Goal: Task Accomplishment & Management: Use online tool/utility

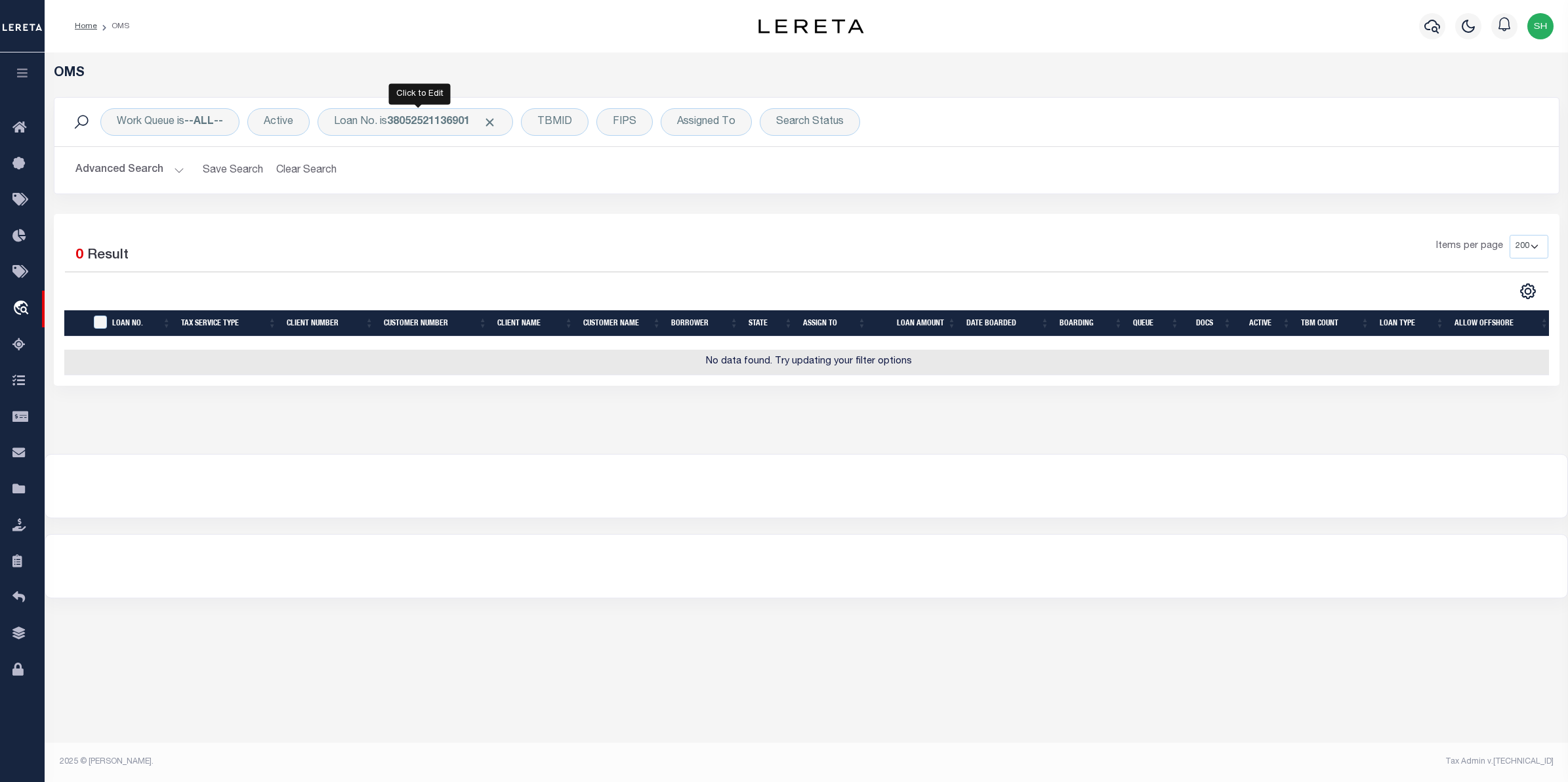
select select "200"
click at [374, 120] on div "Loan No. is 38052521136901" at bounding box center [415, 122] width 195 height 27
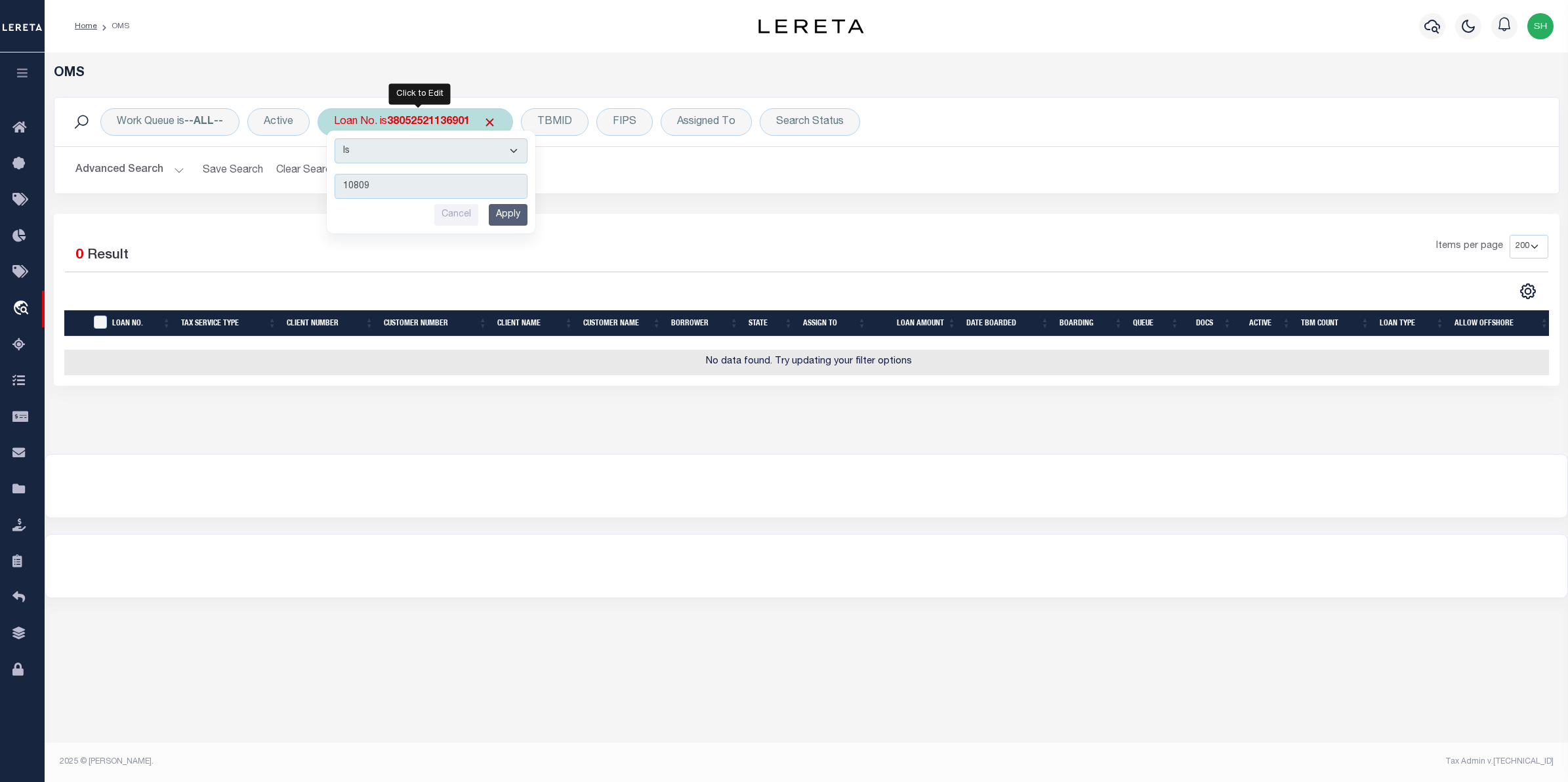
type input "108092"
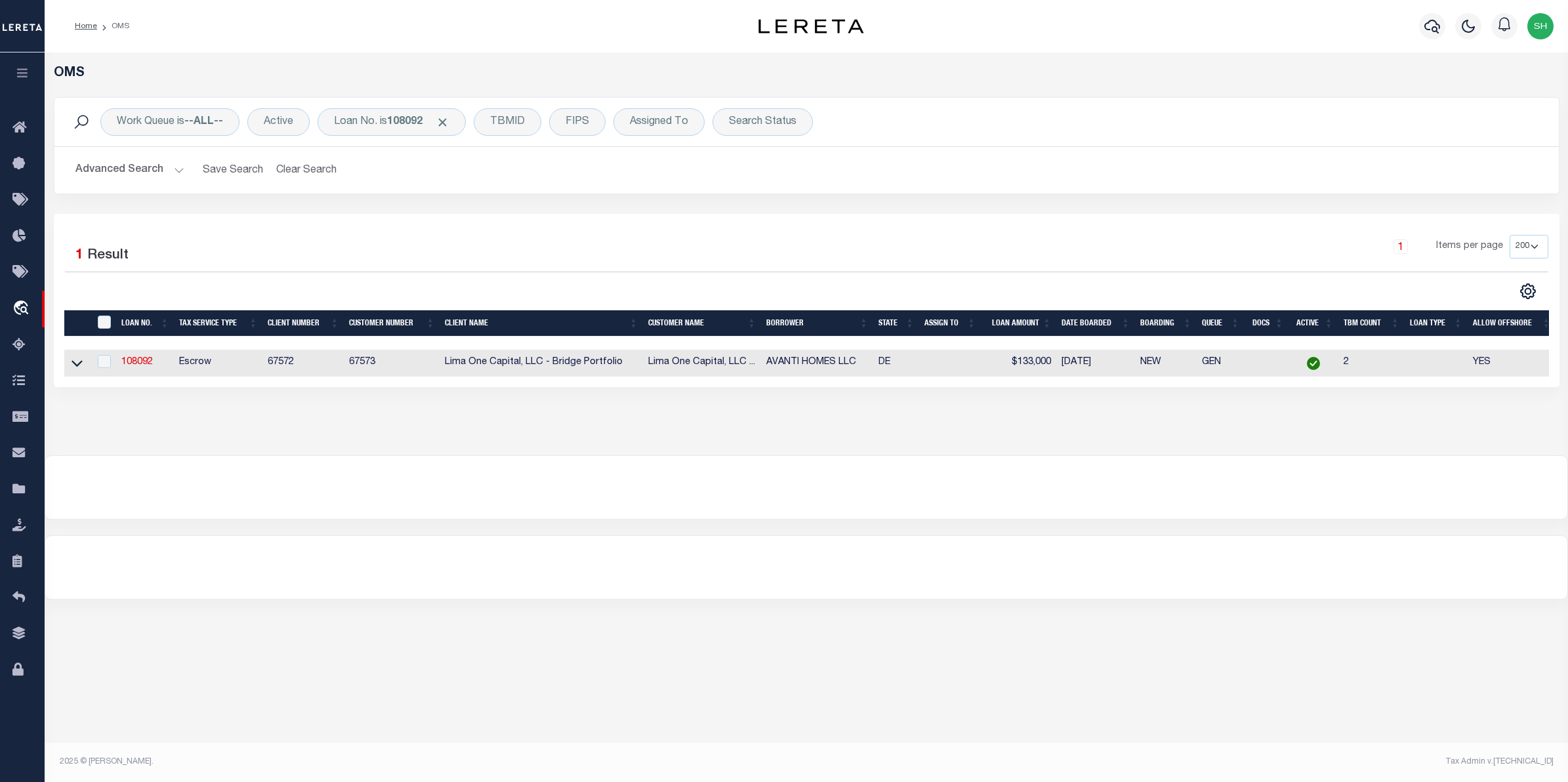
drag, startPoint x: 73, startPoint y: 363, endPoint x: 84, endPoint y: 368, distance: 12.1
click at [73, 363] on icon at bounding box center [77, 363] width 11 height 14
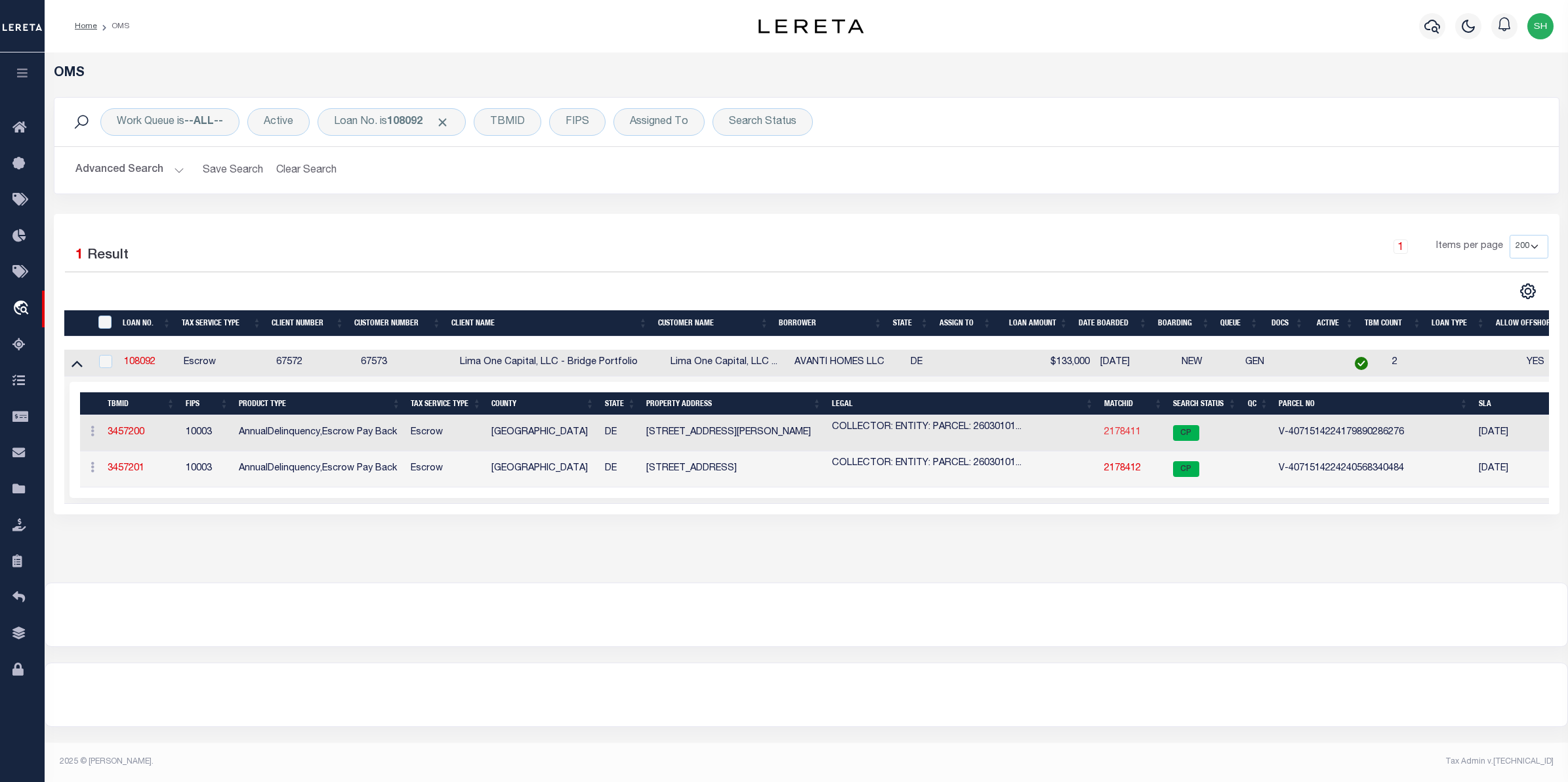
click at [1139, 437] on link "2178411" at bounding box center [1122, 432] width 37 height 9
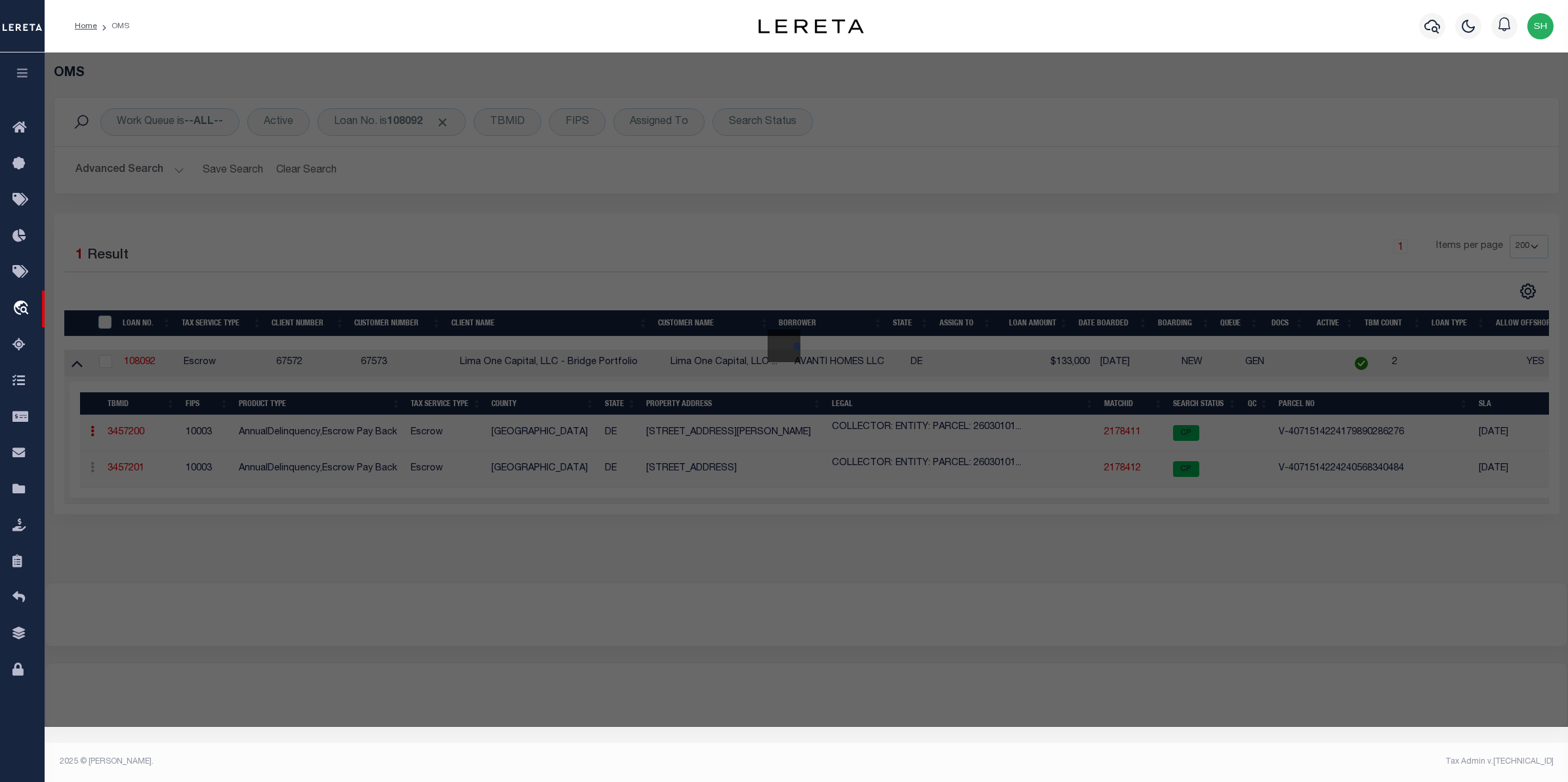
checkbox input "false"
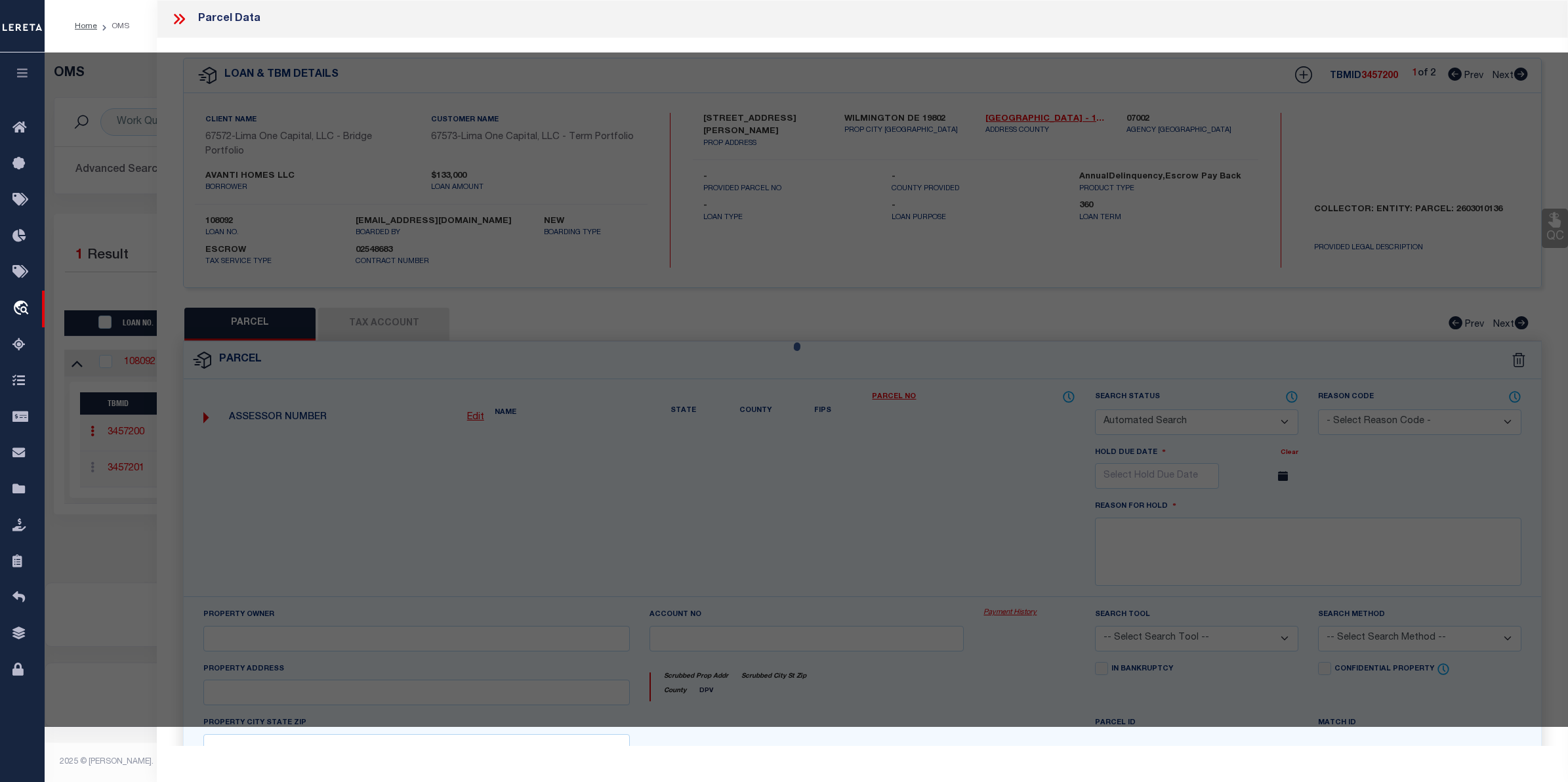
select select "CP"
select select "AGW"
select select
type input "2623 N HEALD ST"
checkbox input "false"
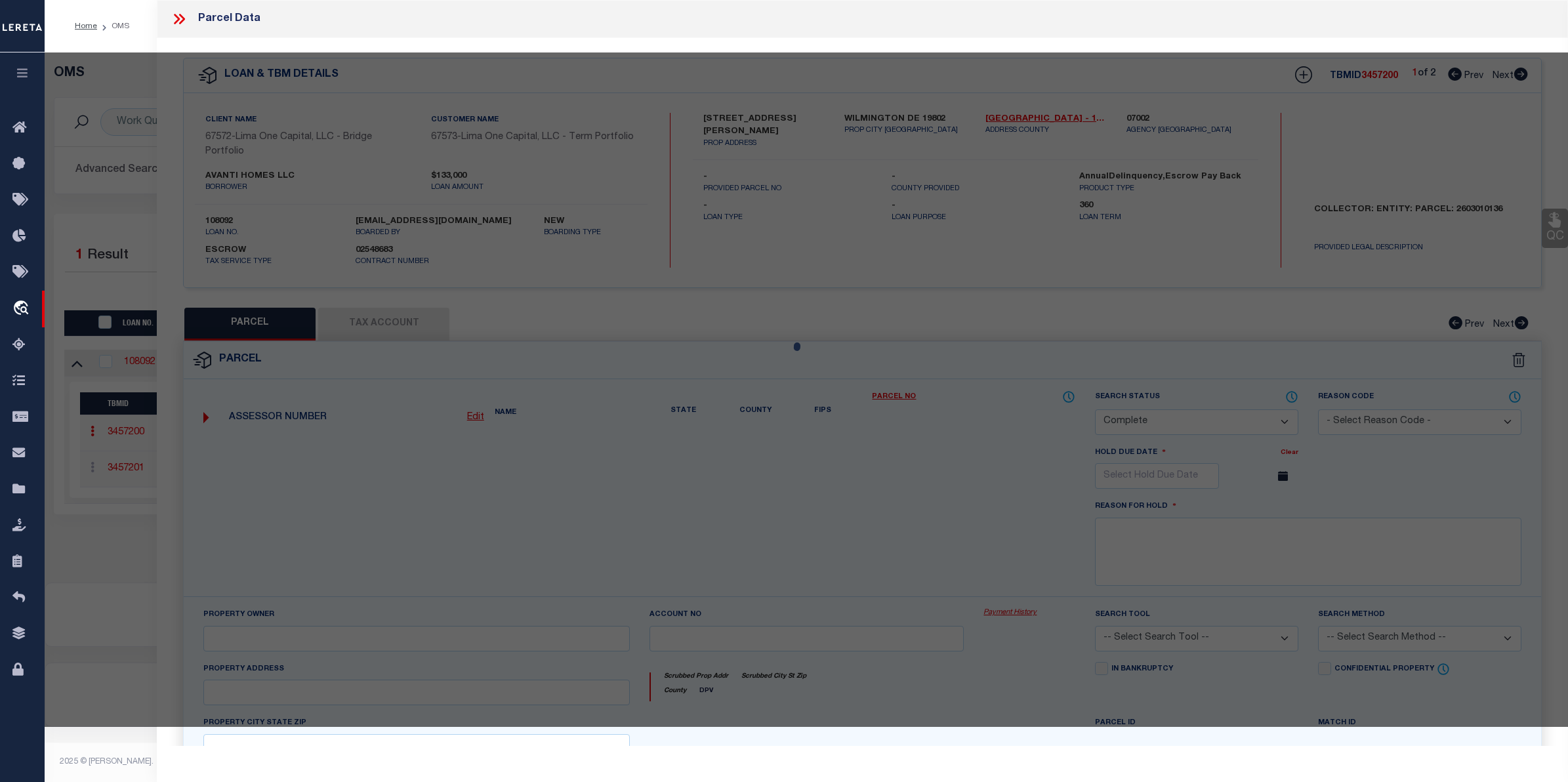
type input "WILMINGTON DE 19802"
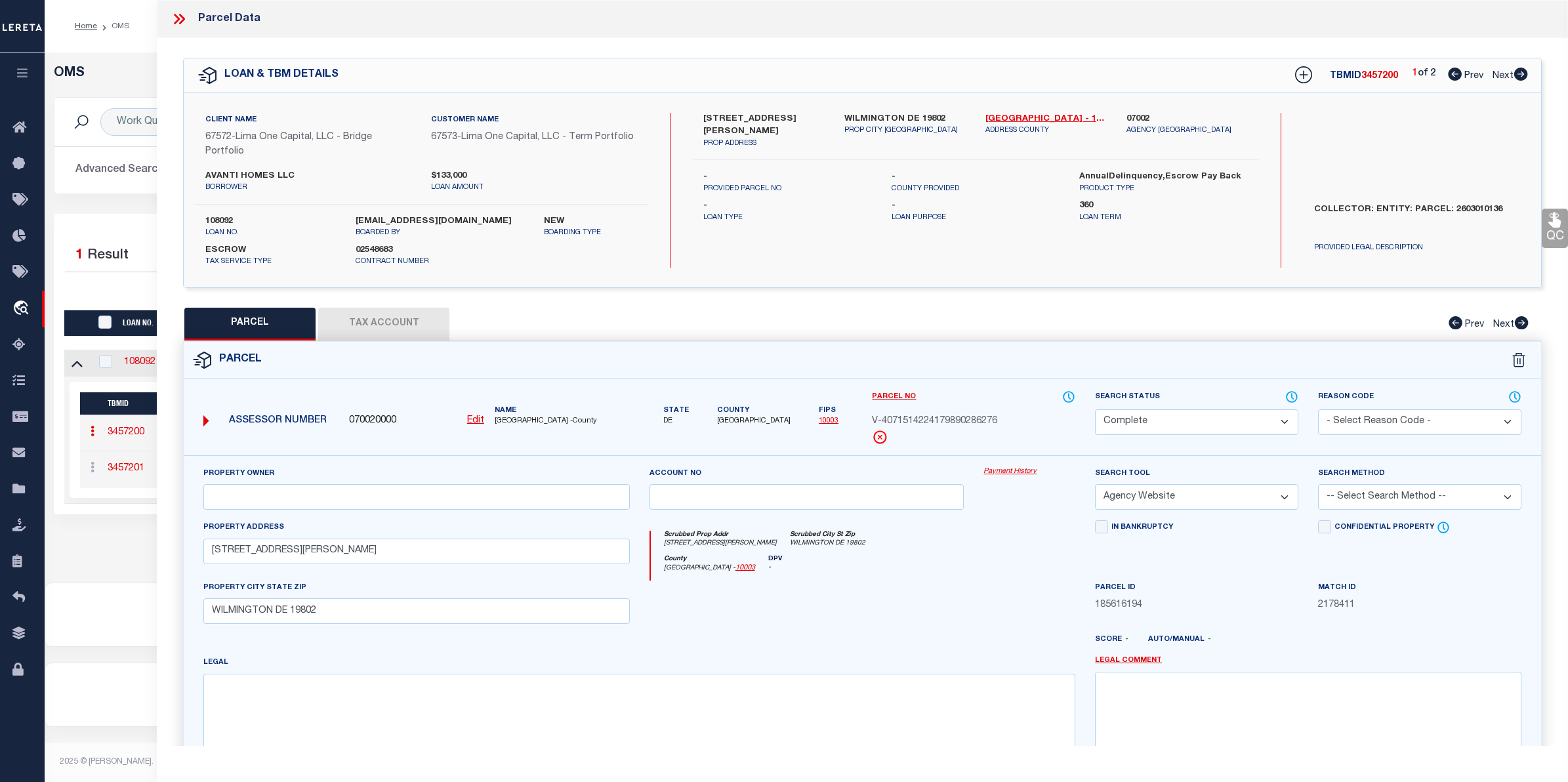
click at [1004, 475] on link "Payment History" at bounding box center [1030, 471] width 92 height 11
click at [144, 217] on div "Selected 1 Result 1 Items per page 10 25 50 100 200" at bounding box center [807, 364] width 1506 height 300
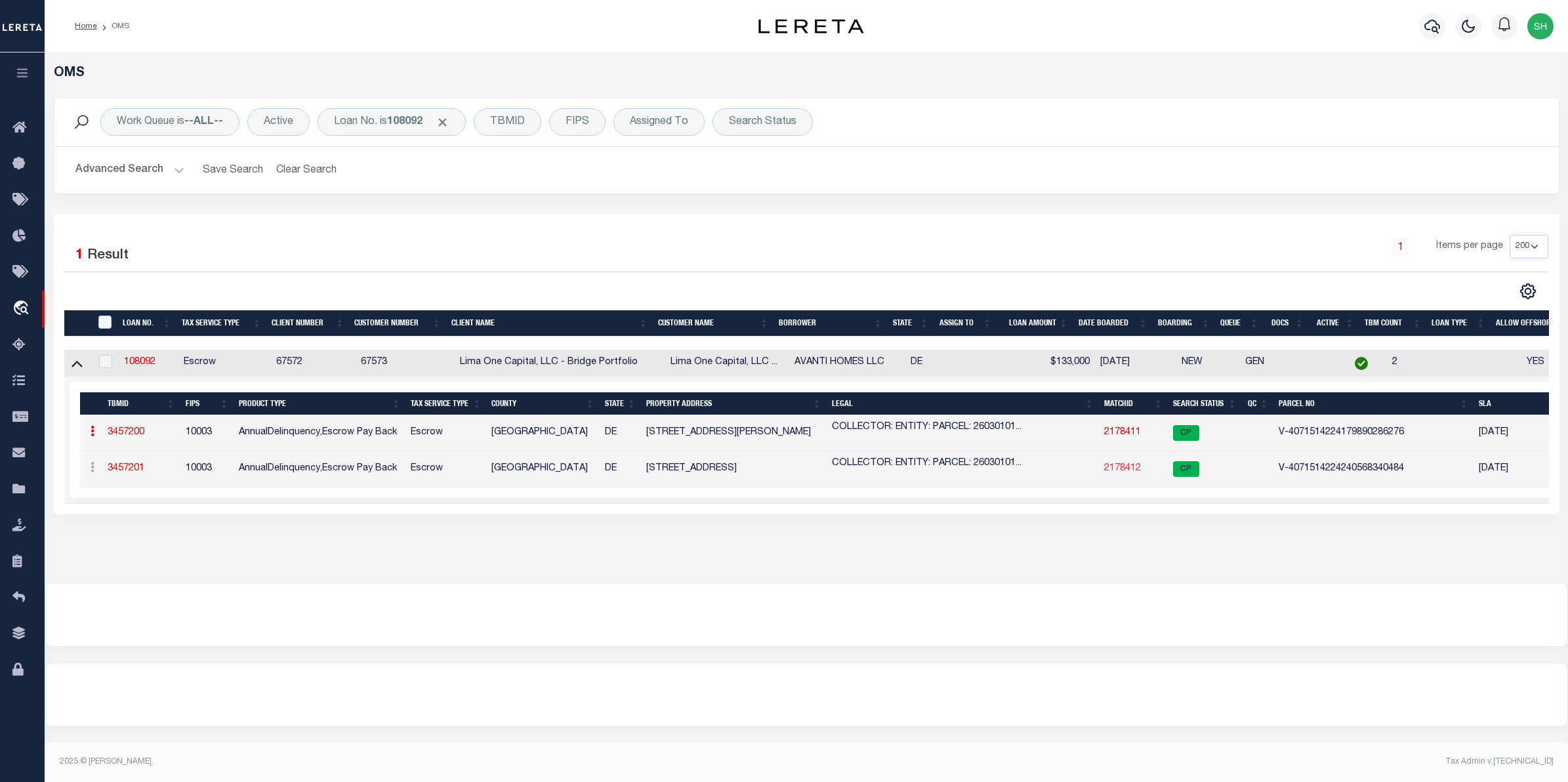
click at [1132, 466] on link "2178412" at bounding box center [1122, 468] width 37 height 9
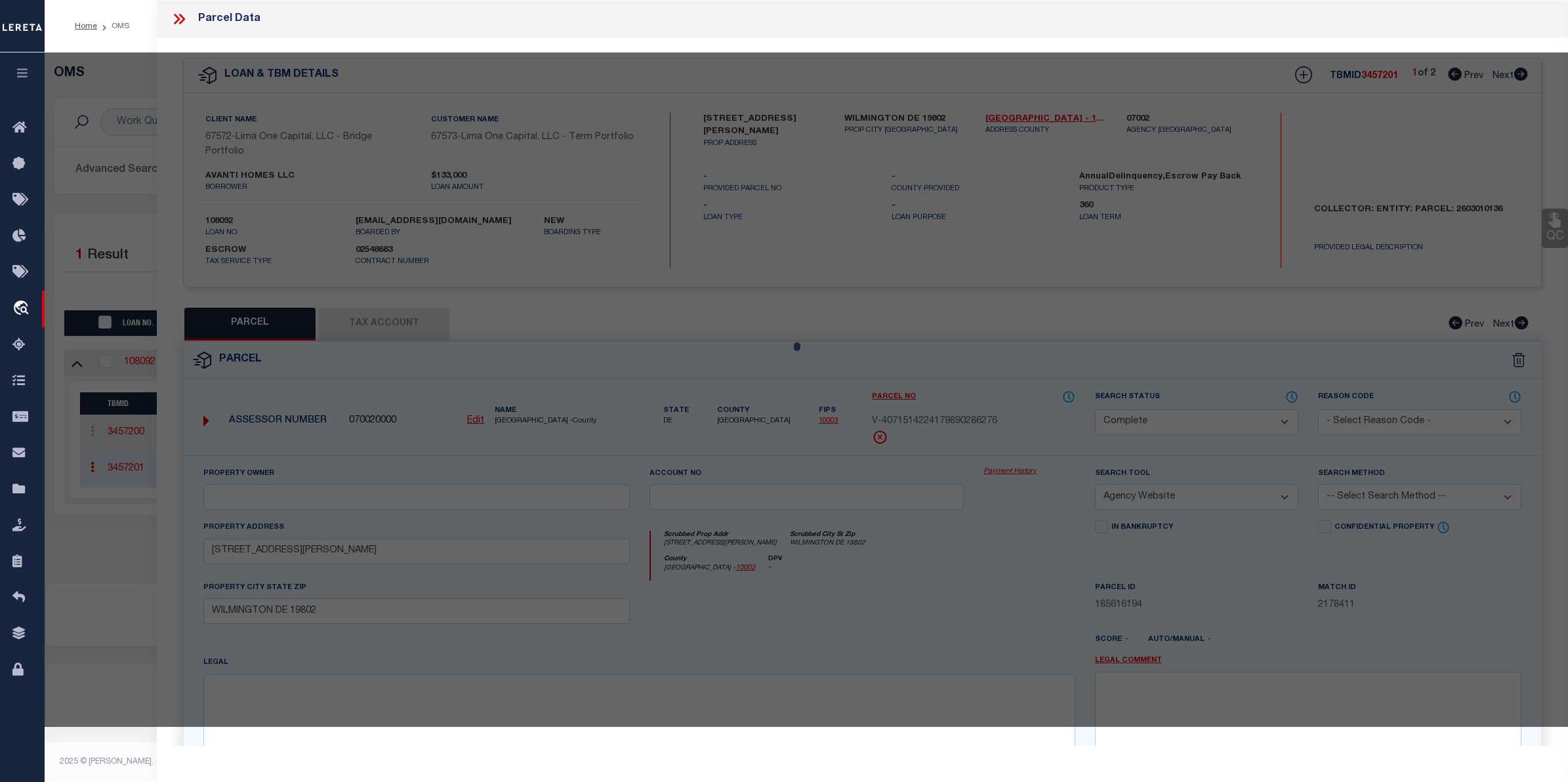
select select "AS"
select select
checkbox input "false"
select select "CP"
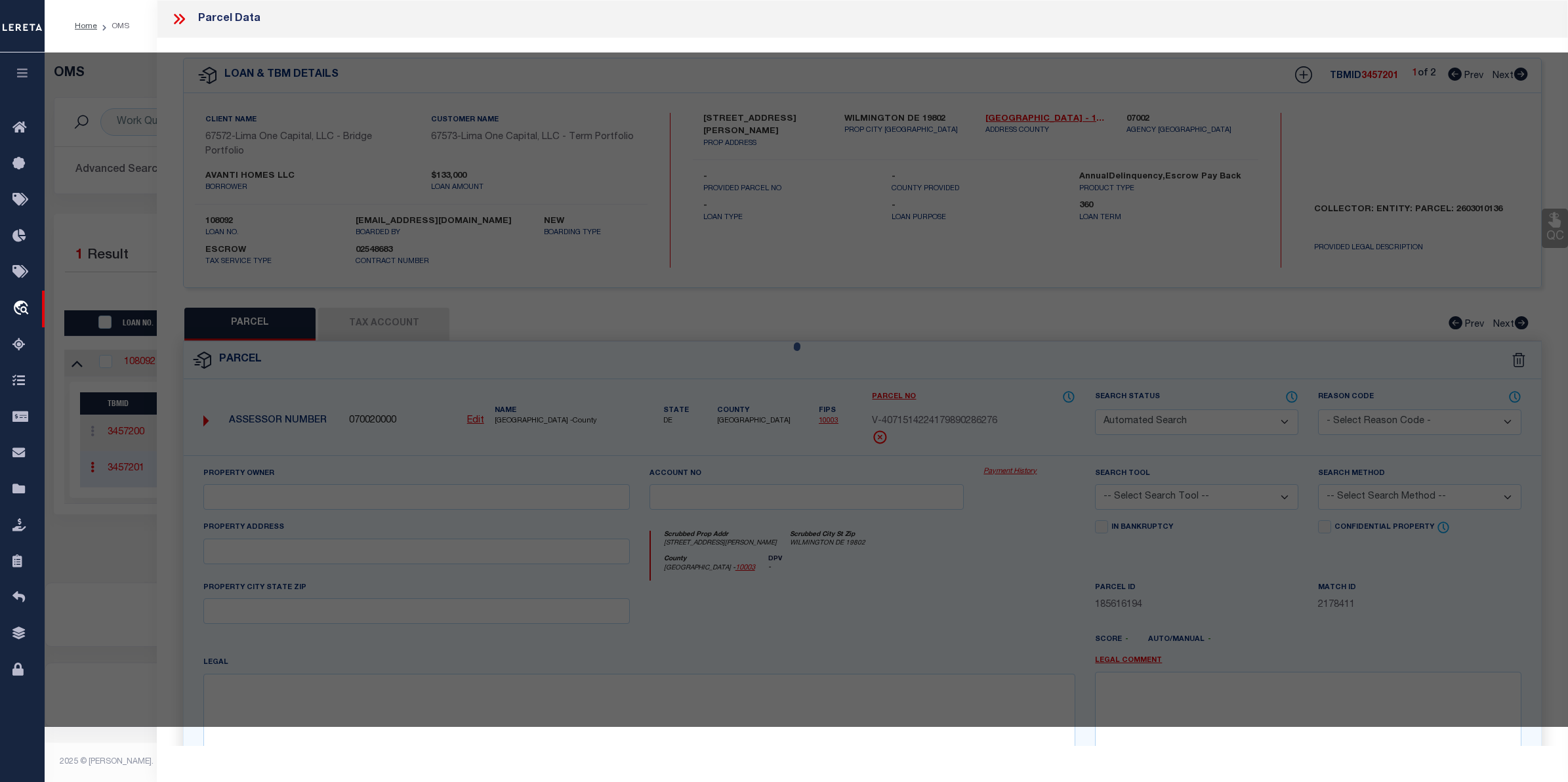
select select "AGW"
select select
type input "1908 SENECA RD"
checkbox input "false"
type input "WILMINGTON DE 19805"
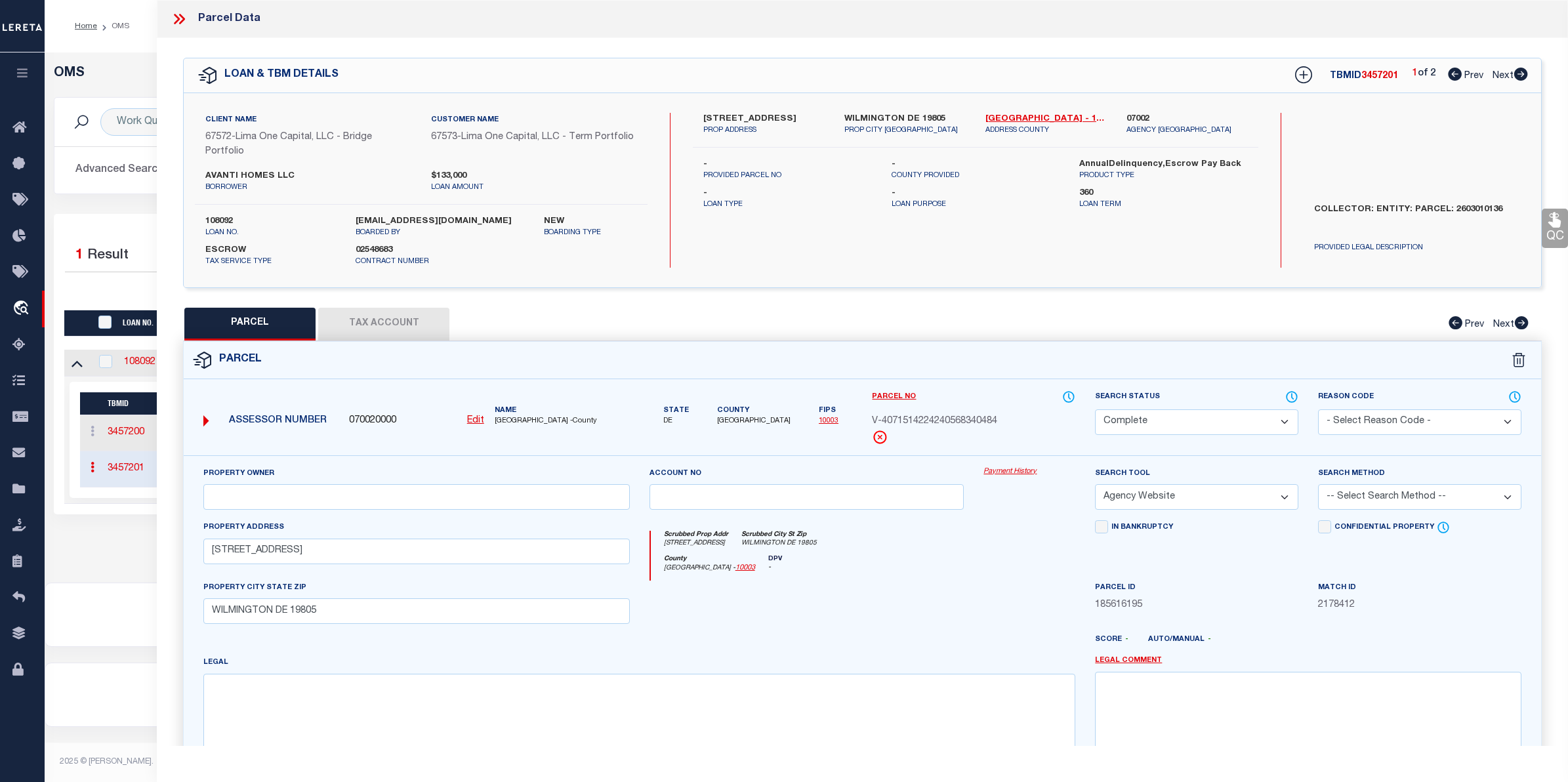
click at [1021, 478] on link "Payment History" at bounding box center [1030, 471] width 92 height 11
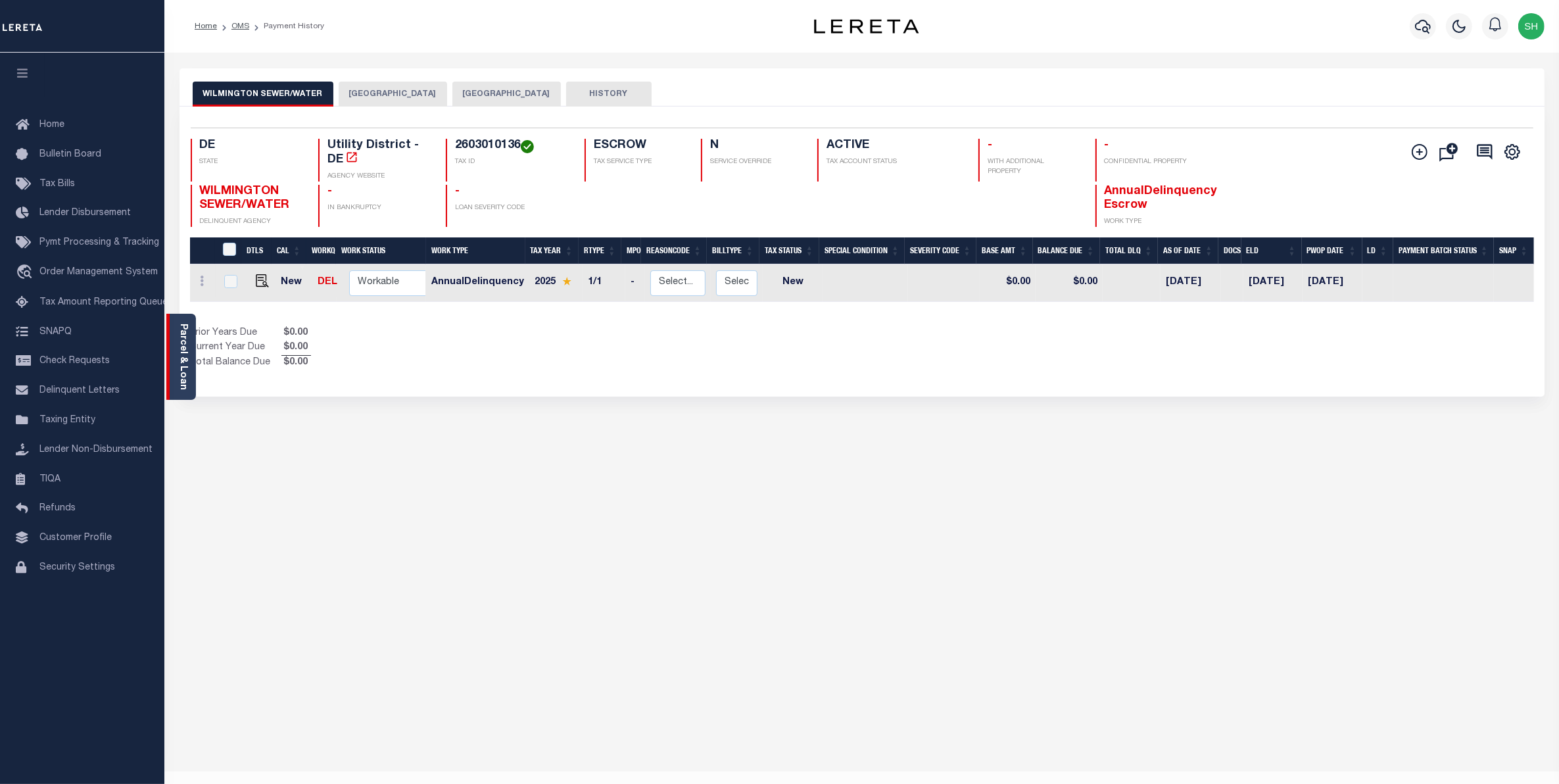
click at [182, 360] on link "Parcel & Loan" at bounding box center [183, 356] width 9 height 67
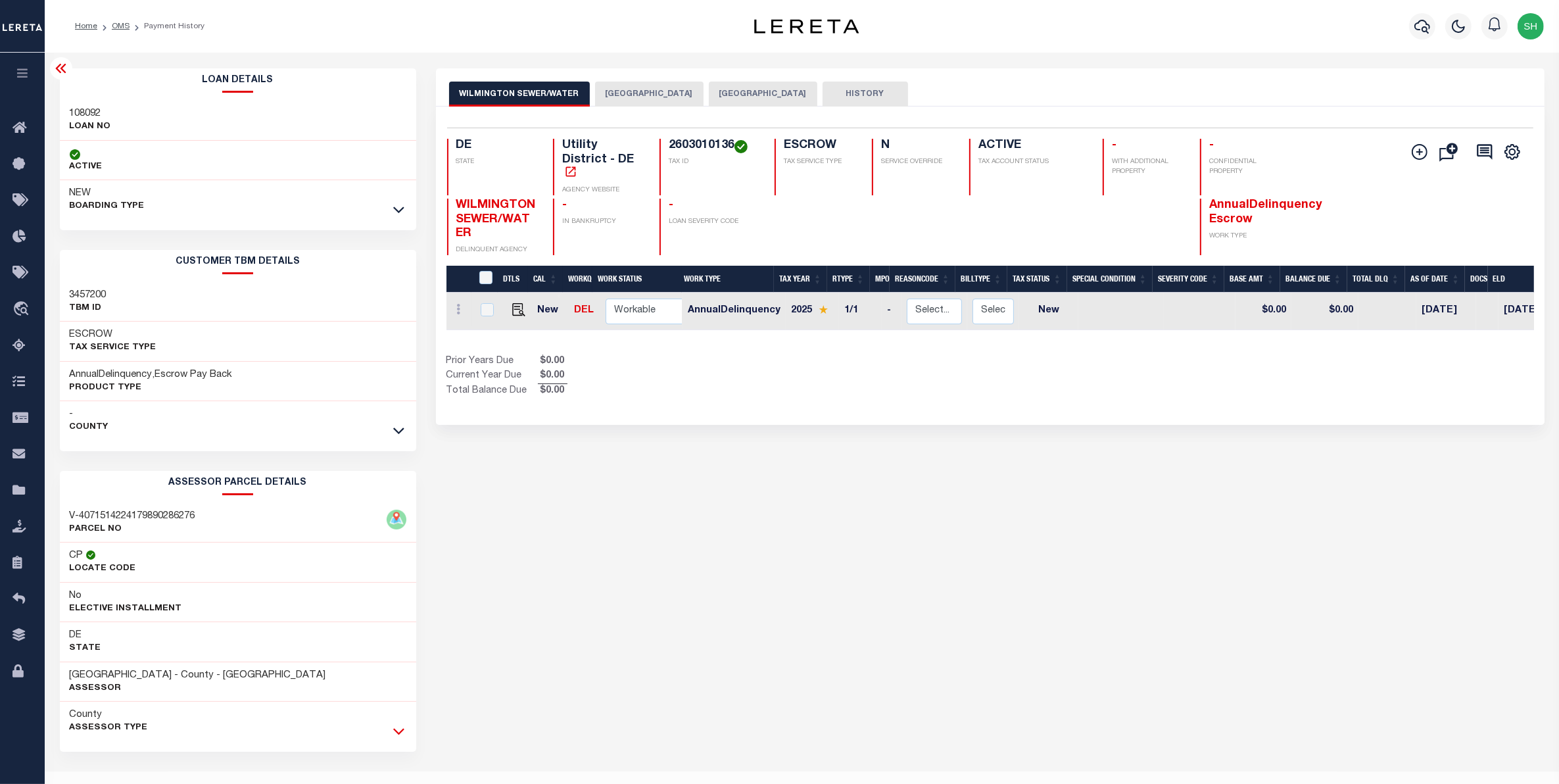
click at [398, 731] on icon at bounding box center [399, 731] width 11 height 14
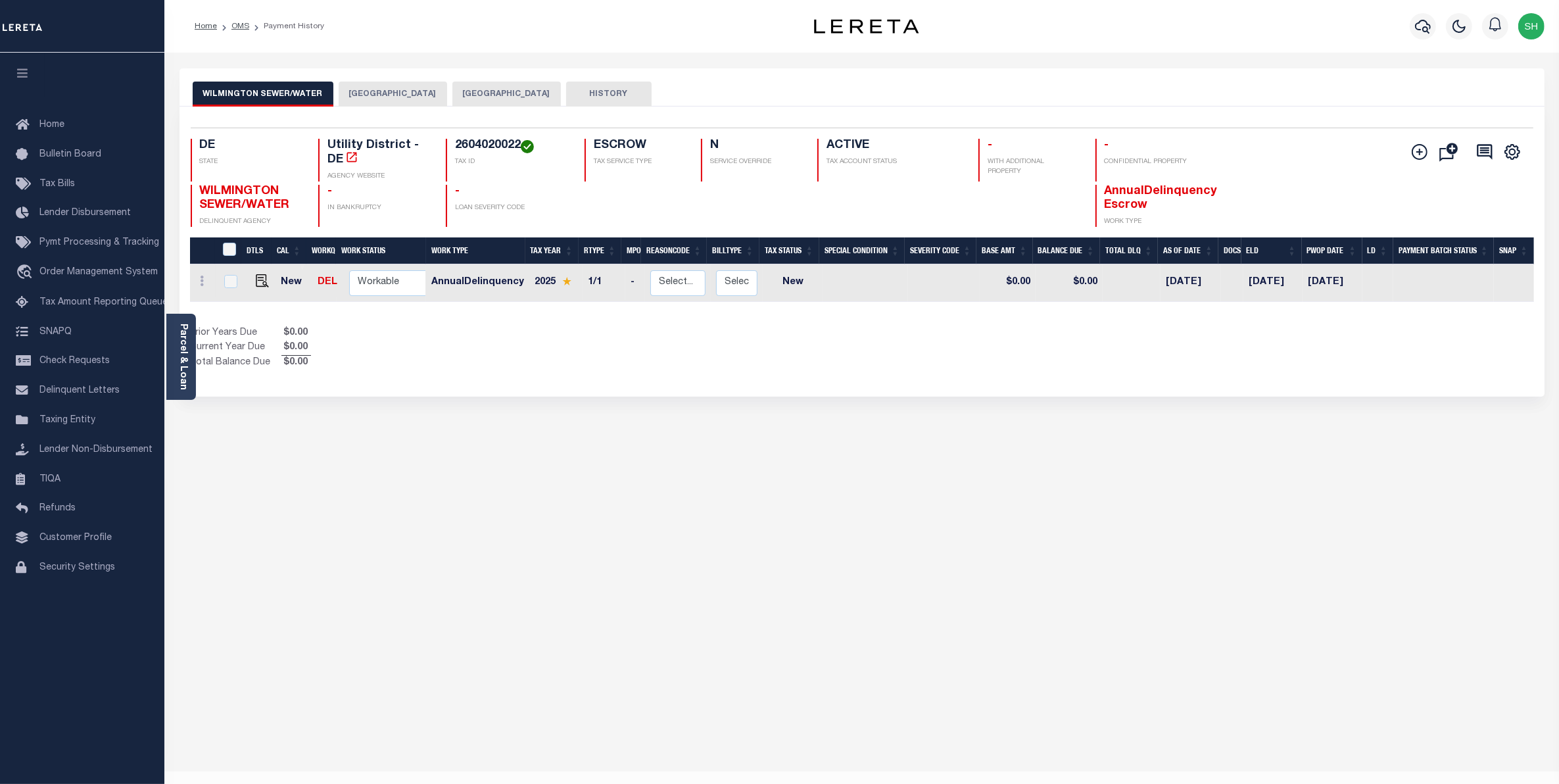
click at [477, 88] on button "NEW CASTLE COUNTY" at bounding box center [506, 94] width 109 height 25
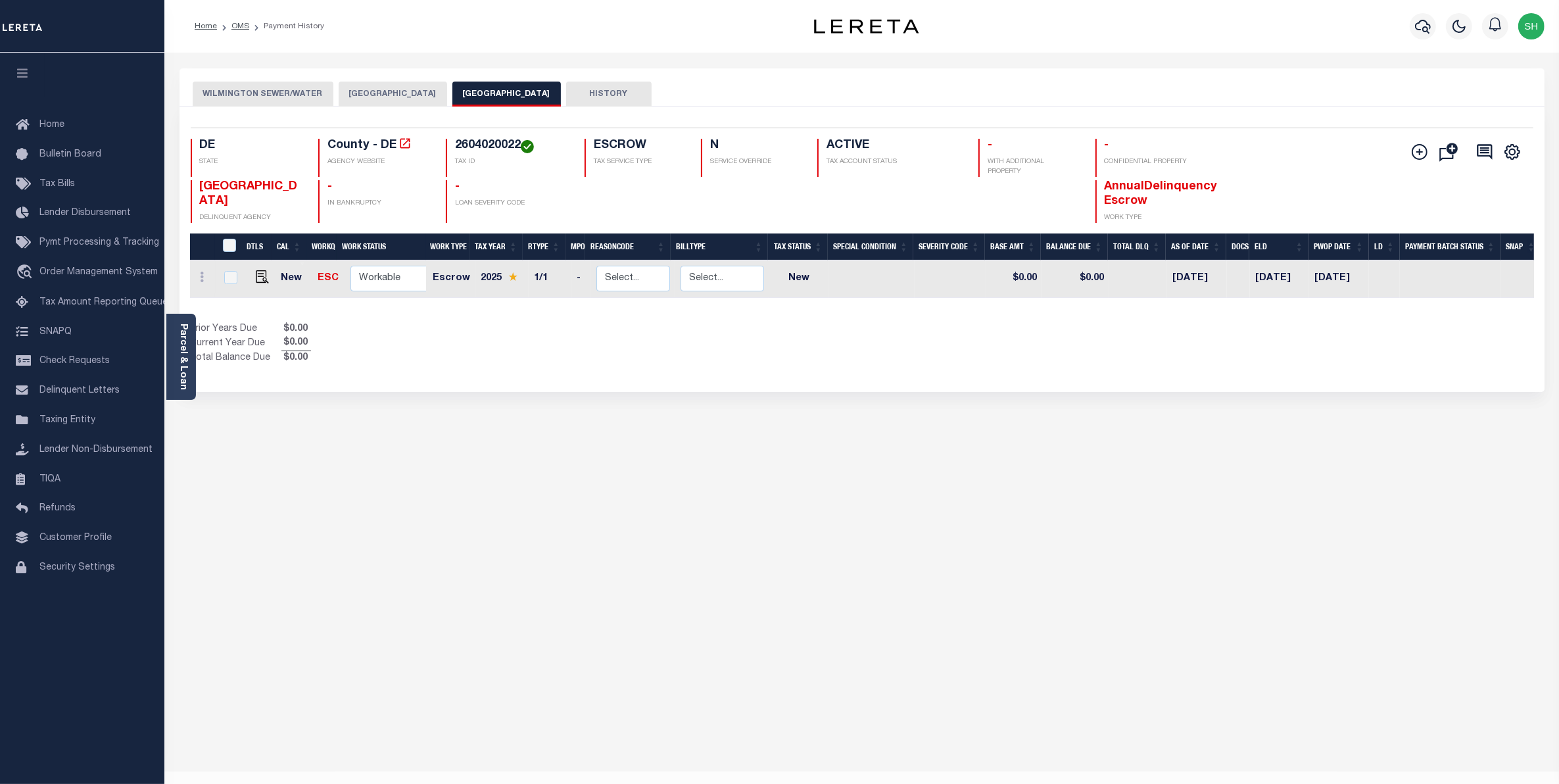
click at [392, 92] on button "WILMINGTON CITY" at bounding box center [393, 94] width 109 height 25
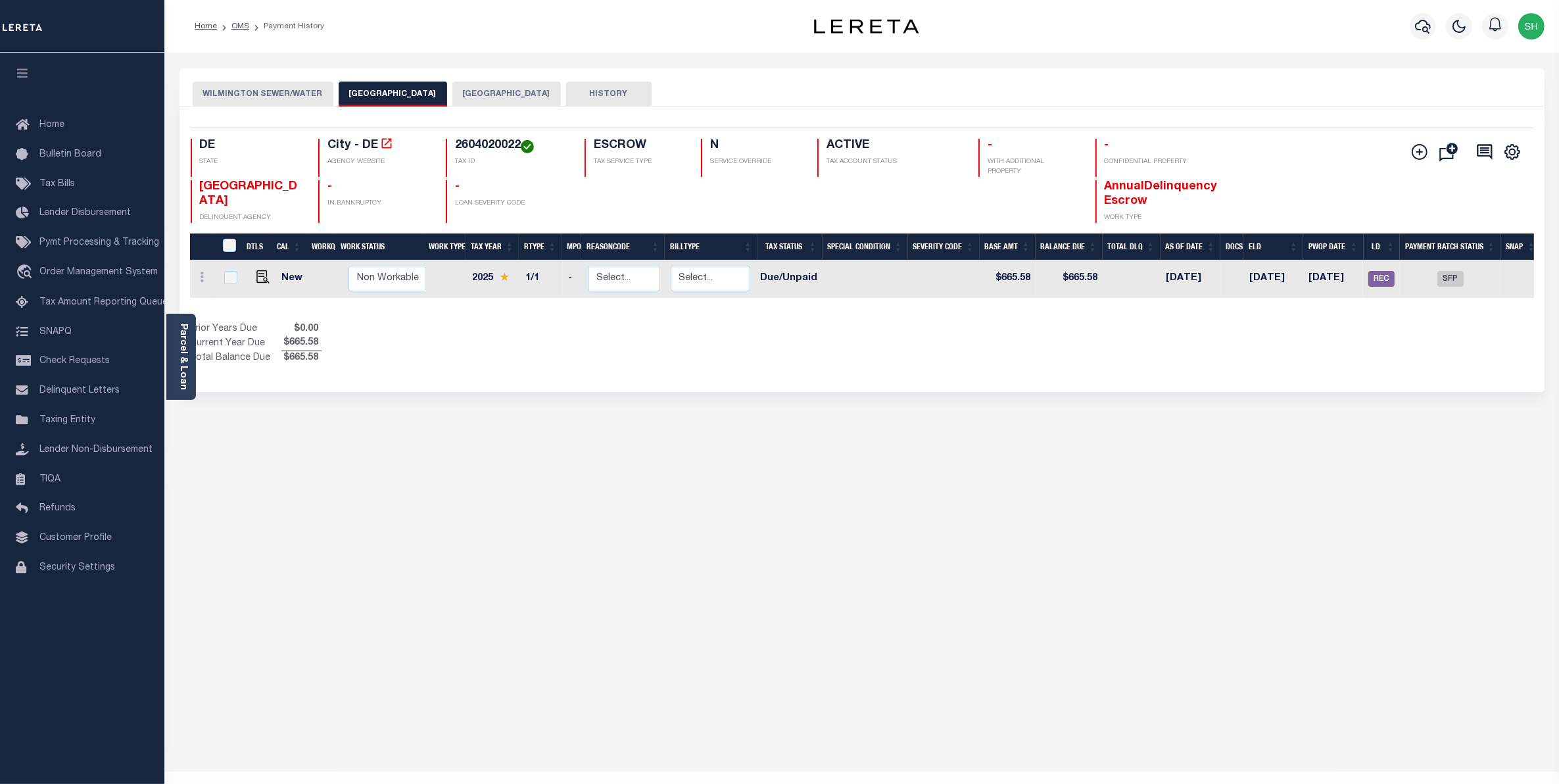
click at [273, 96] on button "WILMINGTON SEWER/WATER" at bounding box center [263, 94] width 141 height 25
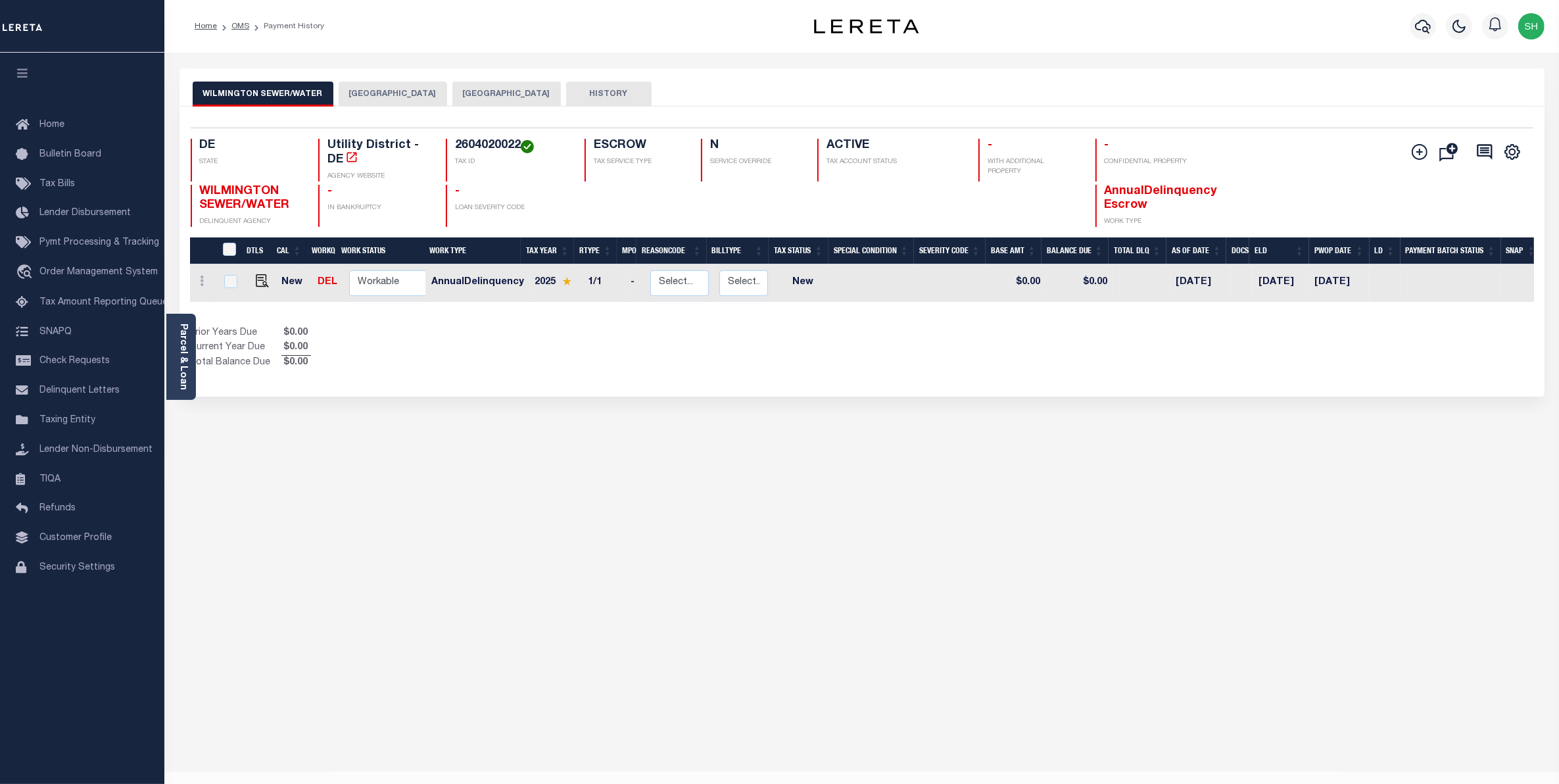
click at [373, 100] on button "WILMINGTON CITY" at bounding box center [393, 94] width 109 height 25
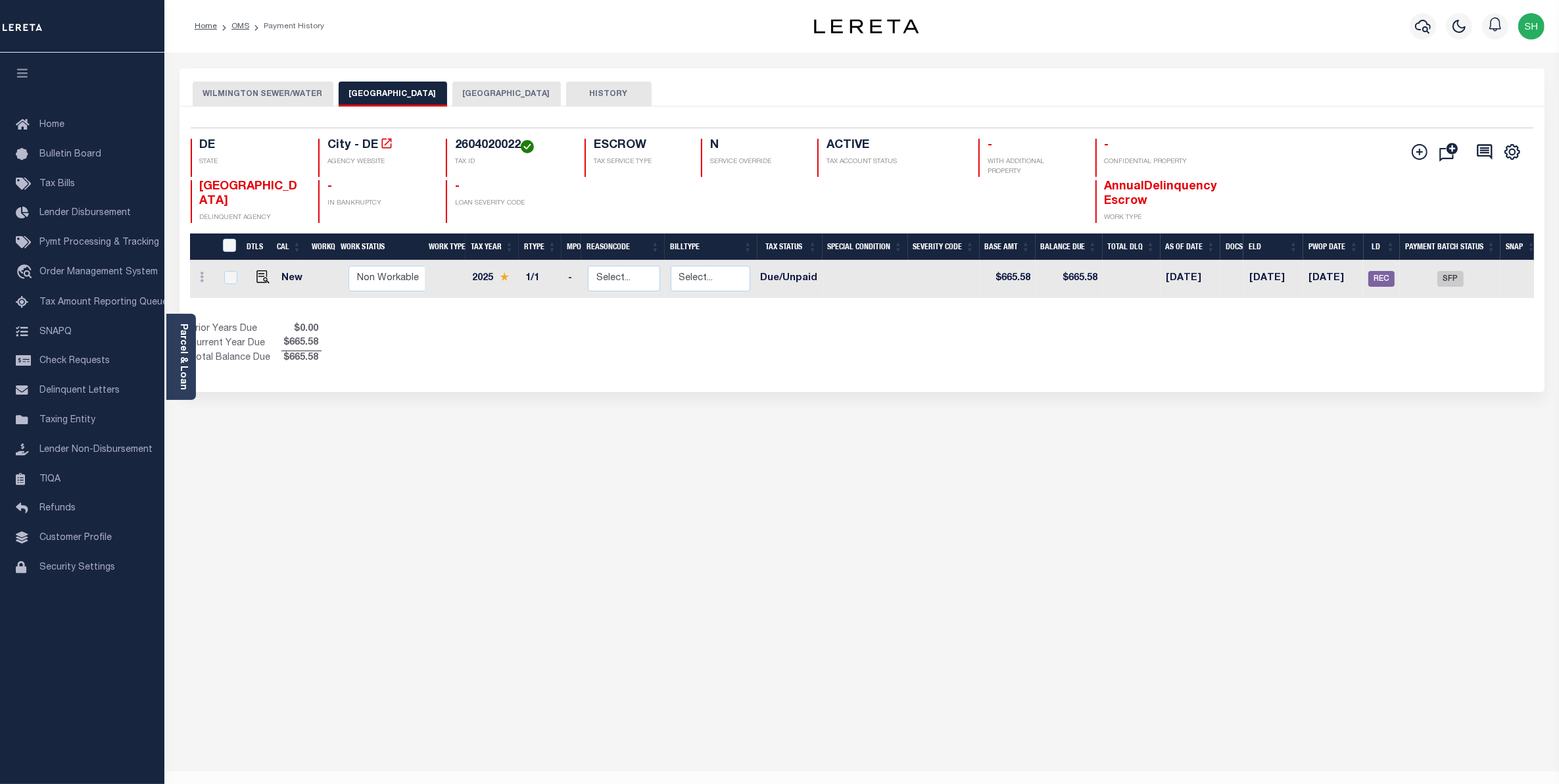
click at [478, 95] on button "NEW CASTLE COUNTY" at bounding box center [506, 94] width 109 height 25
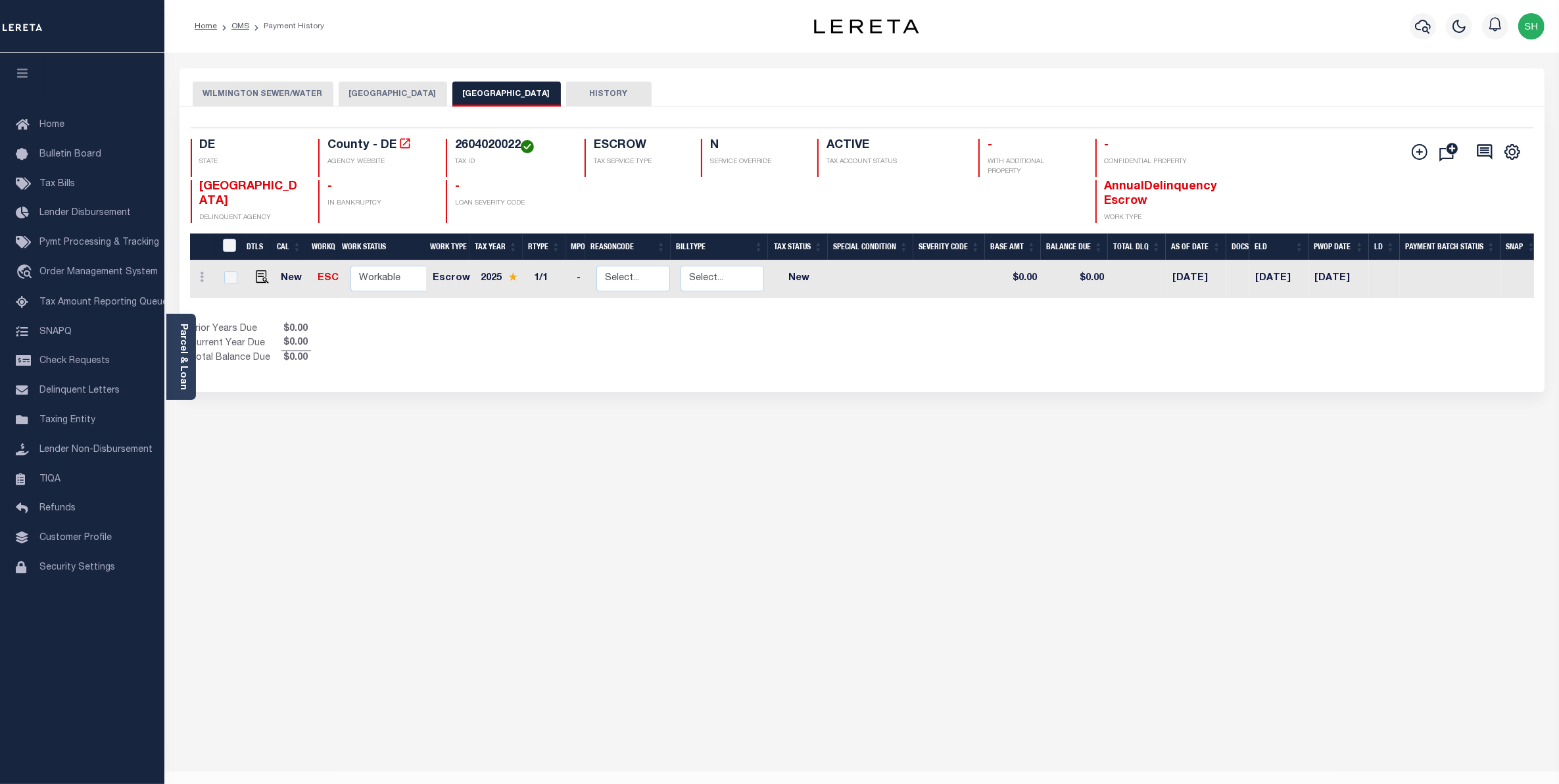
click at [389, 87] on button "WILMINGTON CITY" at bounding box center [393, 94] width 109 height 25
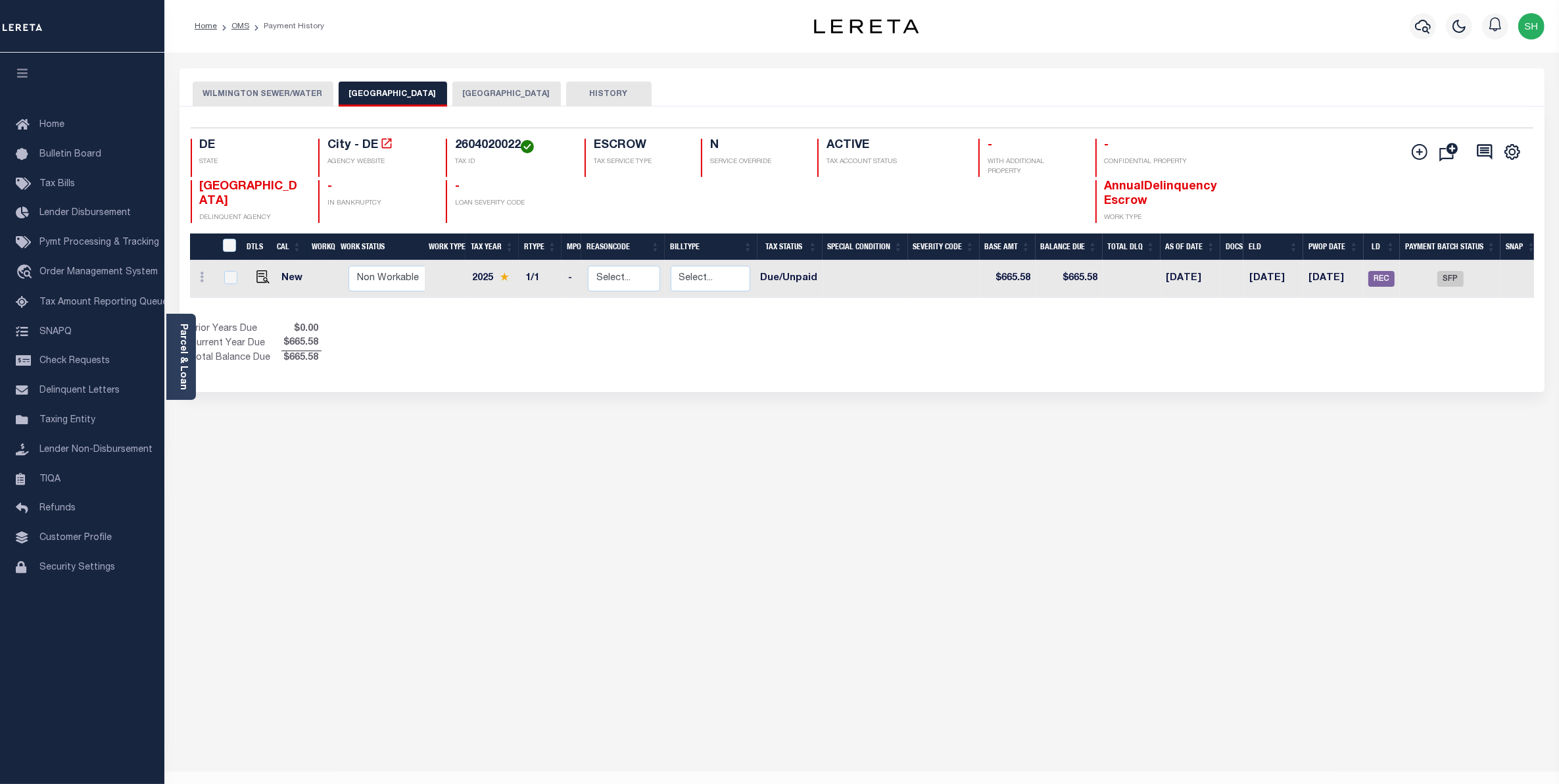
click at [229, 93] on button "WILMINGTON SEWER/WATER" at bounding box center [263, 94] width 141 height 25
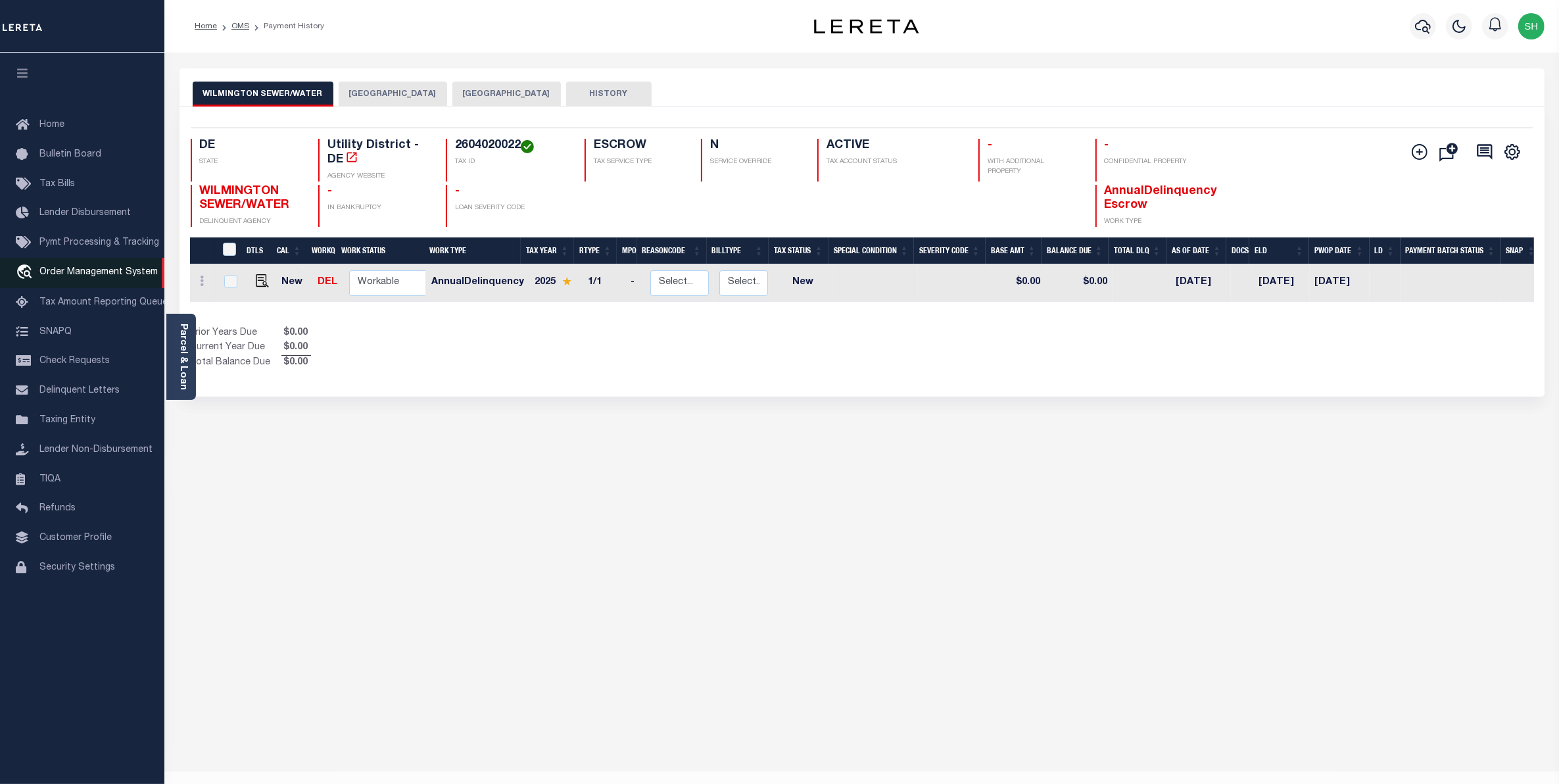
click at [68, 274] on span "Order Management System" at bounding box center [98, 272] width 118 height 9
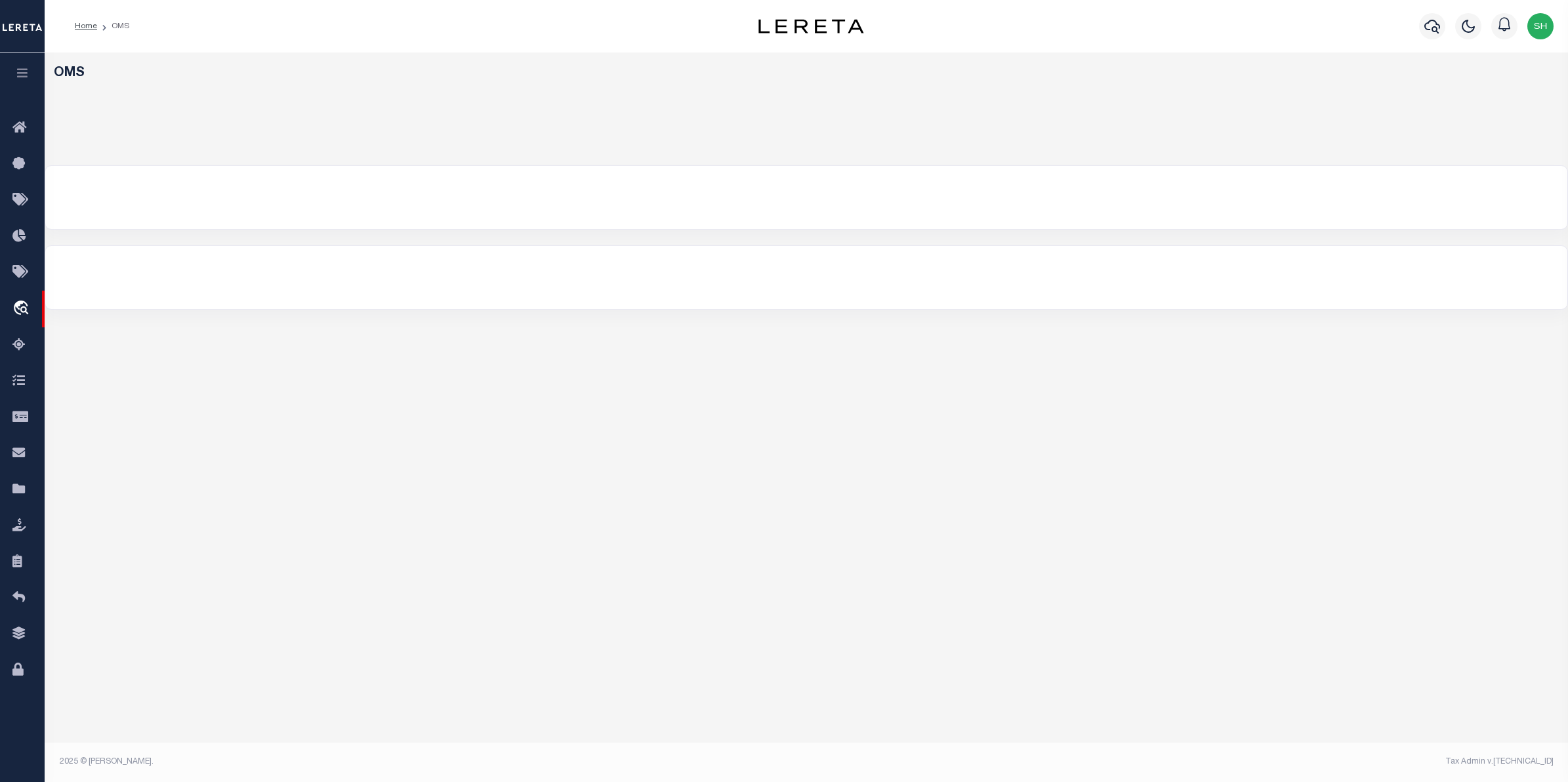
select select "200"
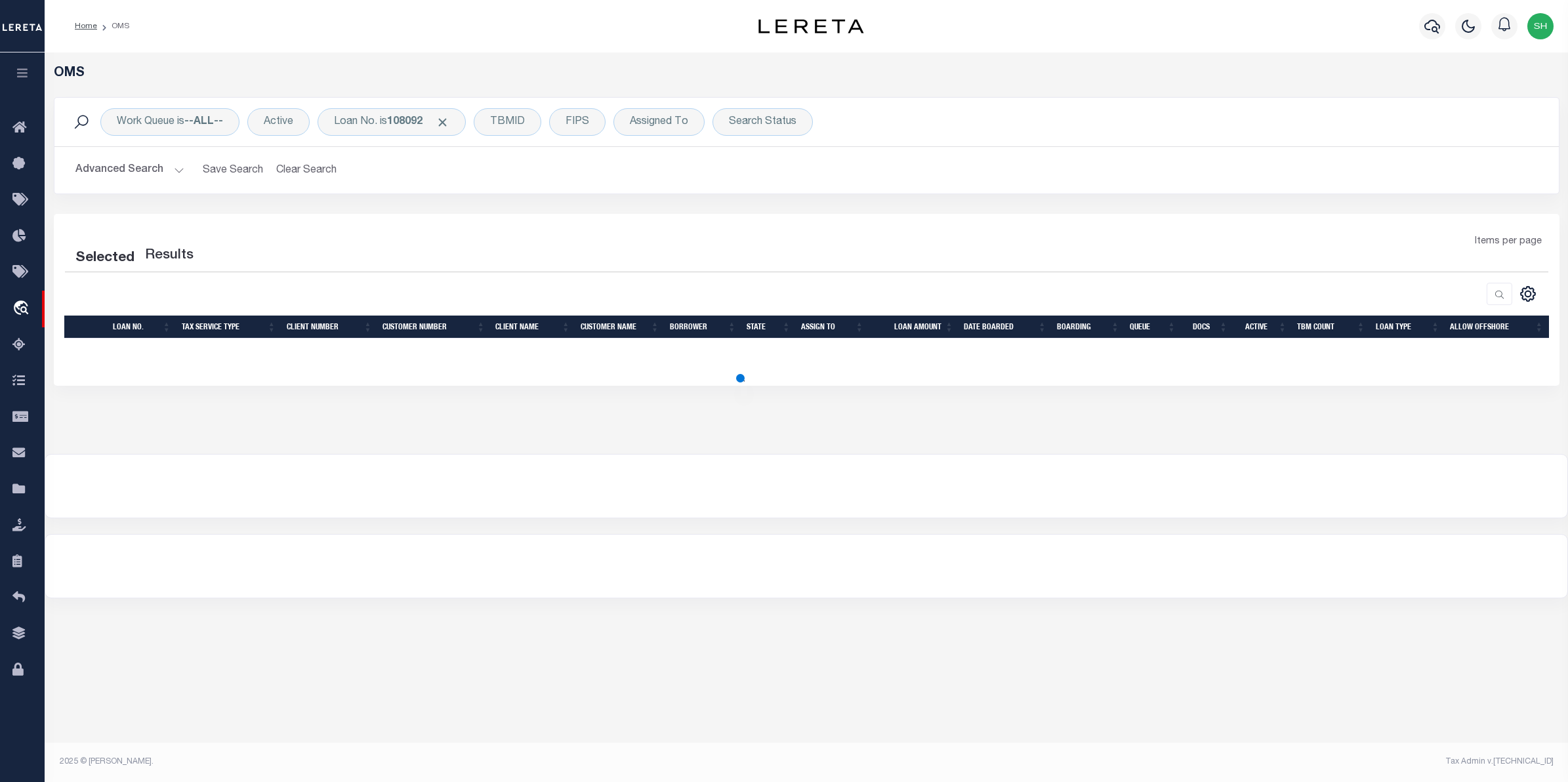
select select "200"
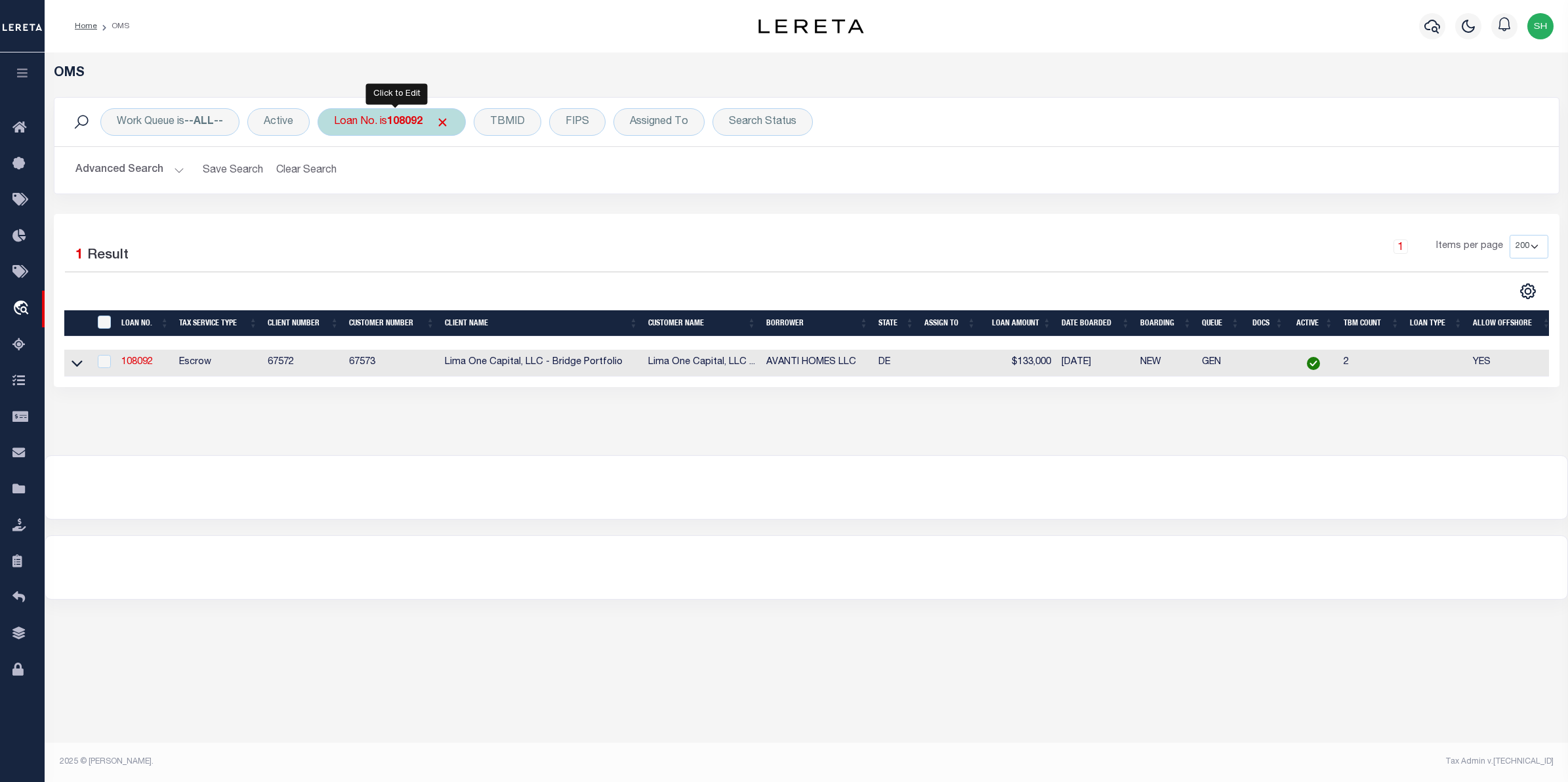
click at [382, 133] on div "Loan No. is 108092" at bounding box center [392, 122] width 148 height 27
type input "10022108"
click at [519, 204] on input "Apply" at bounding box center [508, 215] width 39 height 22
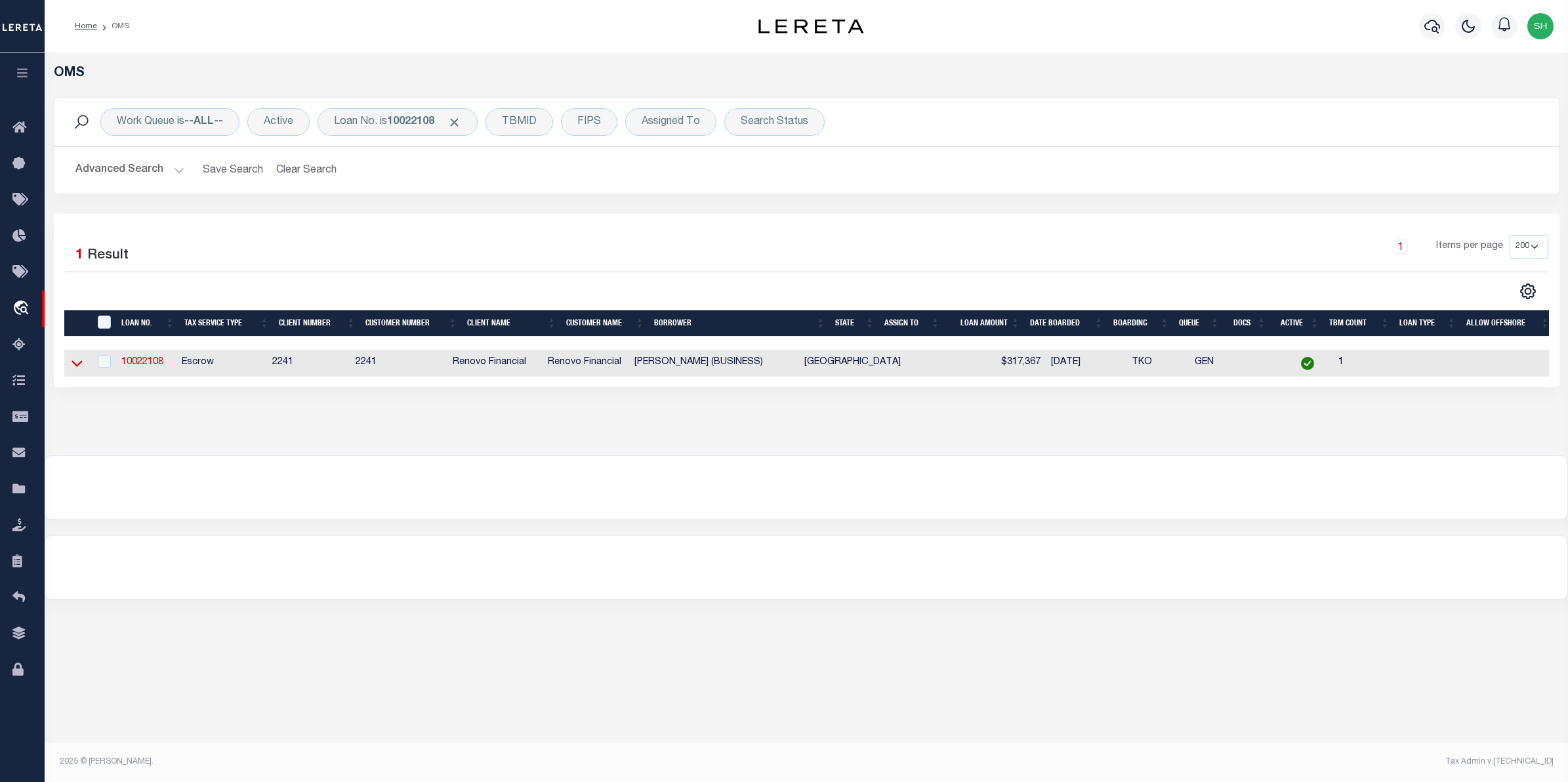
click at [74, 368] on icon at bounding box center [77, 364] width 11 height 6
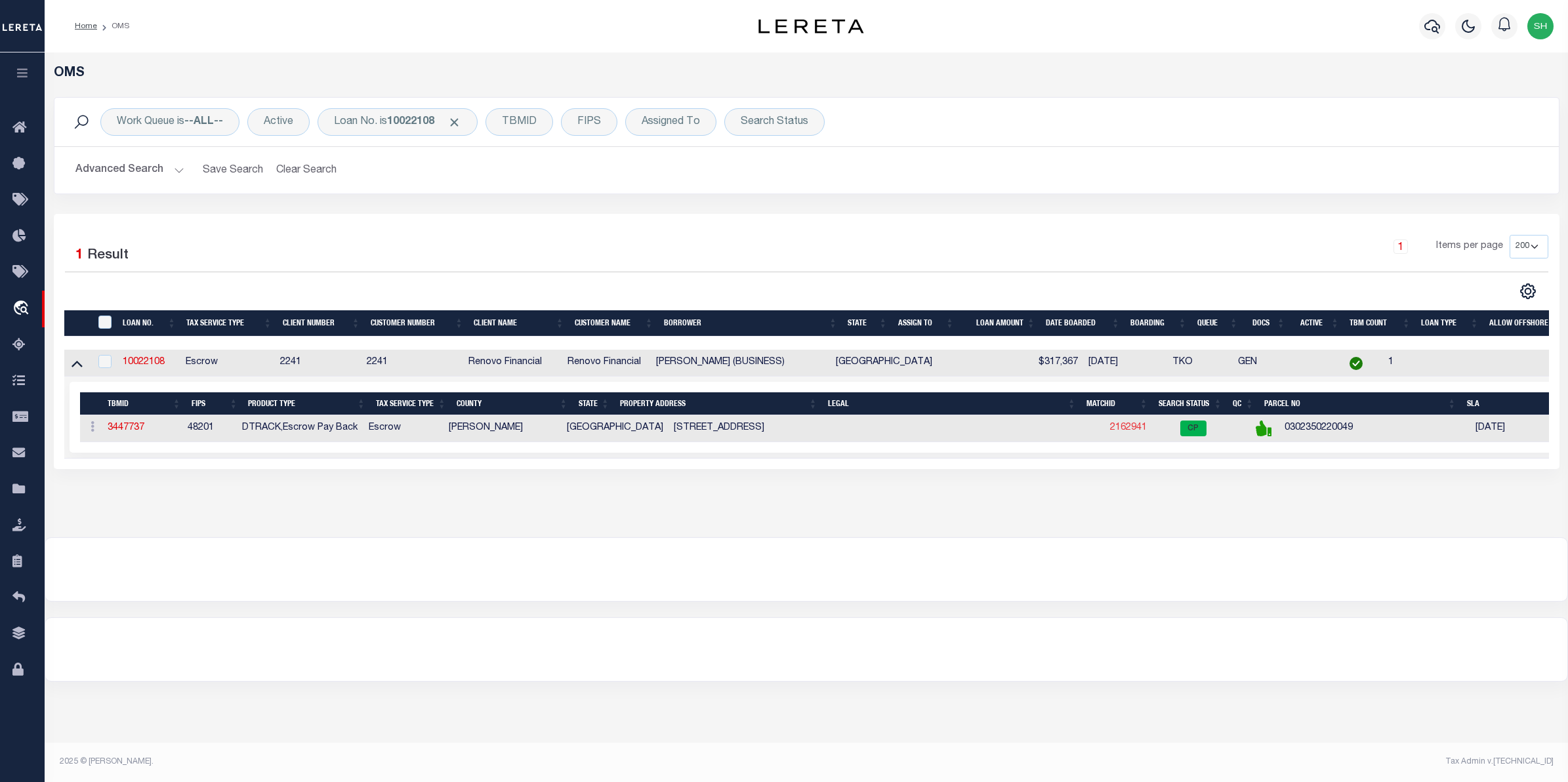
click at [1110, 432] on link "2162941" at bounding box center [1128, 428] width 37 height 9
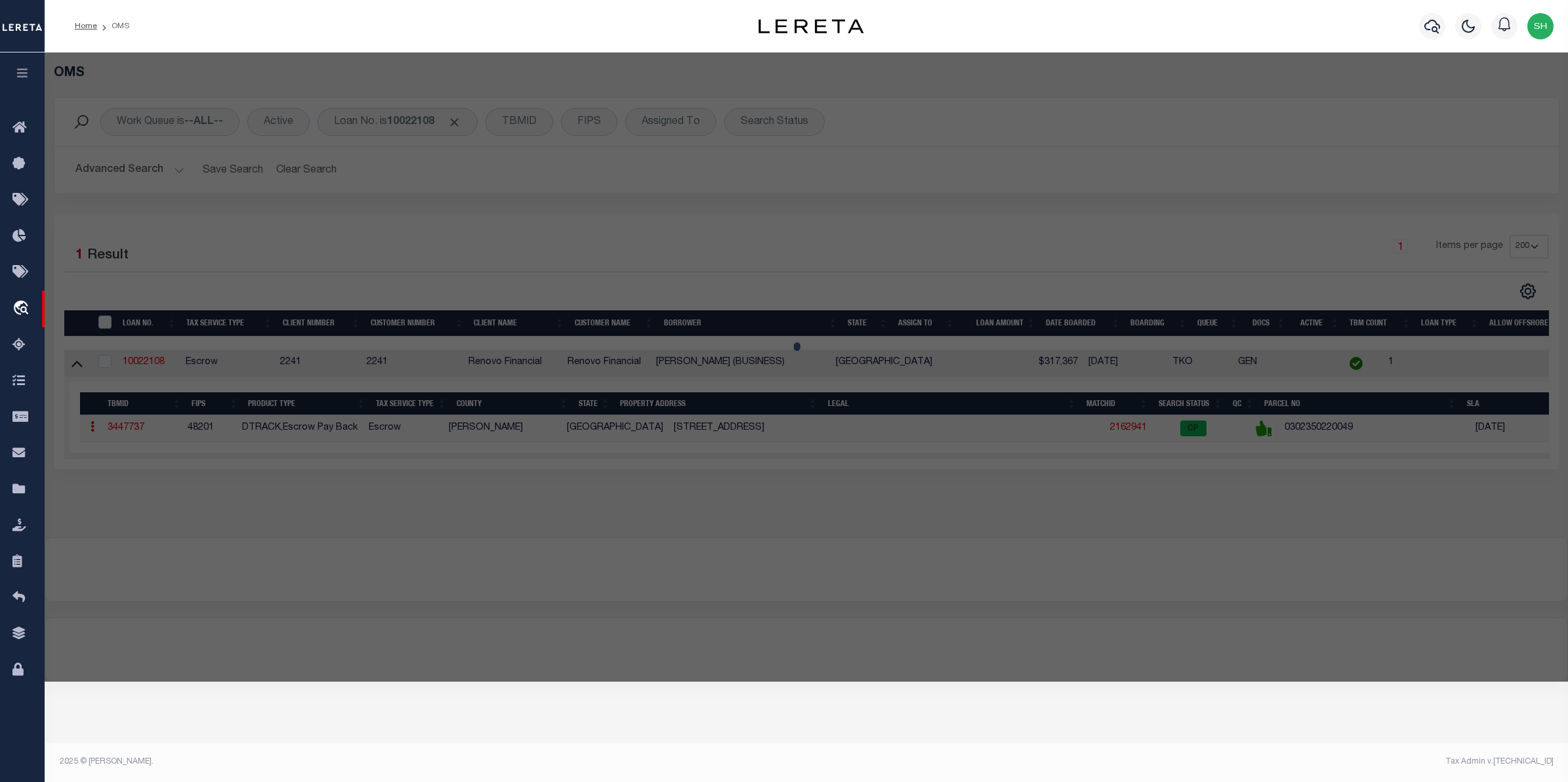
checkbox input "false"
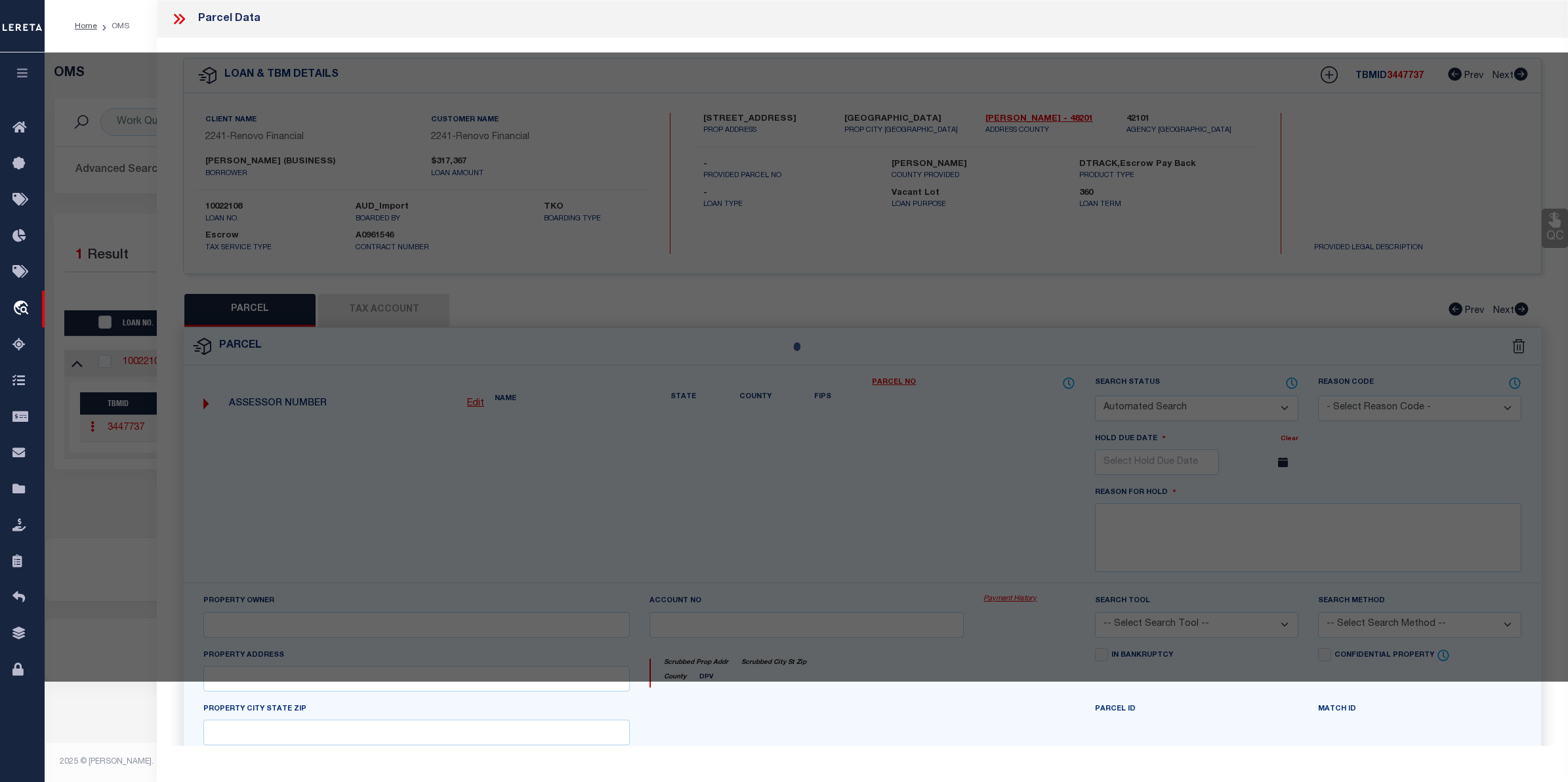
select select "CP"
type input "THOMAS,DEANDRA"
select select "ATL"
select select "ADD"
type input "4934 CREEKMONT DR"
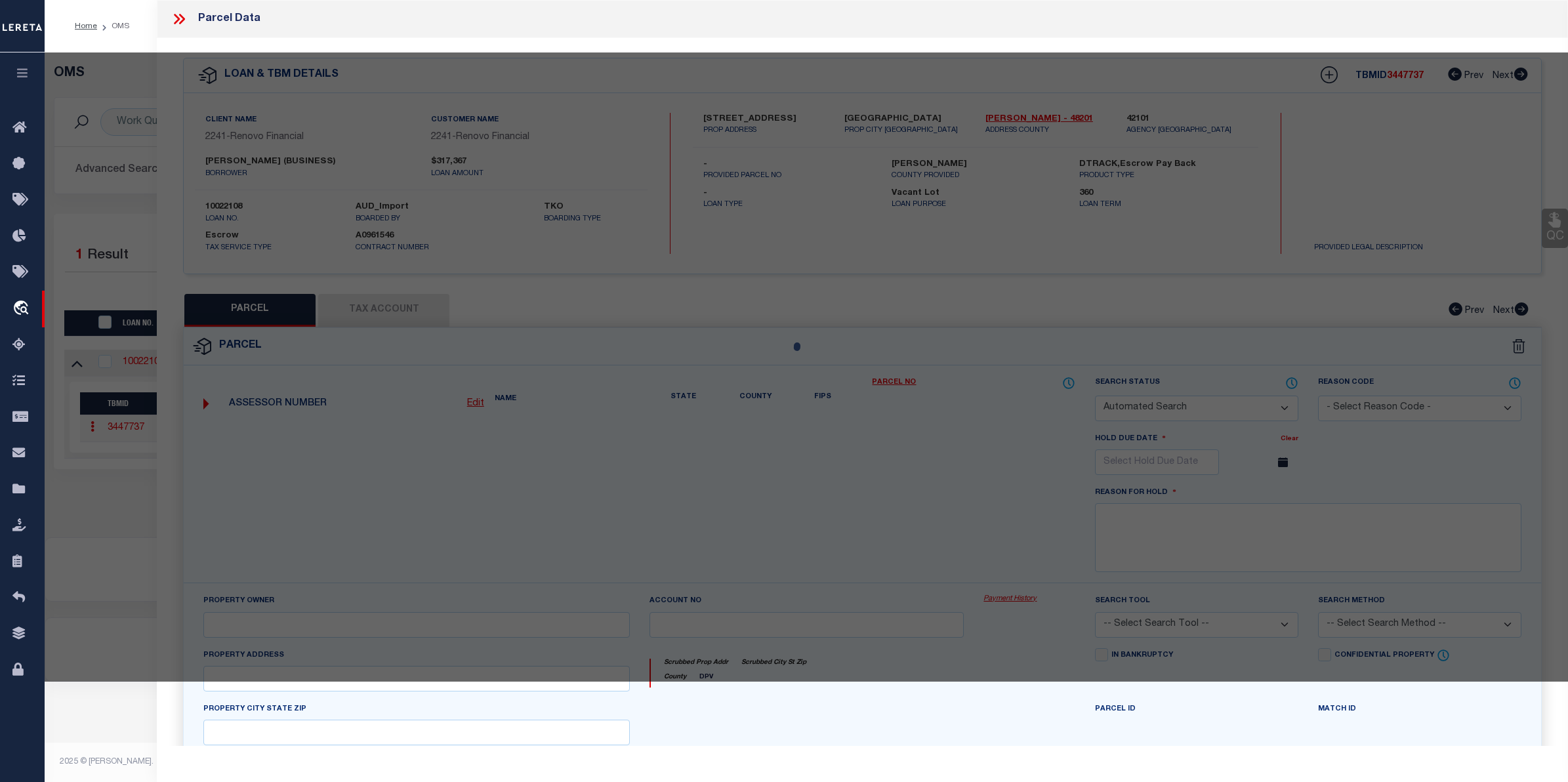
type input "HOUSTON, TX 77091"
type textarea "LT 34 BLK 22 ROSSLYN HEIGHTS SEC 1"
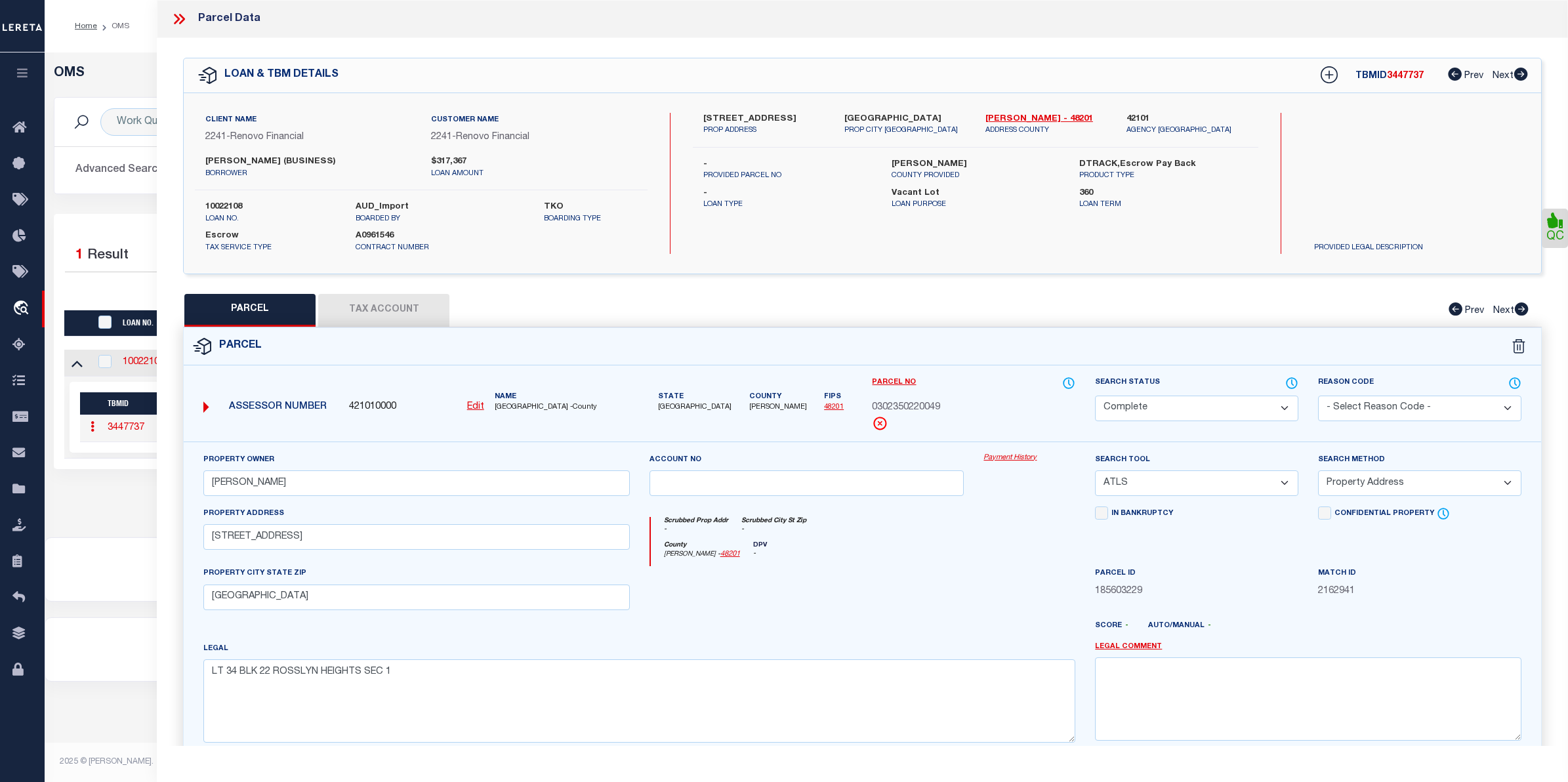
click at [996, 462] on link "Payment History" at bounding box center [1030, 458] width 92 height 11
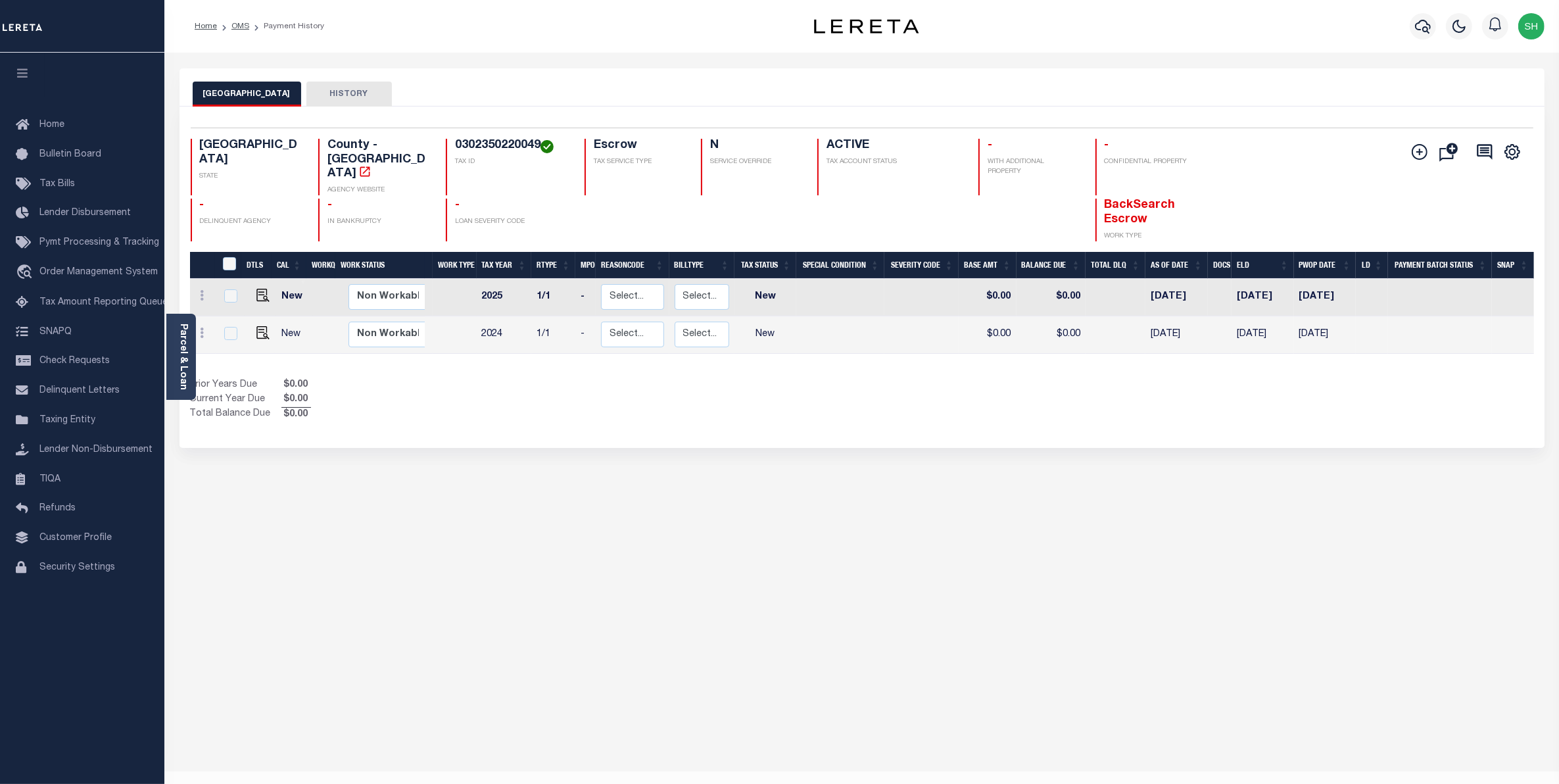
click at [540, 145] on h4 "0302350220049" at bounding box center [512, 146] width 113 height 14
drag, startPoint x: 540, startPoint y: 145, endPoint x: 454, endPoint y: 143, distance: 86.0
click at [455, 143] on h4 "0302350220049" at bounding box center [512, 146] width 113 height 14
copy h4 "0302350220049"
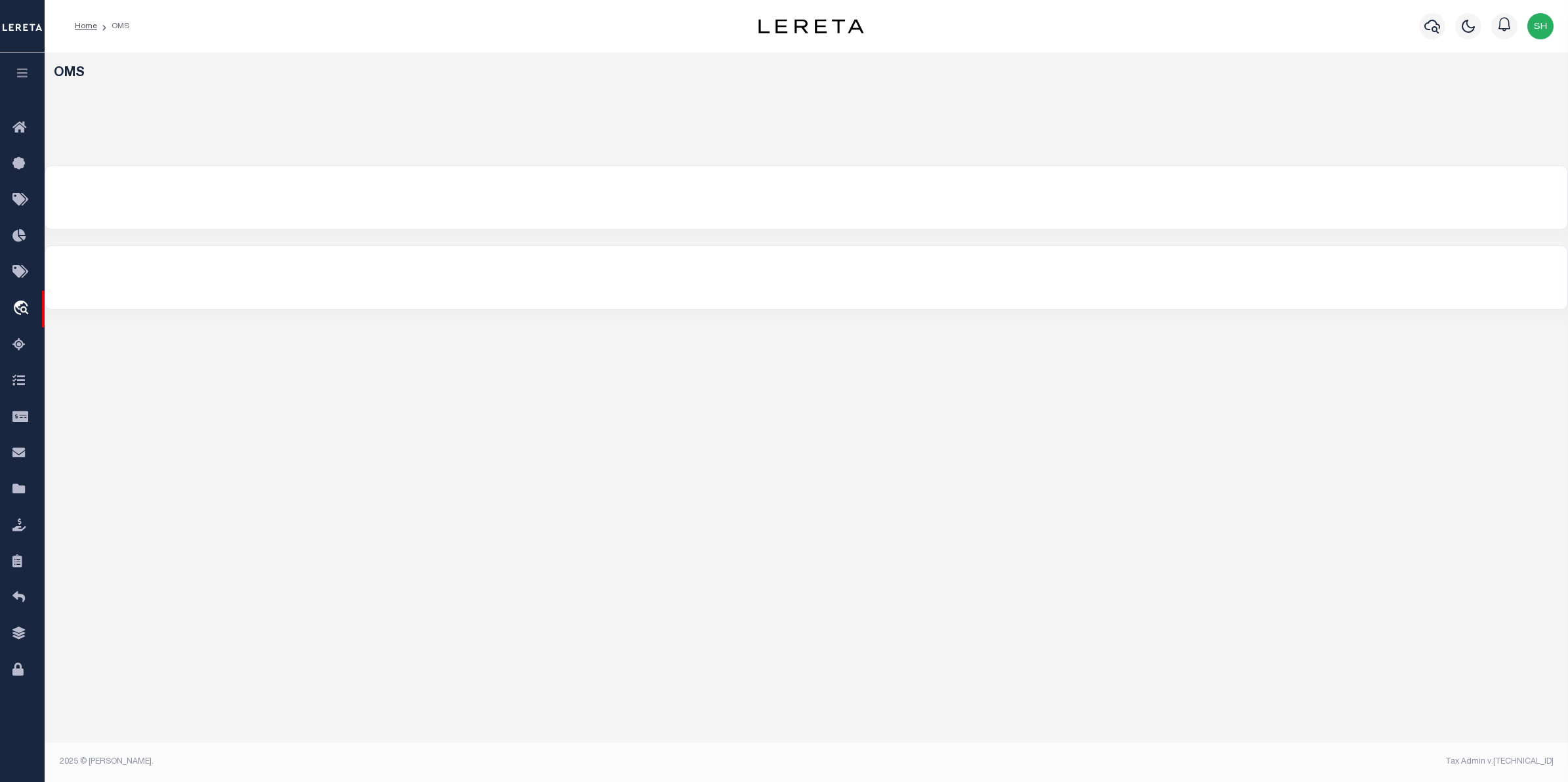
select select "200"
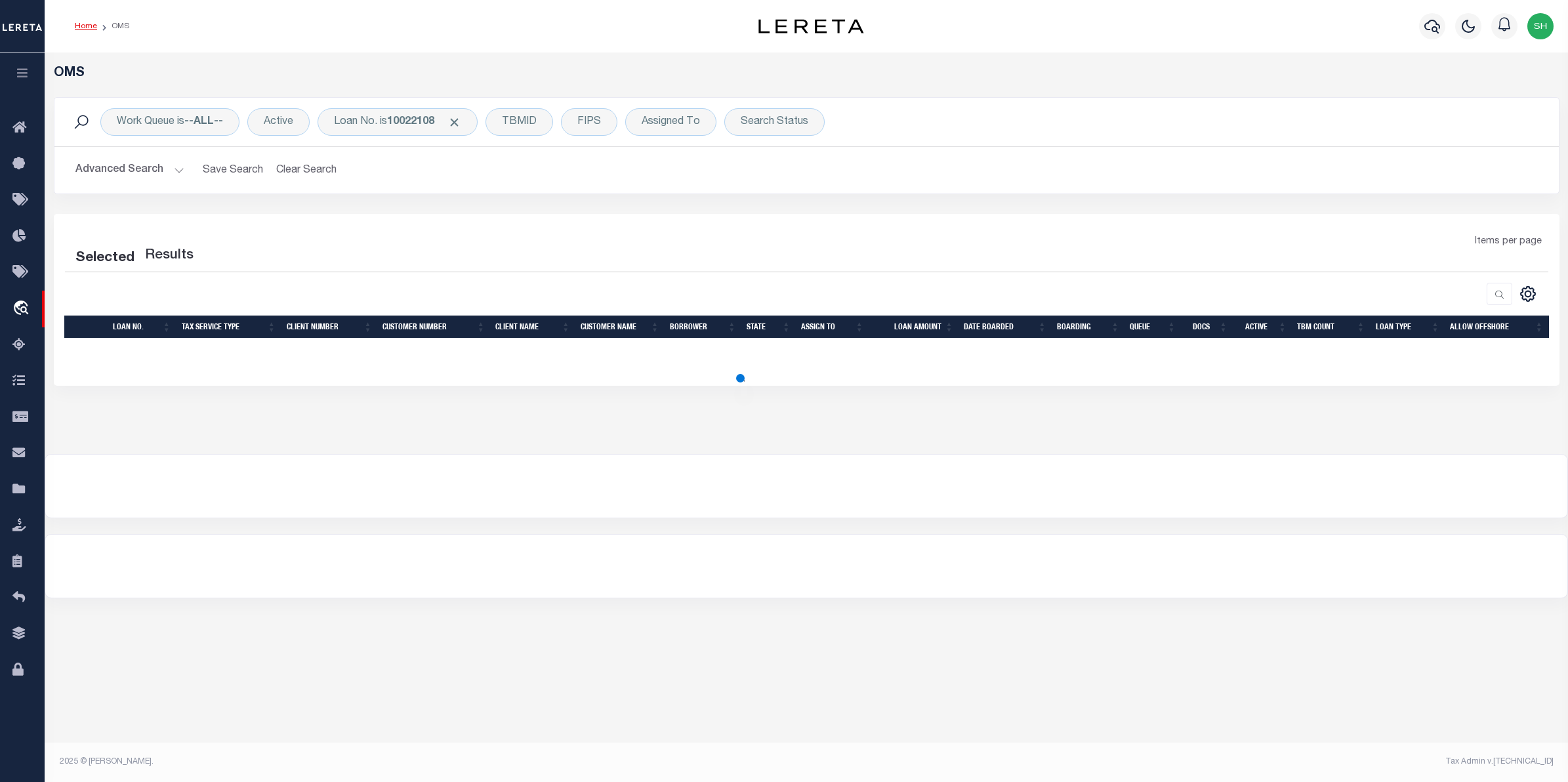
select select "200"
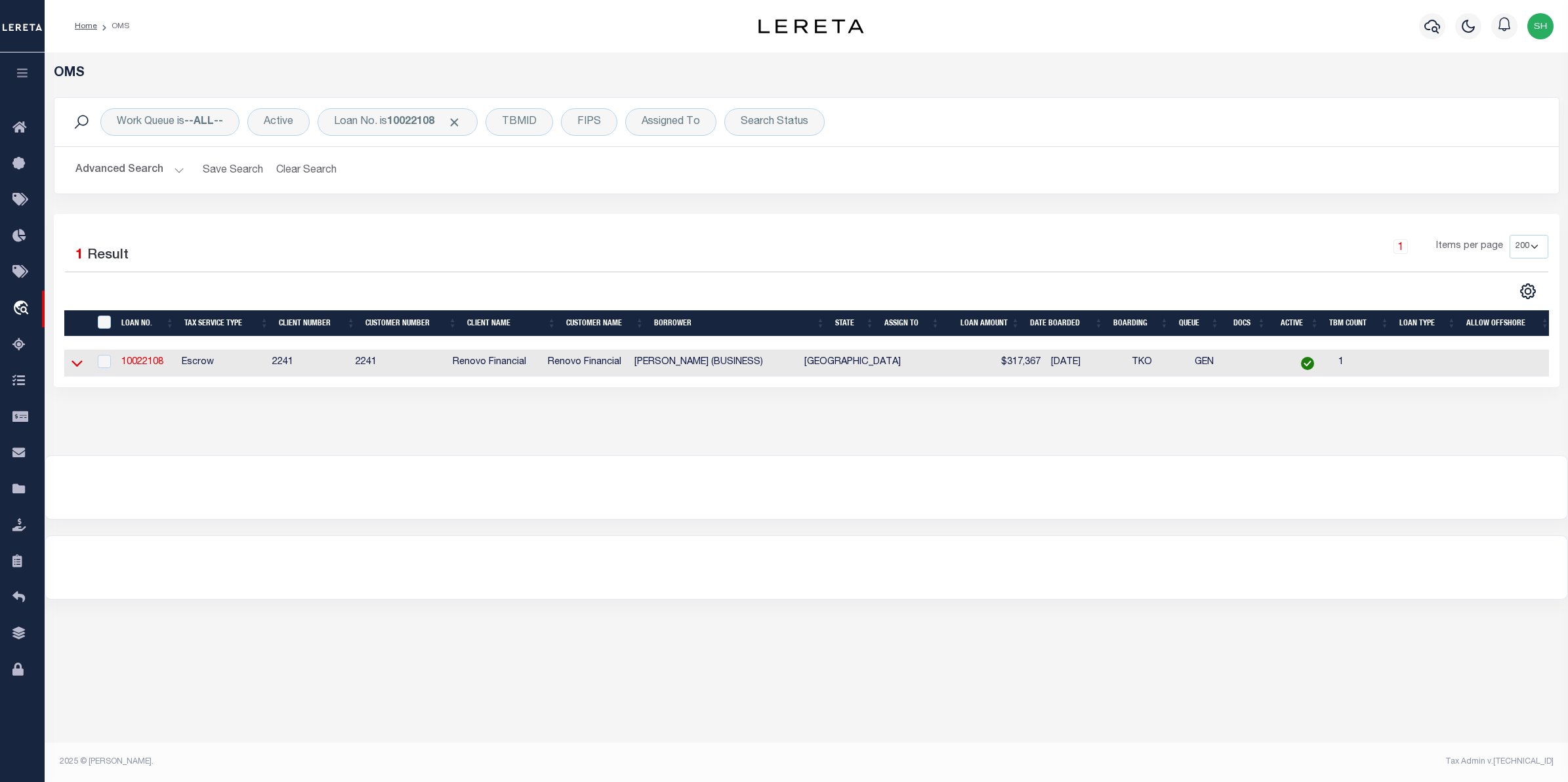
click at [80, 364] on icon at bounding box center [77, 363] width 11 height 14
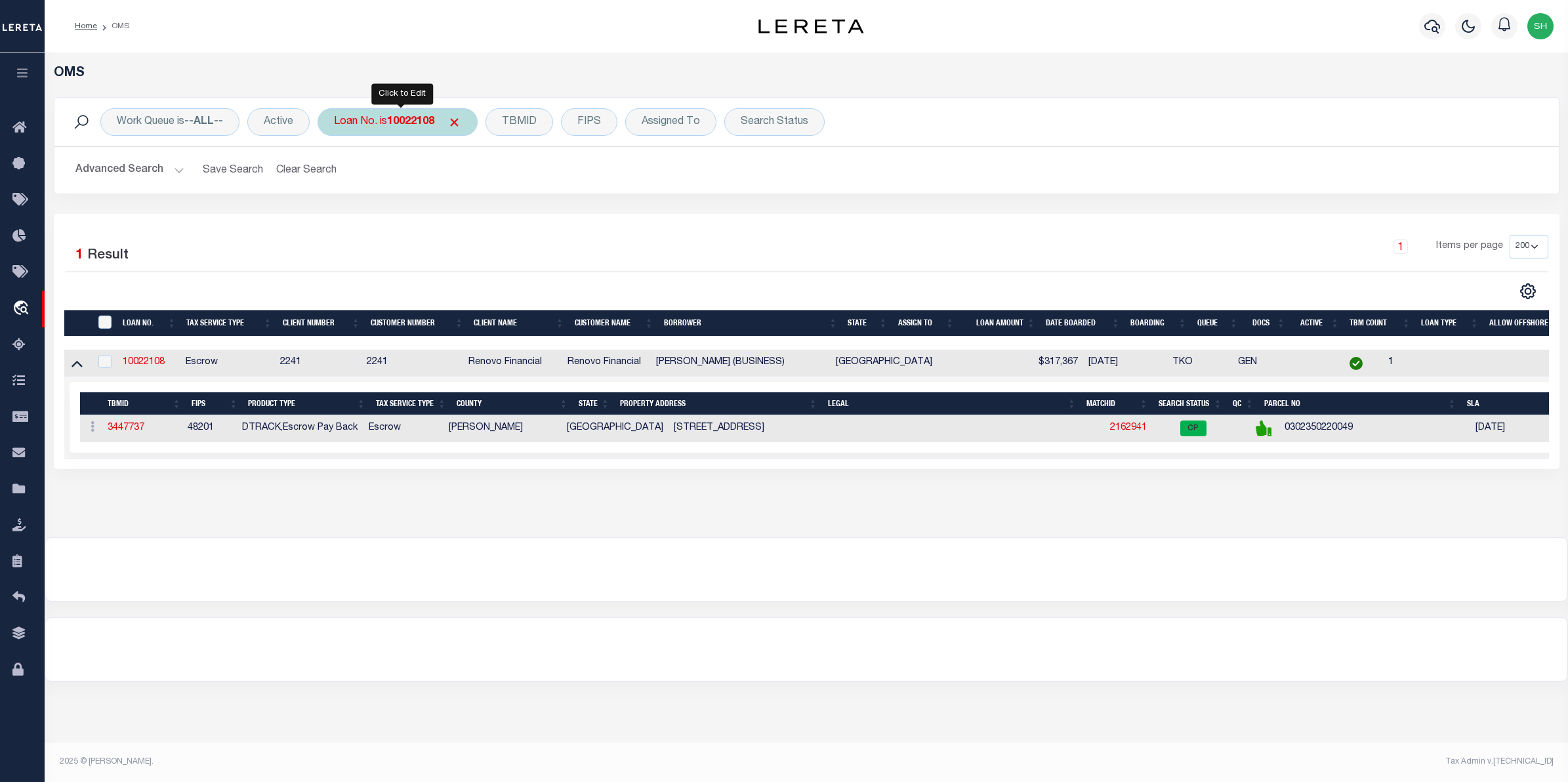
click at [360, 122] on div "Loan No. is 10022108" at bounding box center [397, 122] width 160 height 27
type input "1938REO"
click at [500, 218] on input "Apply" at bounding box center [508, 215] width 39 height 22
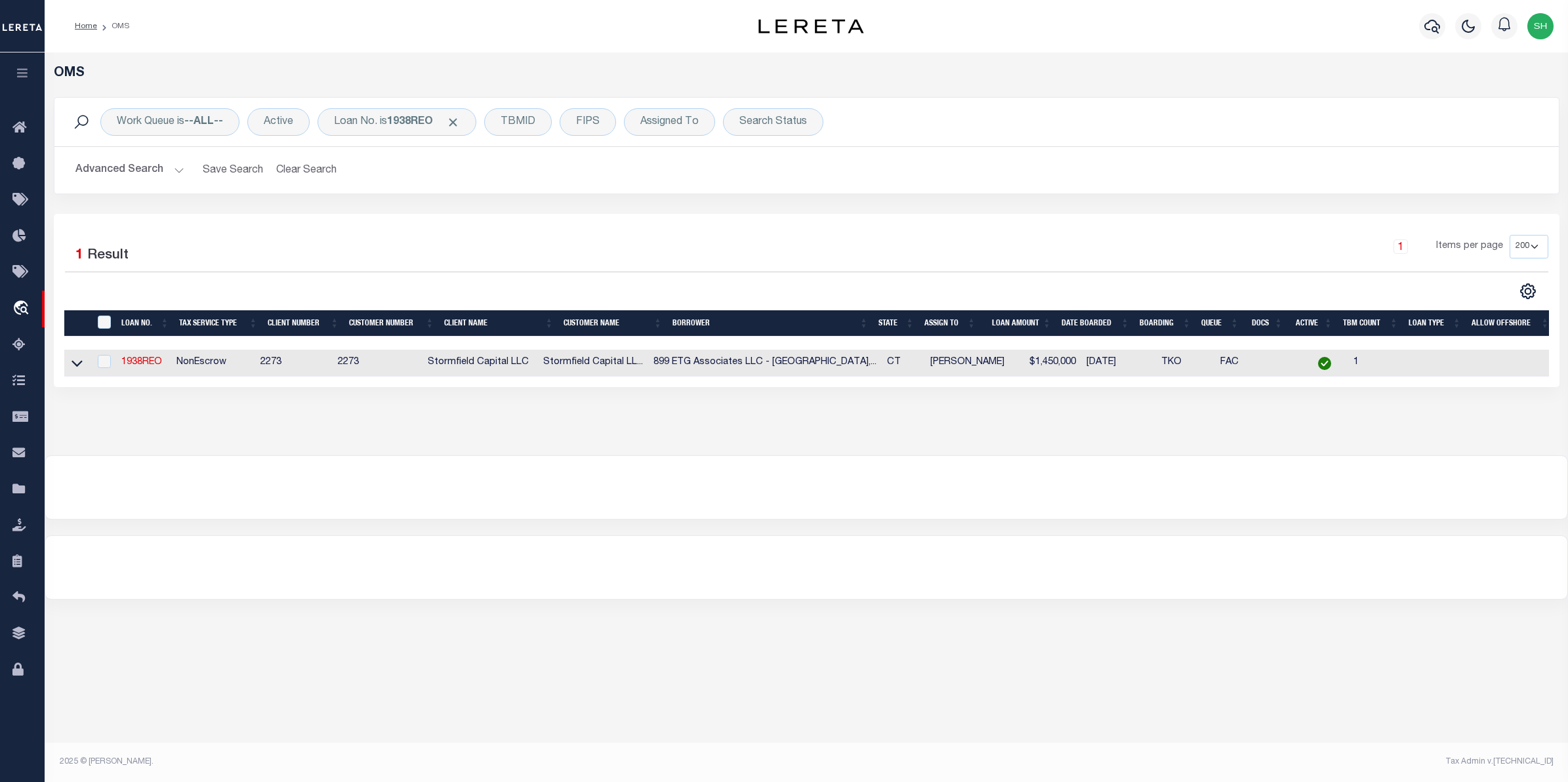
click at [83, 361] on link at bounding box center [77, 362] width 15 height 9
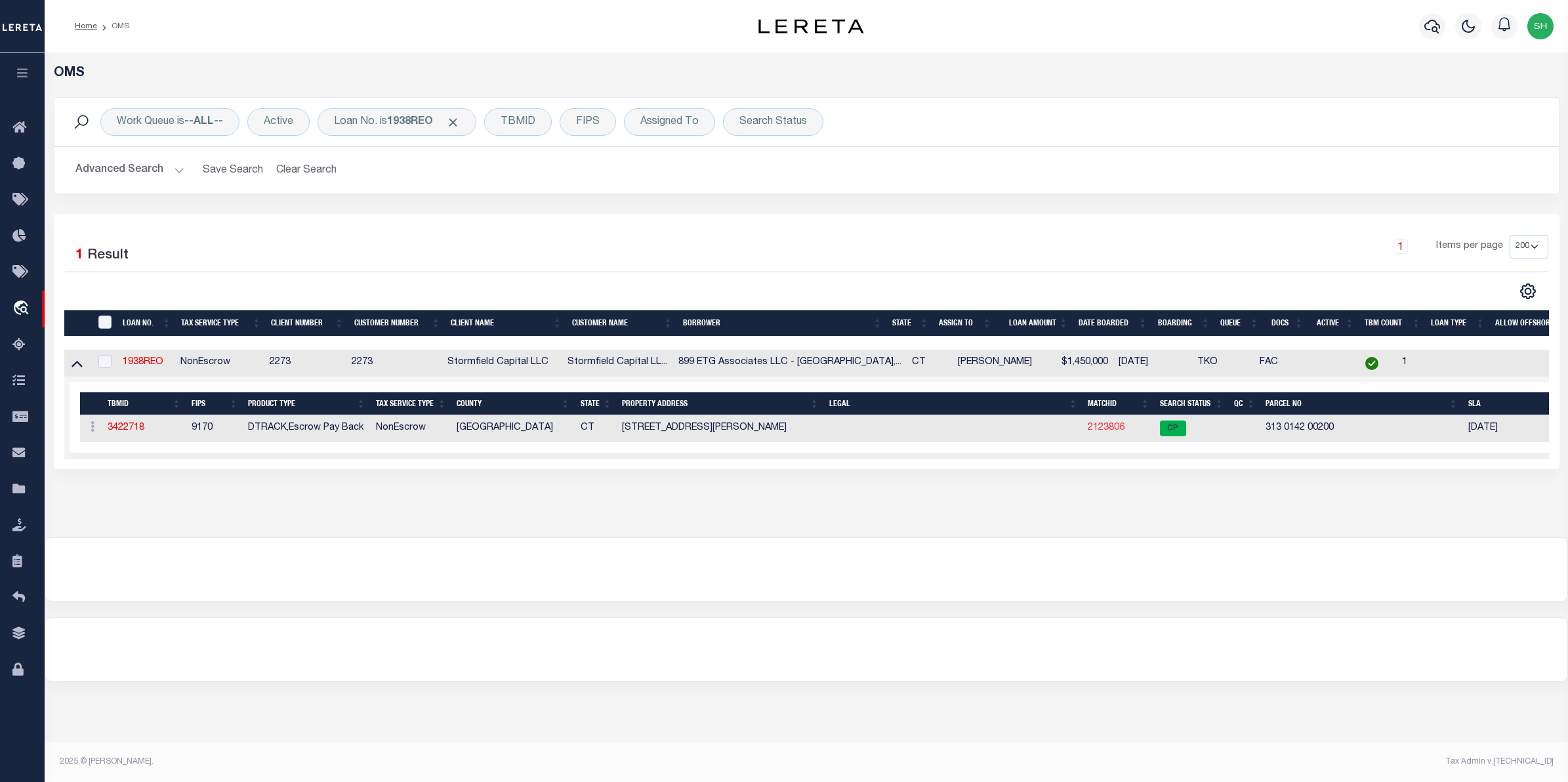
click at [1114, 429] on link "2123806" at bounding box center [1106, 428] width 37 height 9
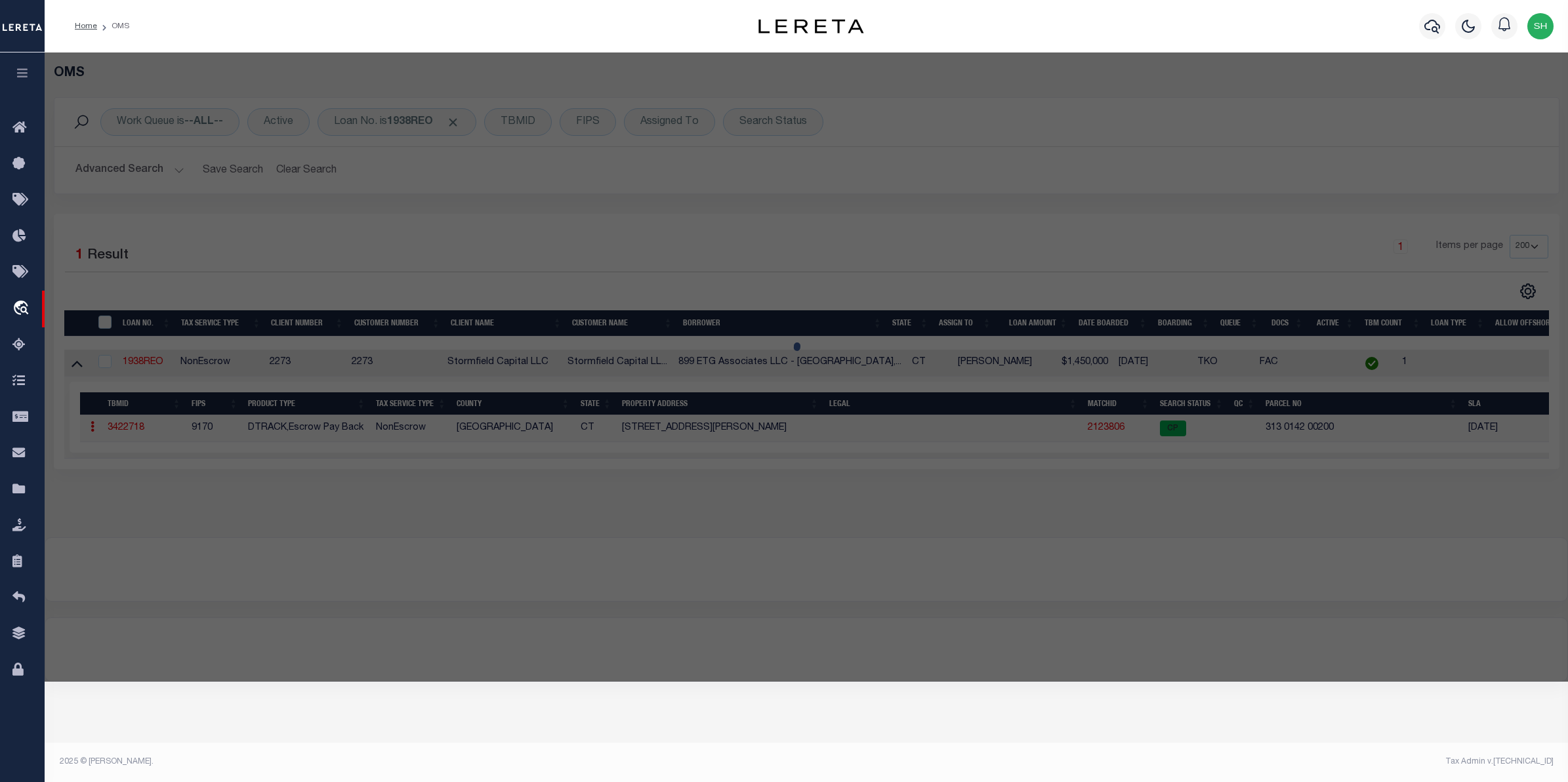
select select "AS"
select select
checkbox input "false"
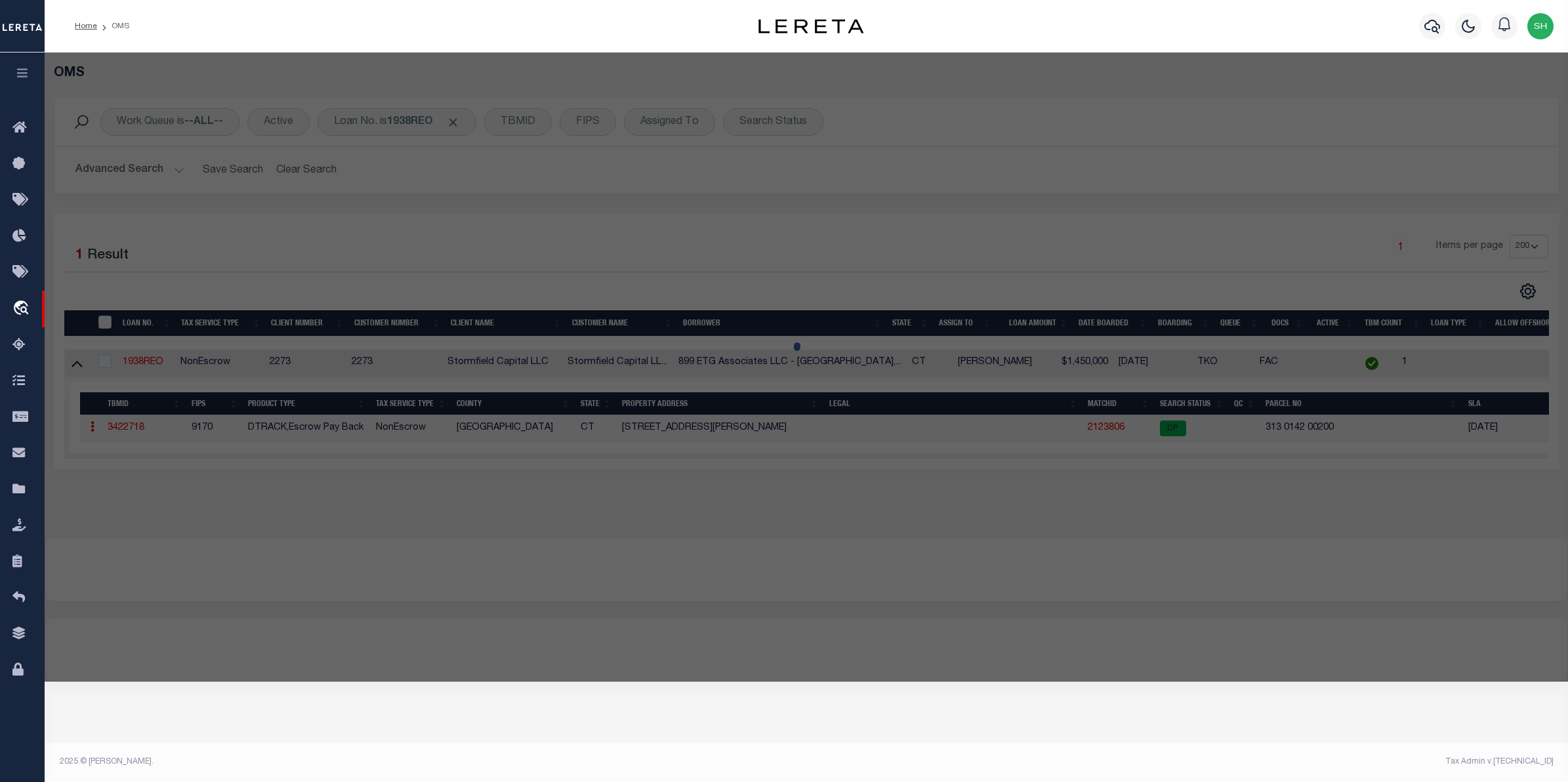
select select "CP"
type input "899 ETG ASSOCIATES LLC"
select select "AGW"
select select
type input "899 ELLA T GRASSO BLVD"
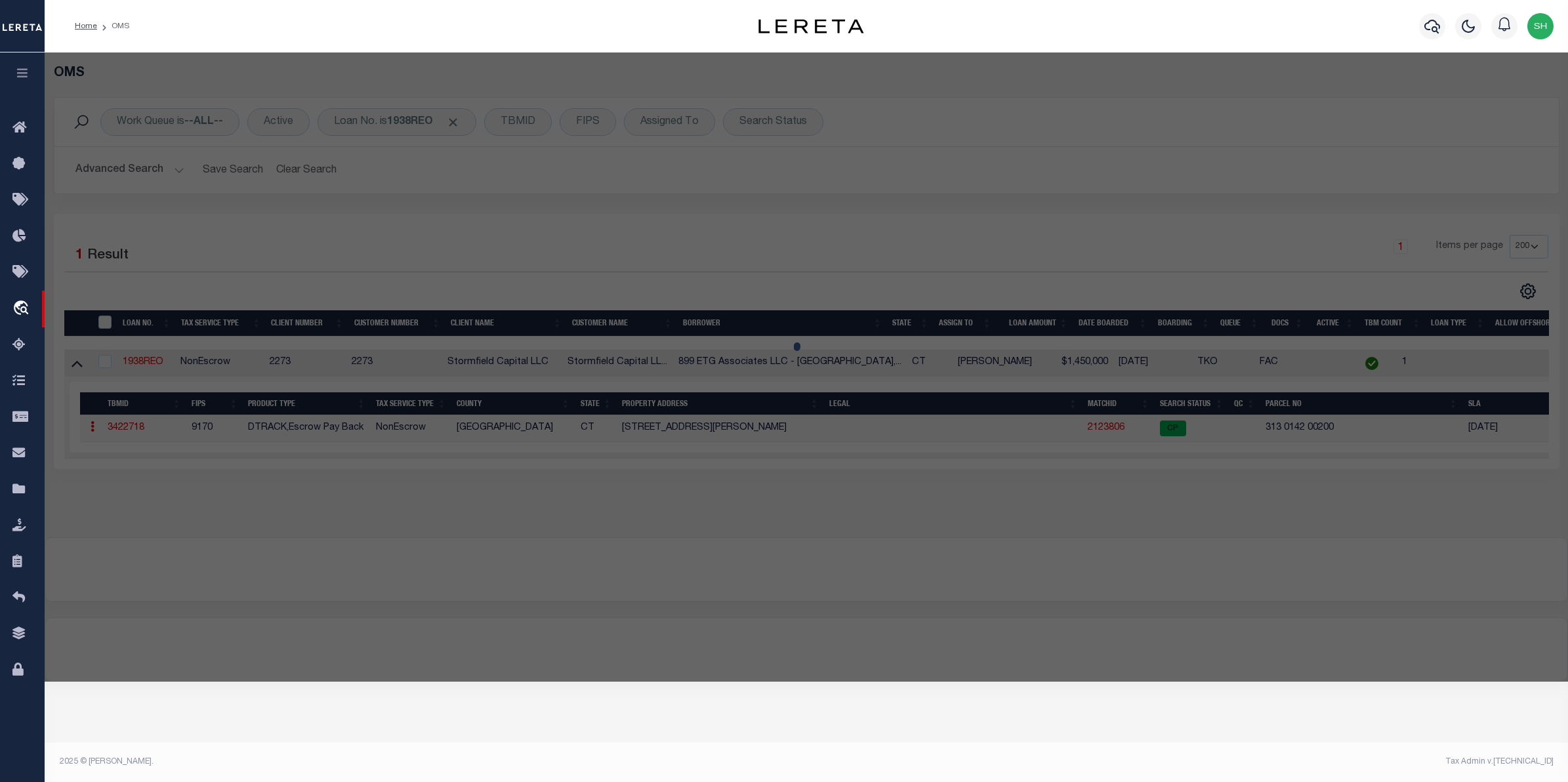
checkbox input "false"
type input "New Haven CT 06519"
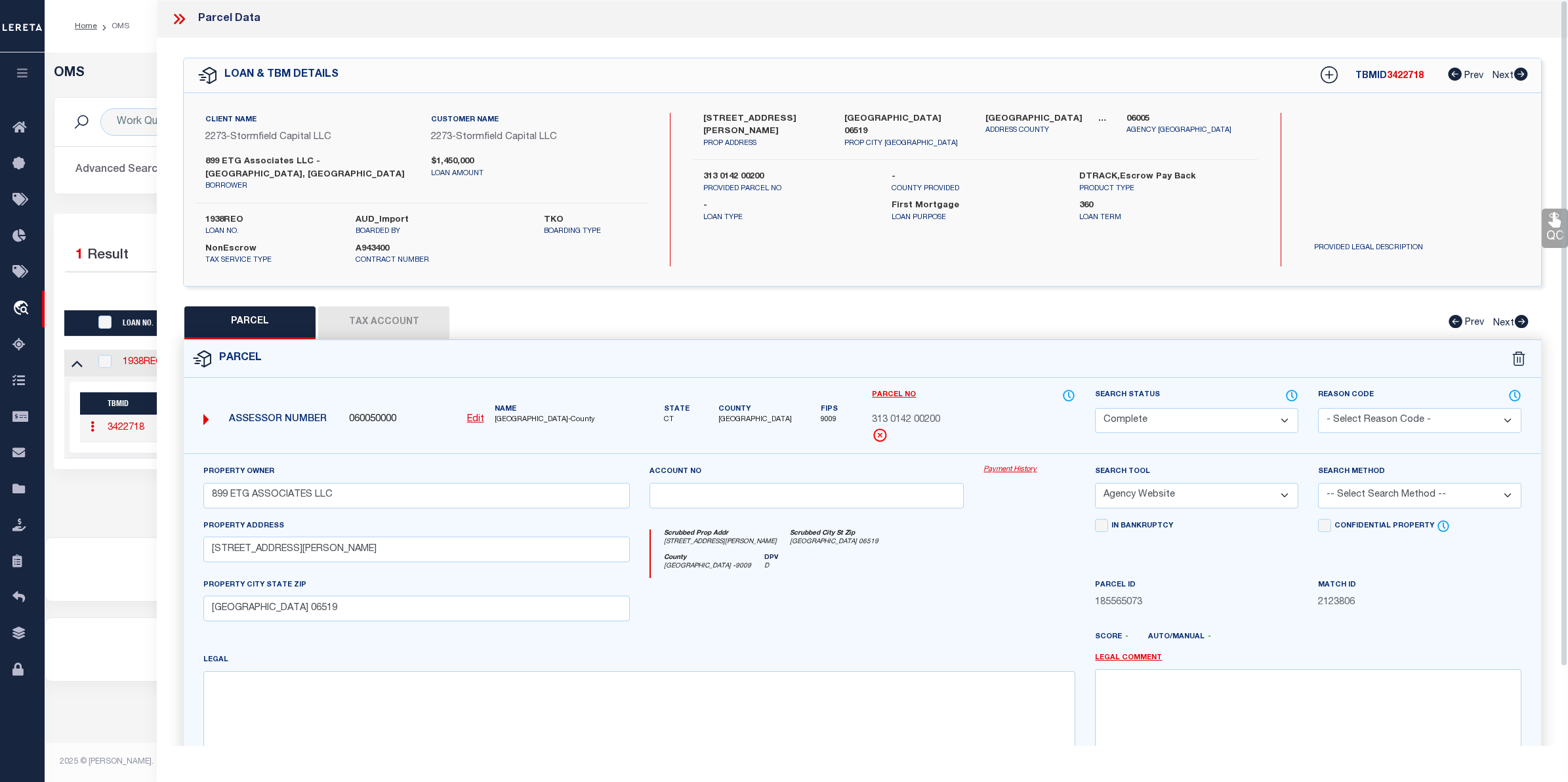
click at [1002, 464] on link "Payment History" at bounding box center [1030, 470] width 92 height 11
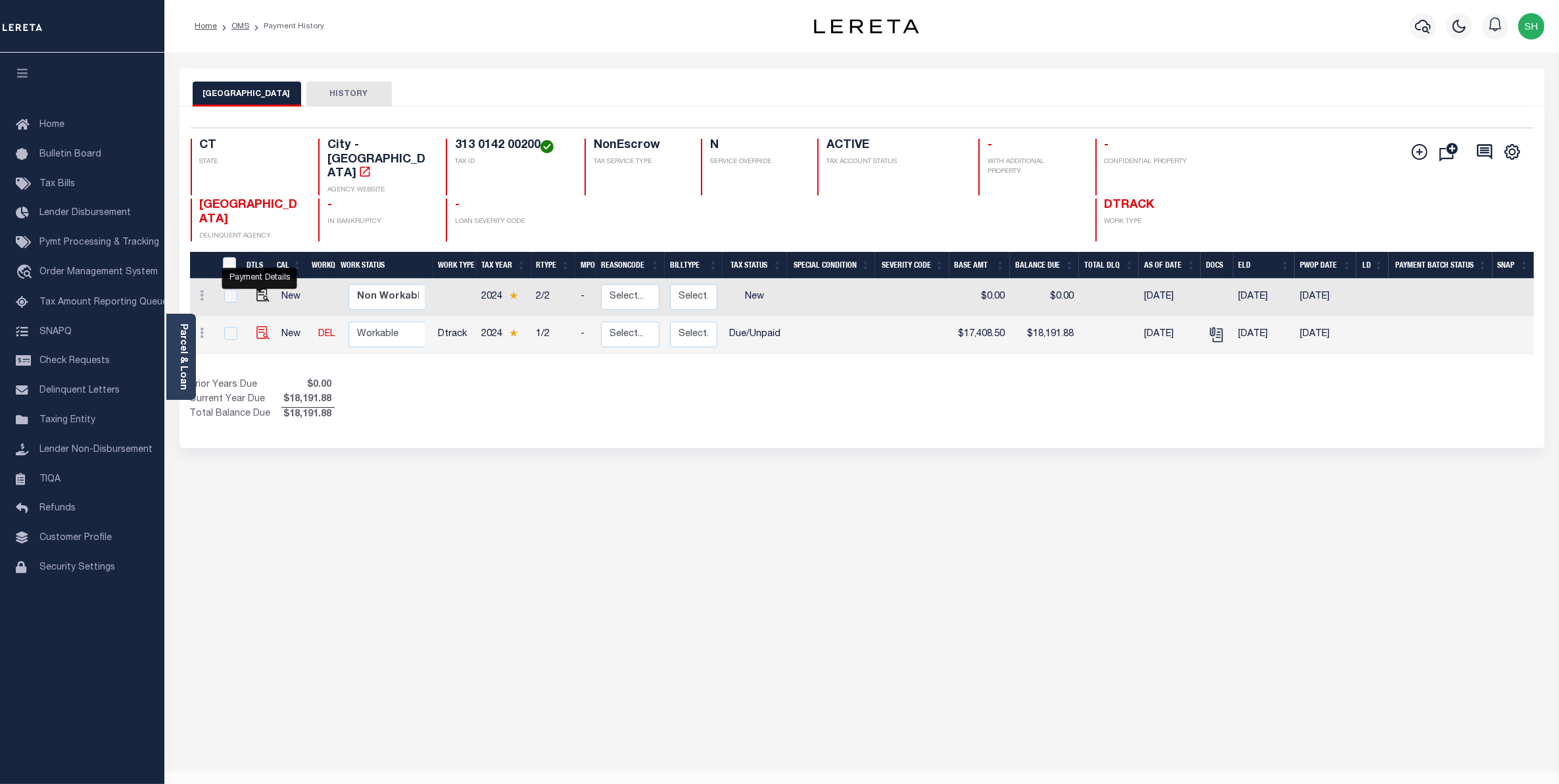
click at [257, 326] on img "" at bounding box center [263, 333] width 13 height 13
checkbox input "true"
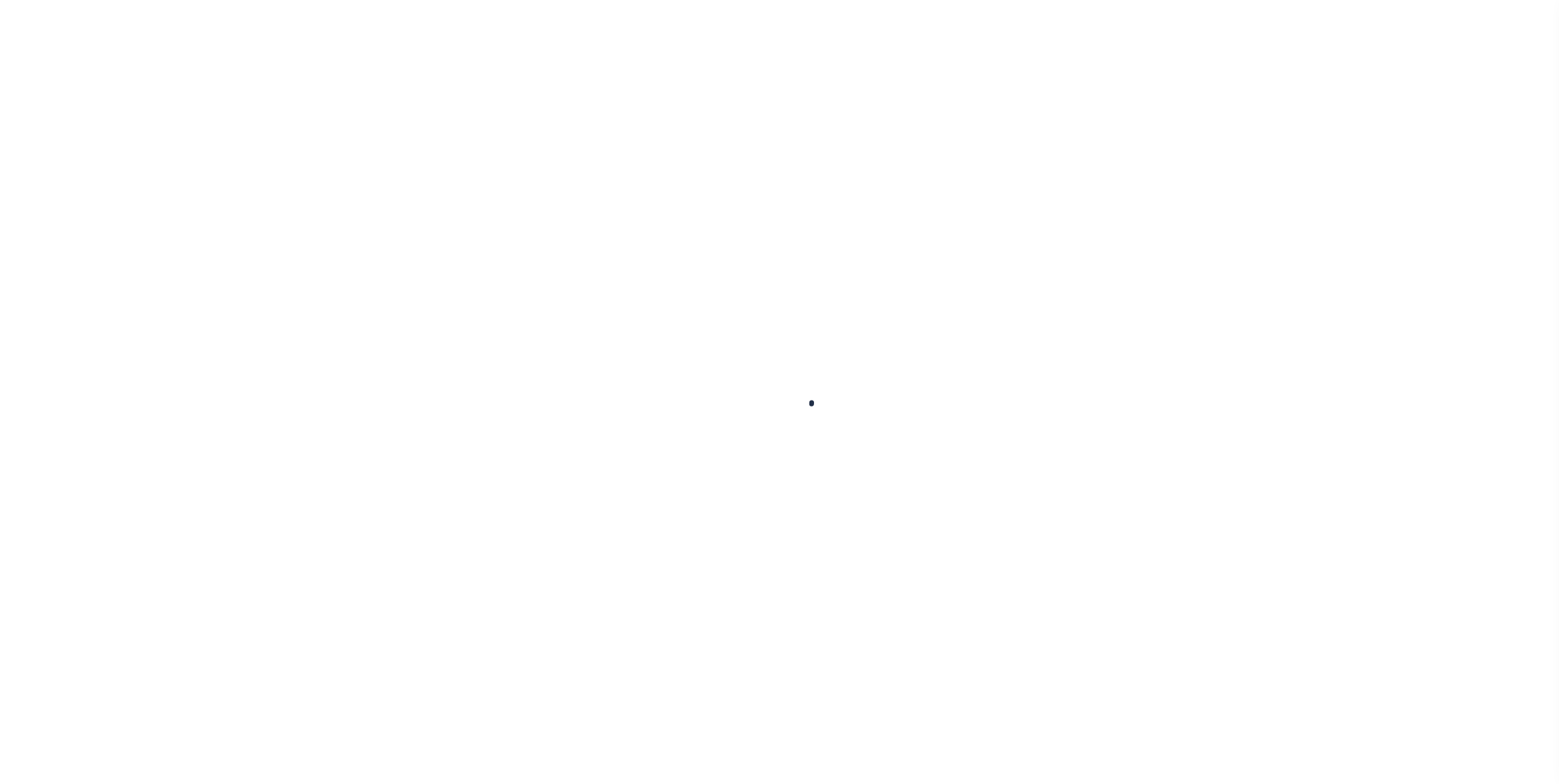
checkbox input "false"
type input "[DATE]"
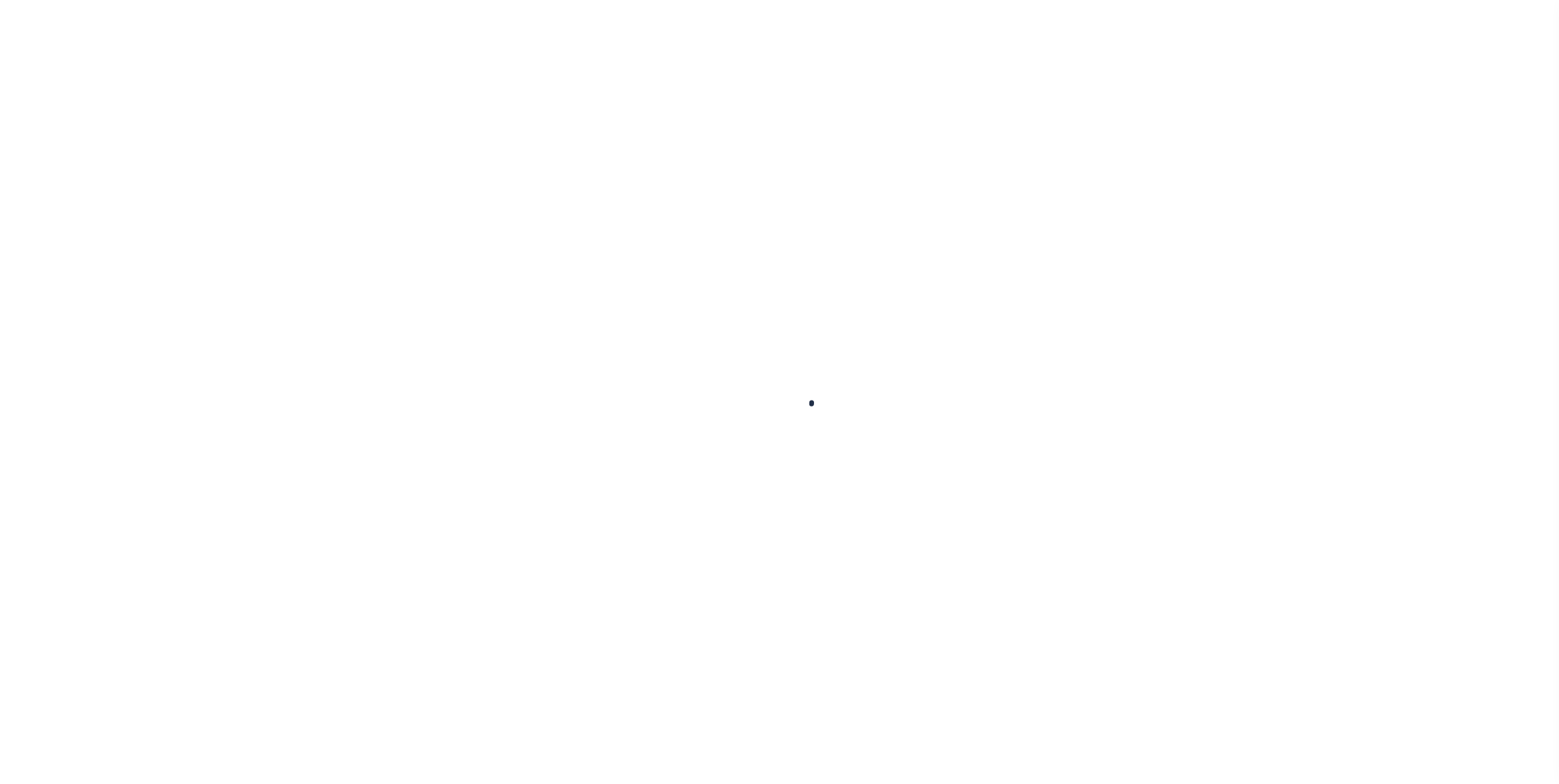
type input "[DATE]"
select select "DUE"
type input "$17,408.5"
type input "$783.38"
type input "$18,191.88"
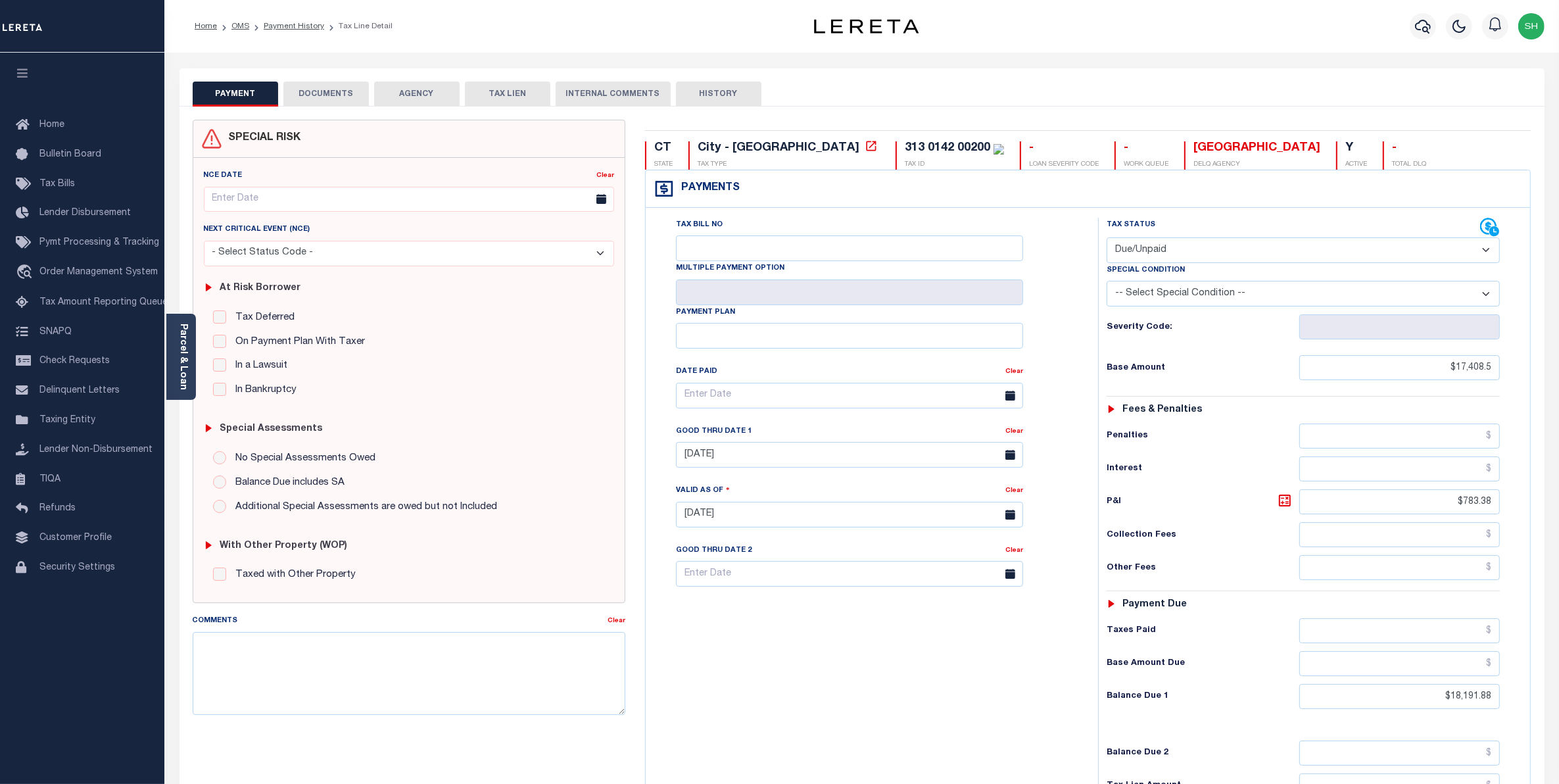
click at [327, 85] on button "DOCUMENTS" at bounding box center [326, 94] width 85 height 25
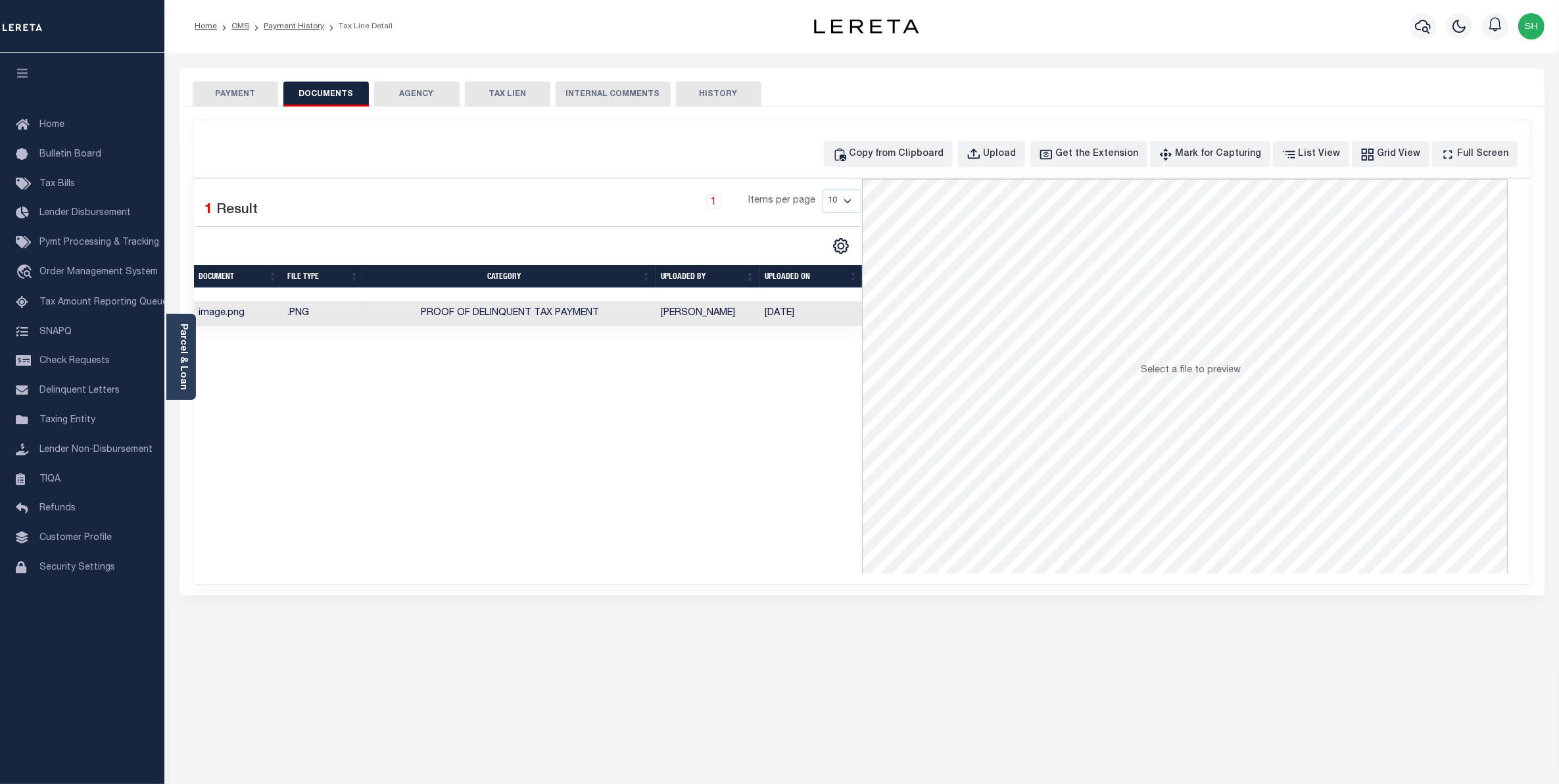
click at [747, 311] on td "[PERSON_NAME]" at bounding box center [707, 314] width 104 height 26
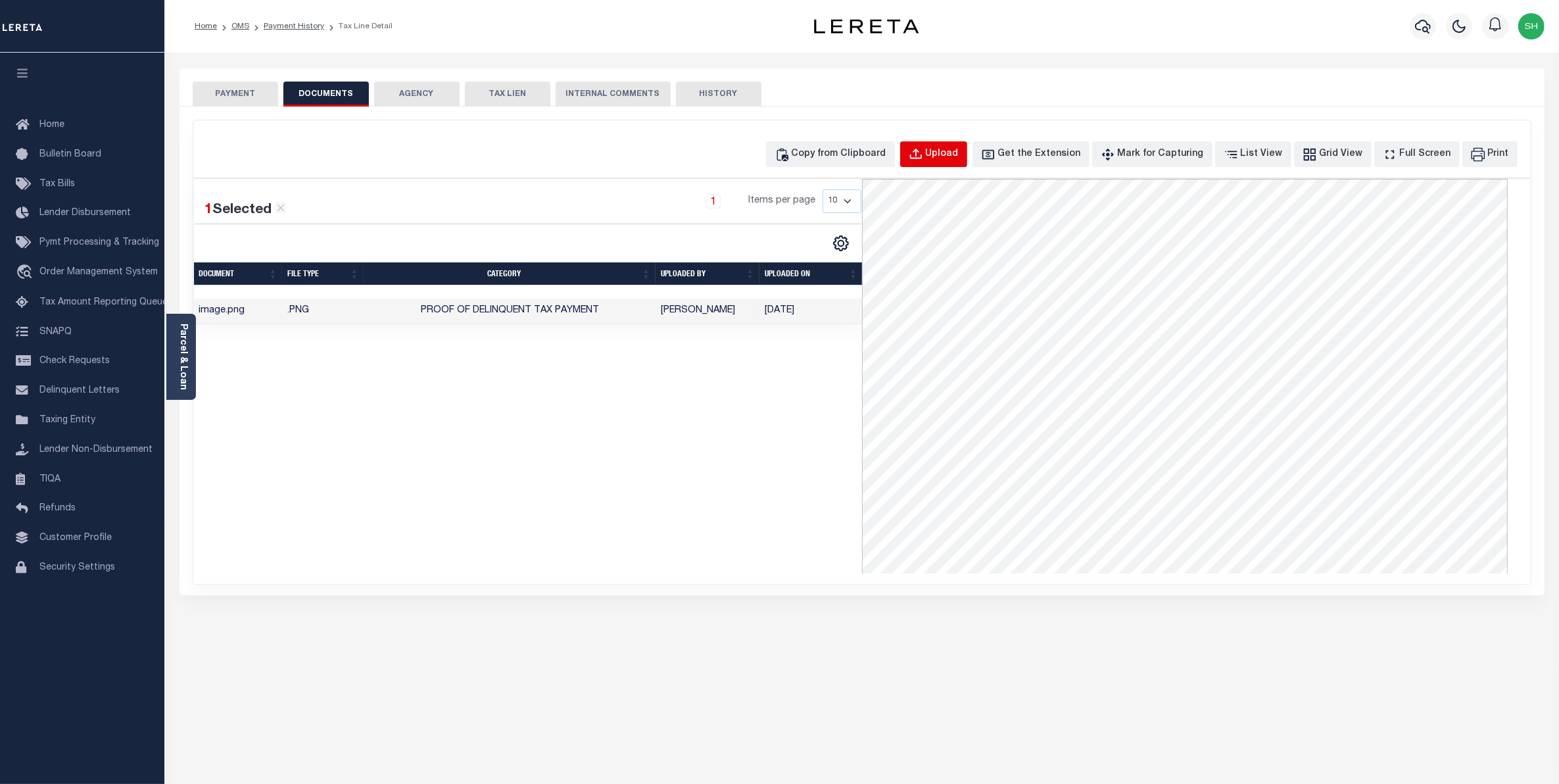
click at [958, 149] on div "Upload" at bounding box center [942, 154] width 33 height 14
select select "POP"
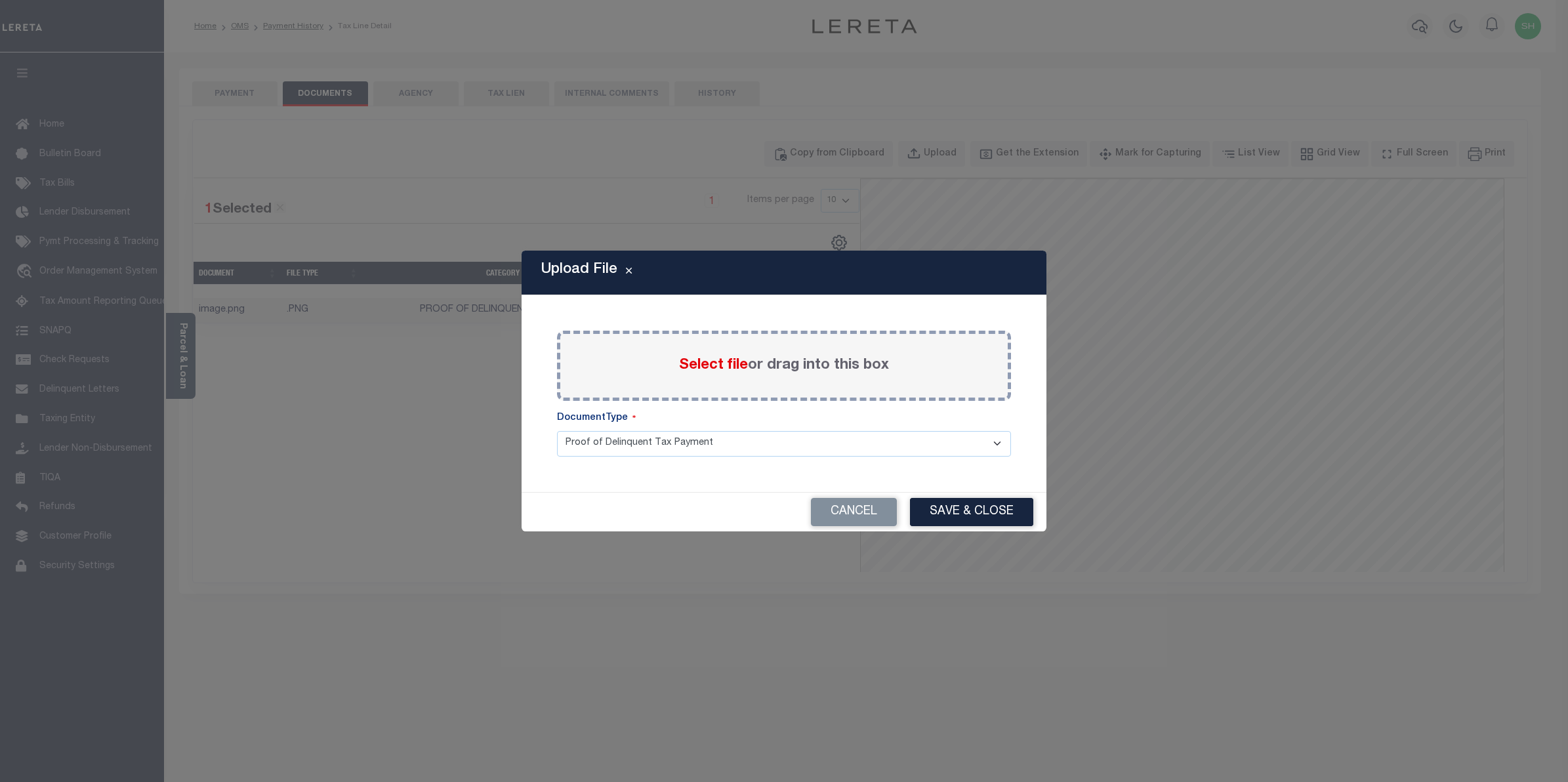
click at [726, 368] on span "Select file" at bounding box center [714, 365] width 69 height 14
click at [0, 0] on input "Select file or drag into this box" at bounding box center [0, 0] width 0 height 0
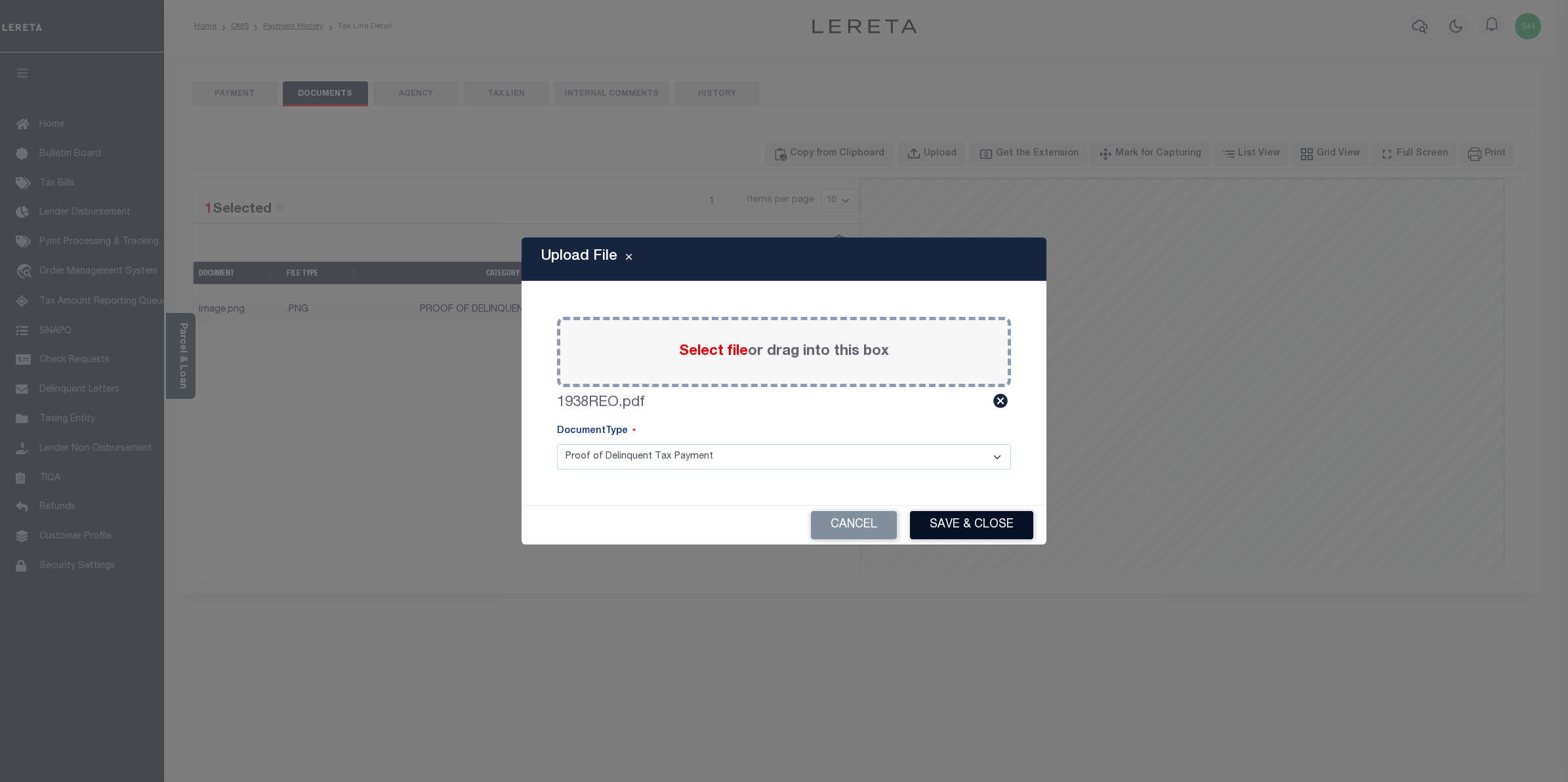
click at [942, 527] on button "Save & Close" at bounding box center [972, 525] width 123 height 28
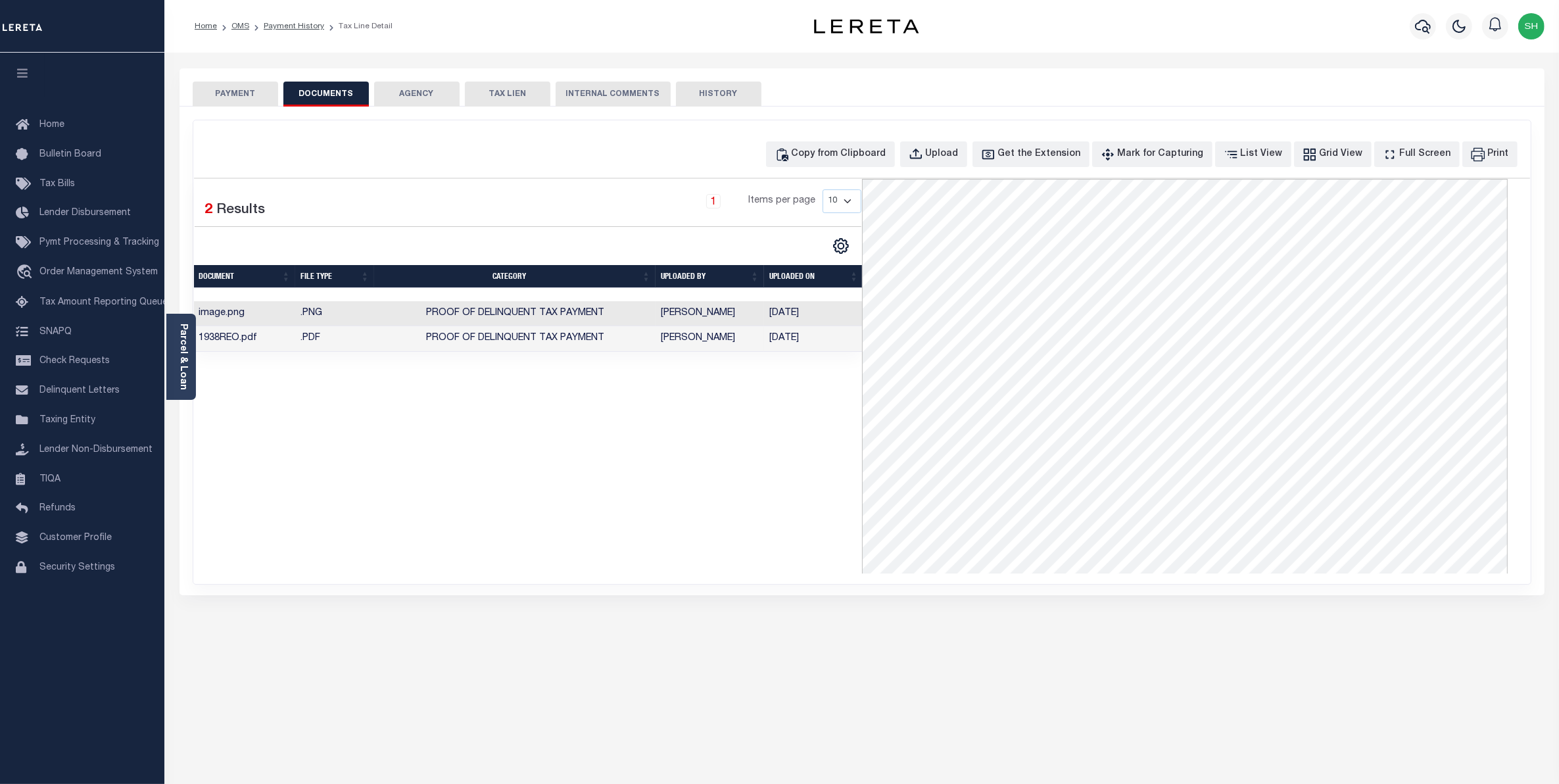
click at [239, 93] on button "PAYMENT" at bounding box center [235, 94] width 85 height 25
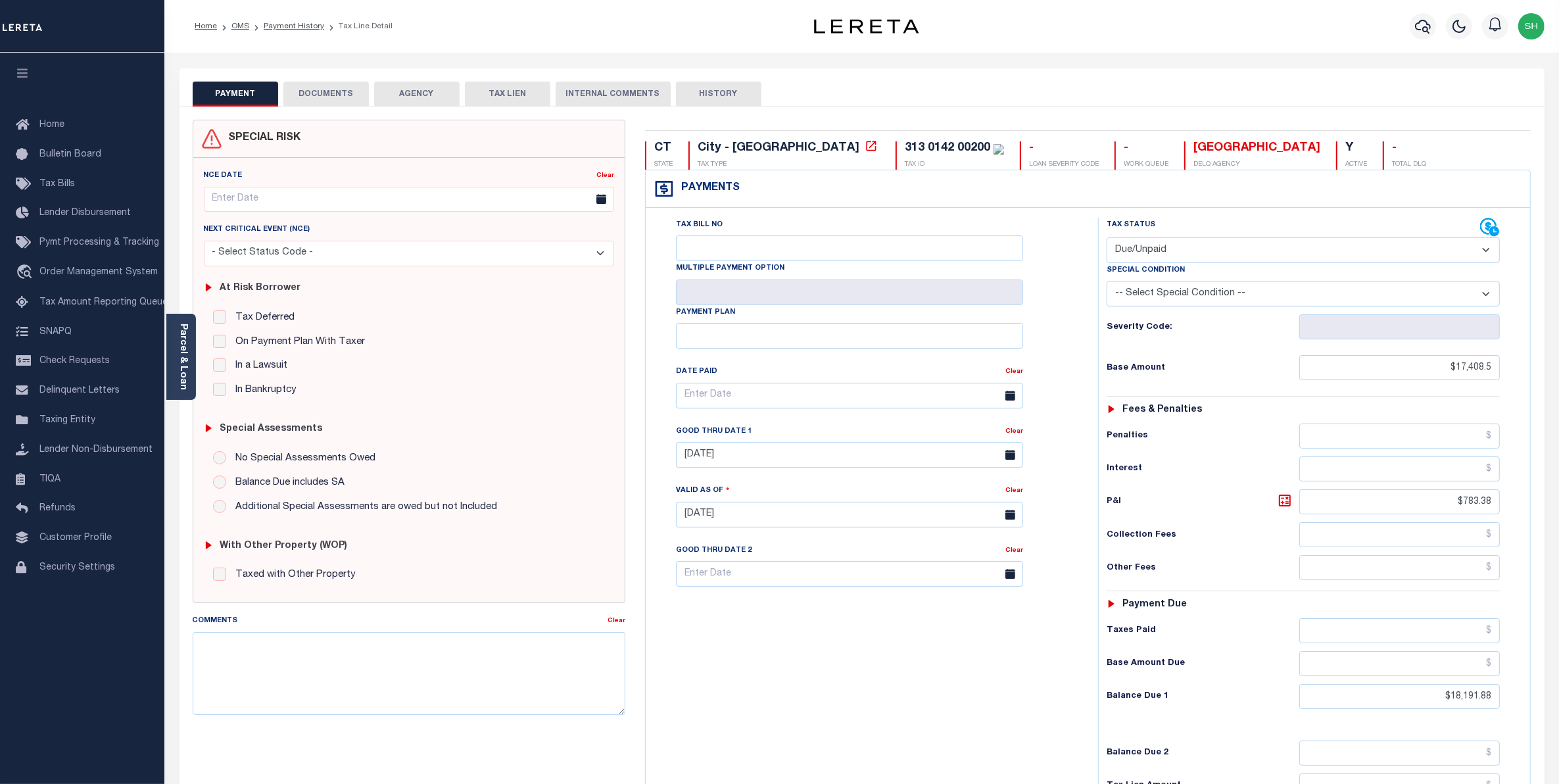
click at [1485, 250] on select "- Select Status Code - Open Due/Unpaid Paid Incomplete No Tax Due Internal Refu…" at bounding box center [1303, 250] width 394 height 26
select select "PYD"
click at [1107, 239] on select "- Select Status Code - Open Due/Unpaid Paid Incomplete No Tax Due Internal Refu…" at bounding box center [1303, 250] width 394 height 26
type input "[DATE]"
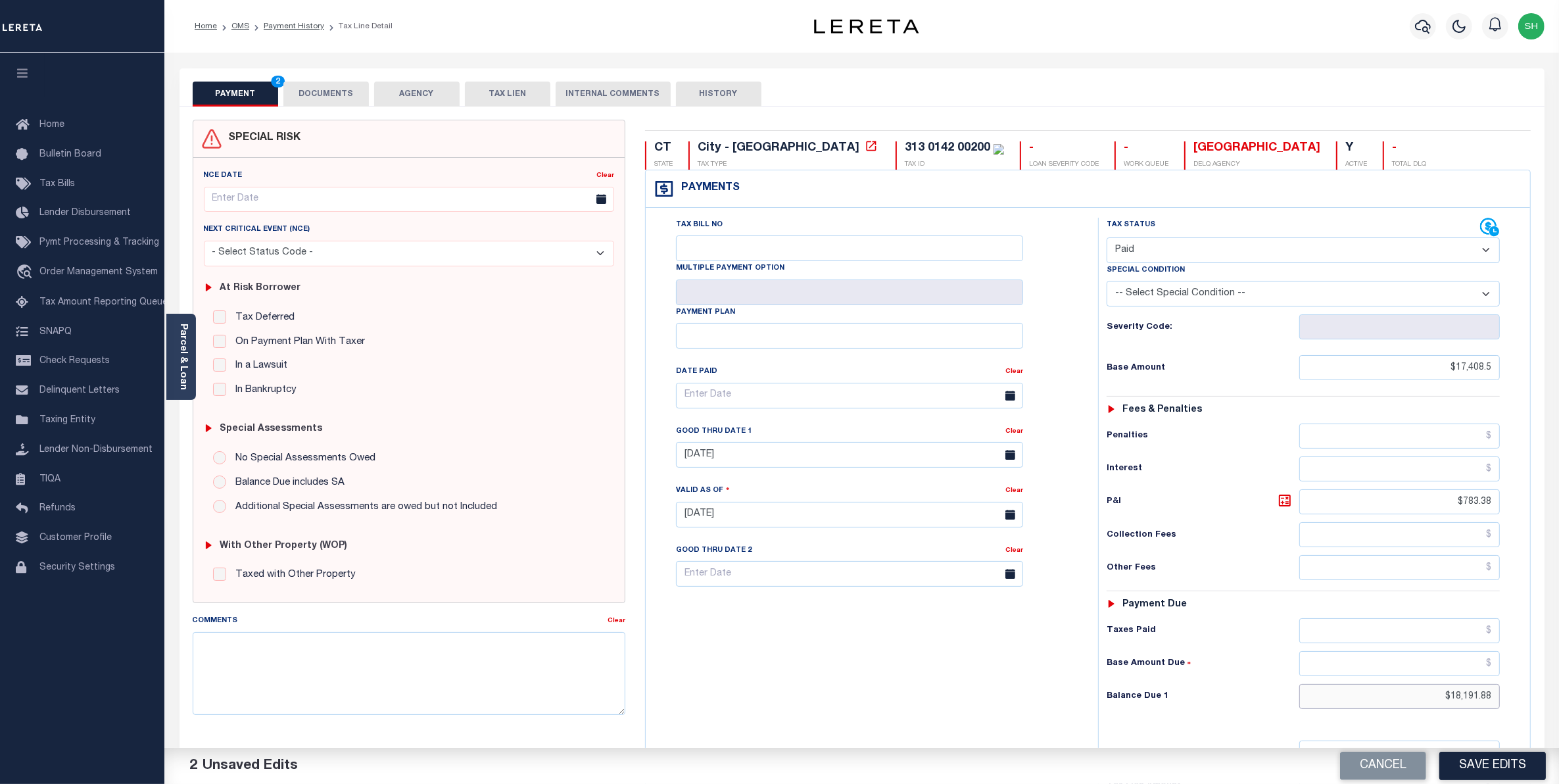
drag, startPoint x: 1441, startPoint y: 697, endPoint x: 1574, endPoint y: 649, distance: 141.4
click at [1559, 649] on html "Home OMS Payment History Tax Line Detail" at bounding box center [780, 480] width 1559 height 962
type input "$0.00"
click at [1533, 768] on button "Save Edits" at bounding box center [1493, 766] width 106 height 28
checkbox input "false"
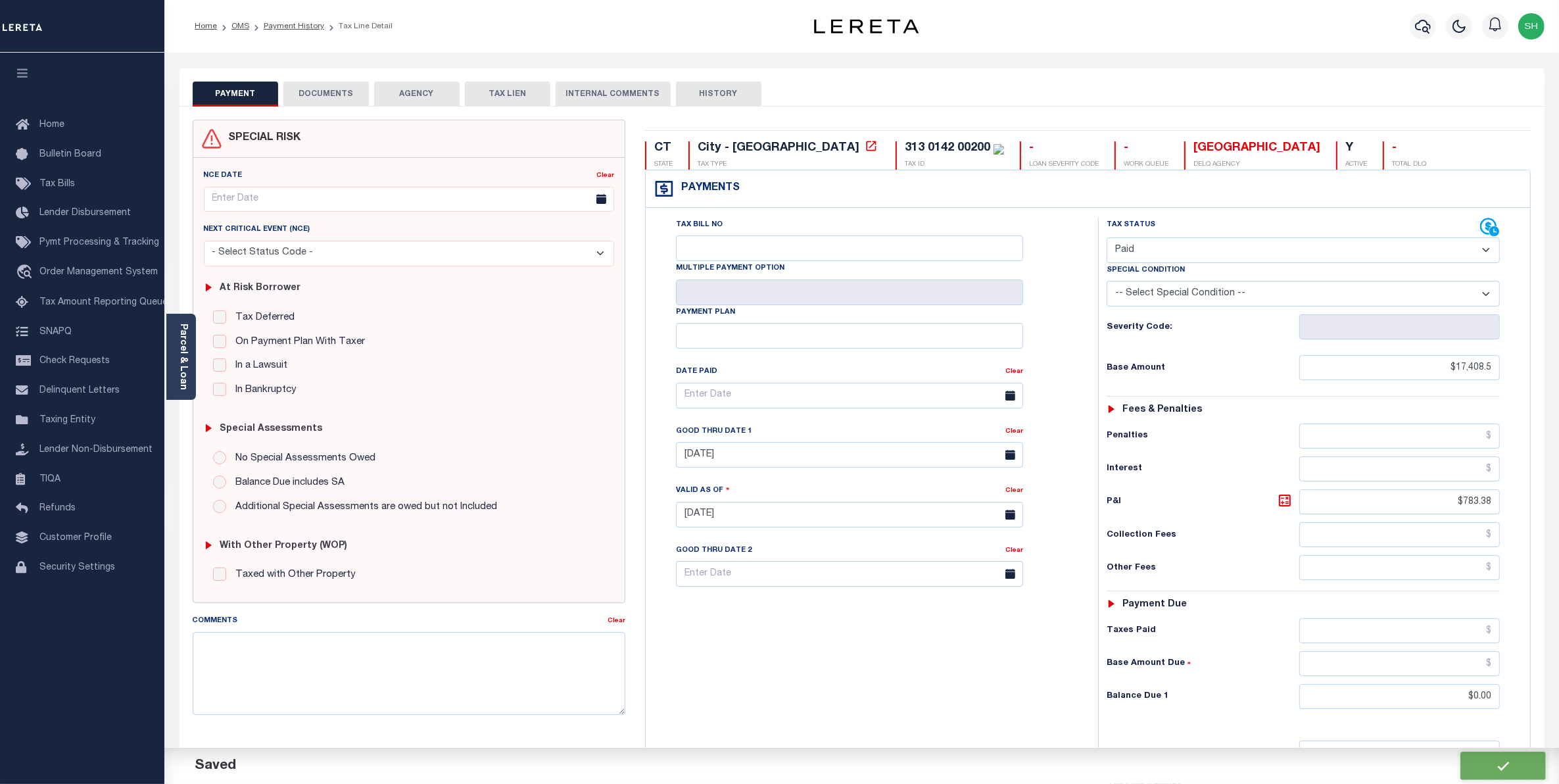
checkbox input "false"
type input "$17,408.5"
type input "$783.38"
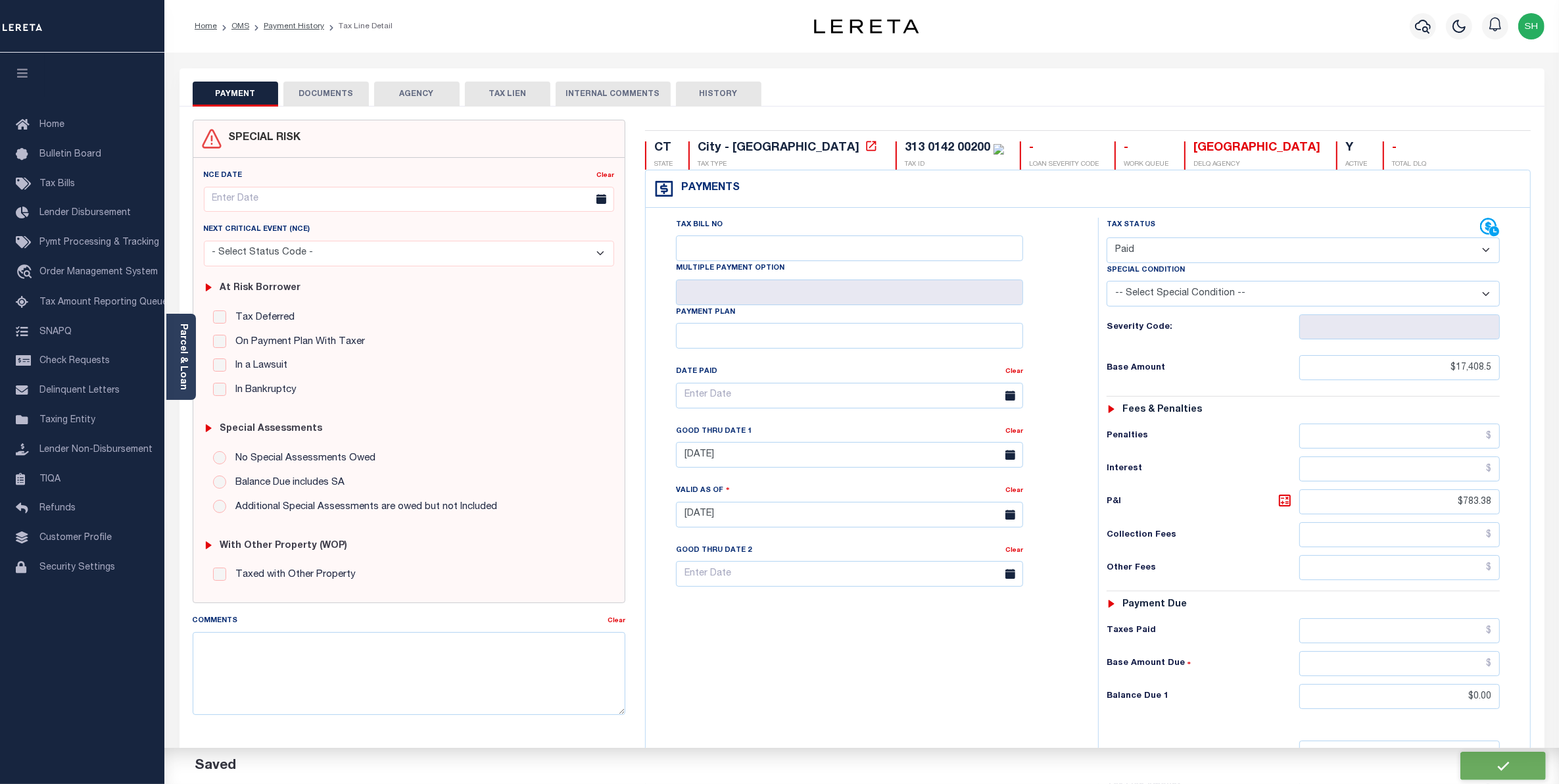
type input "$0"
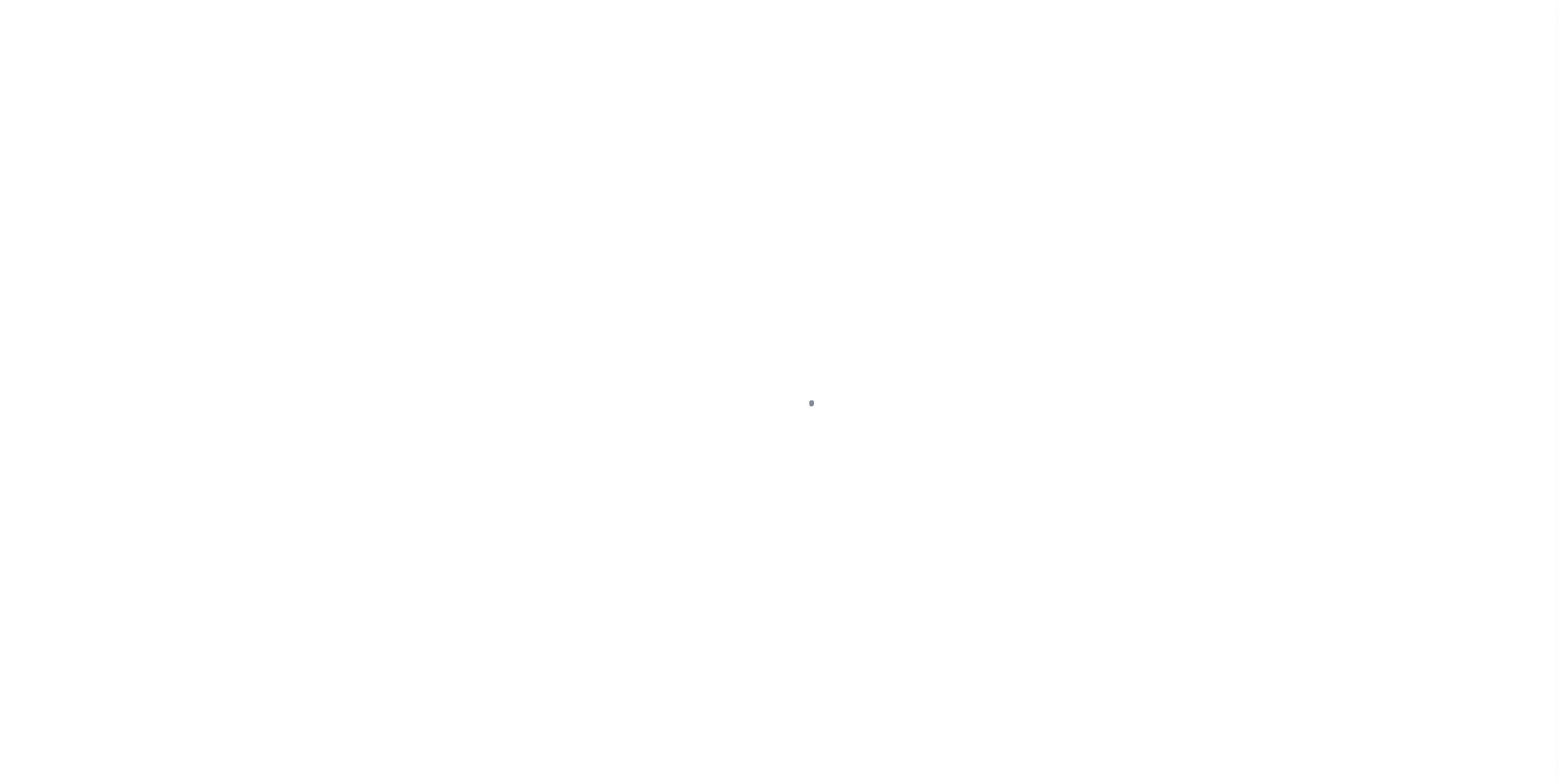
select select "PYD"
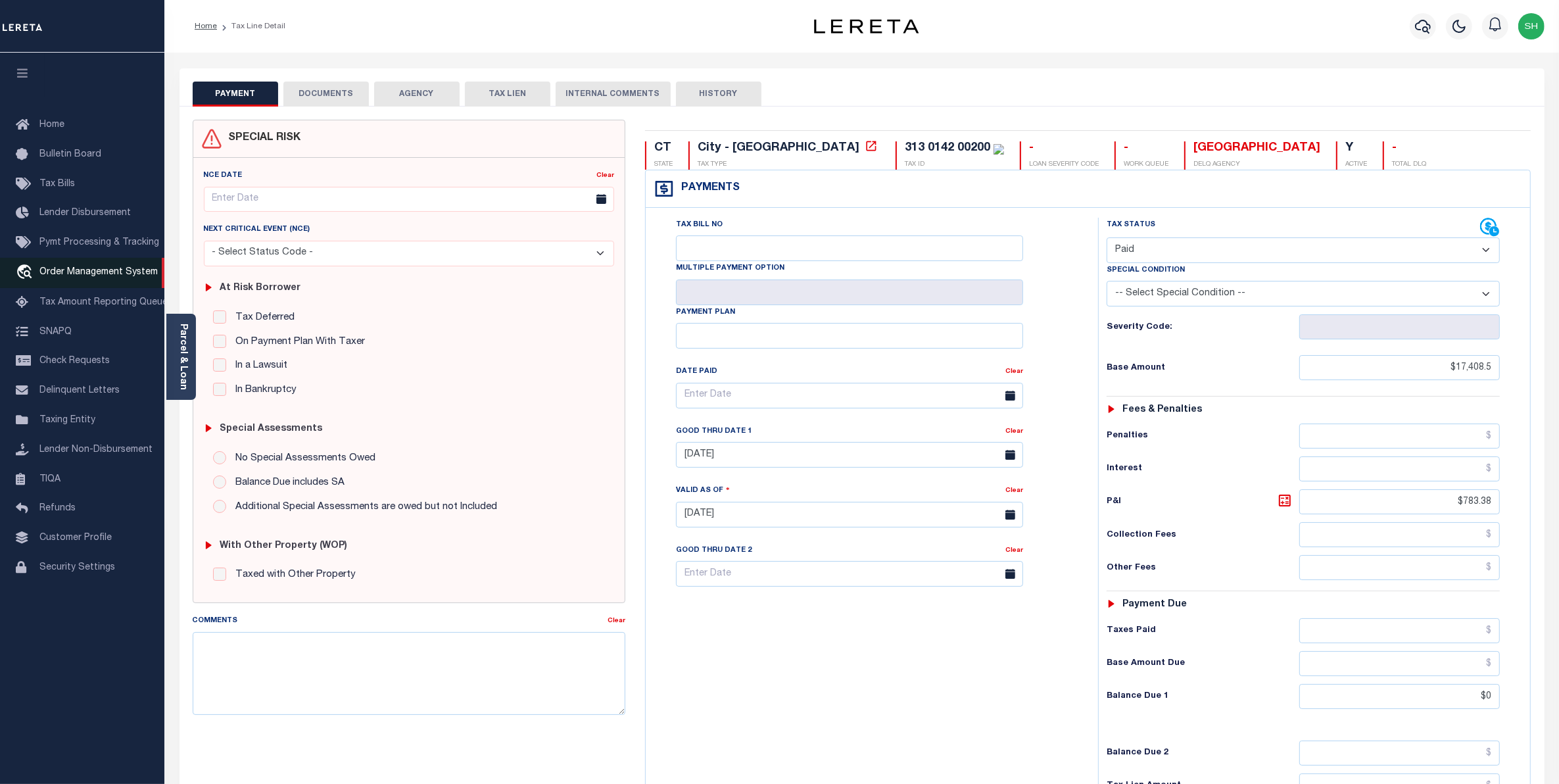
click at [50, 277] on span "Order Management System" at bounding box center [98, 272] width 118 height 9
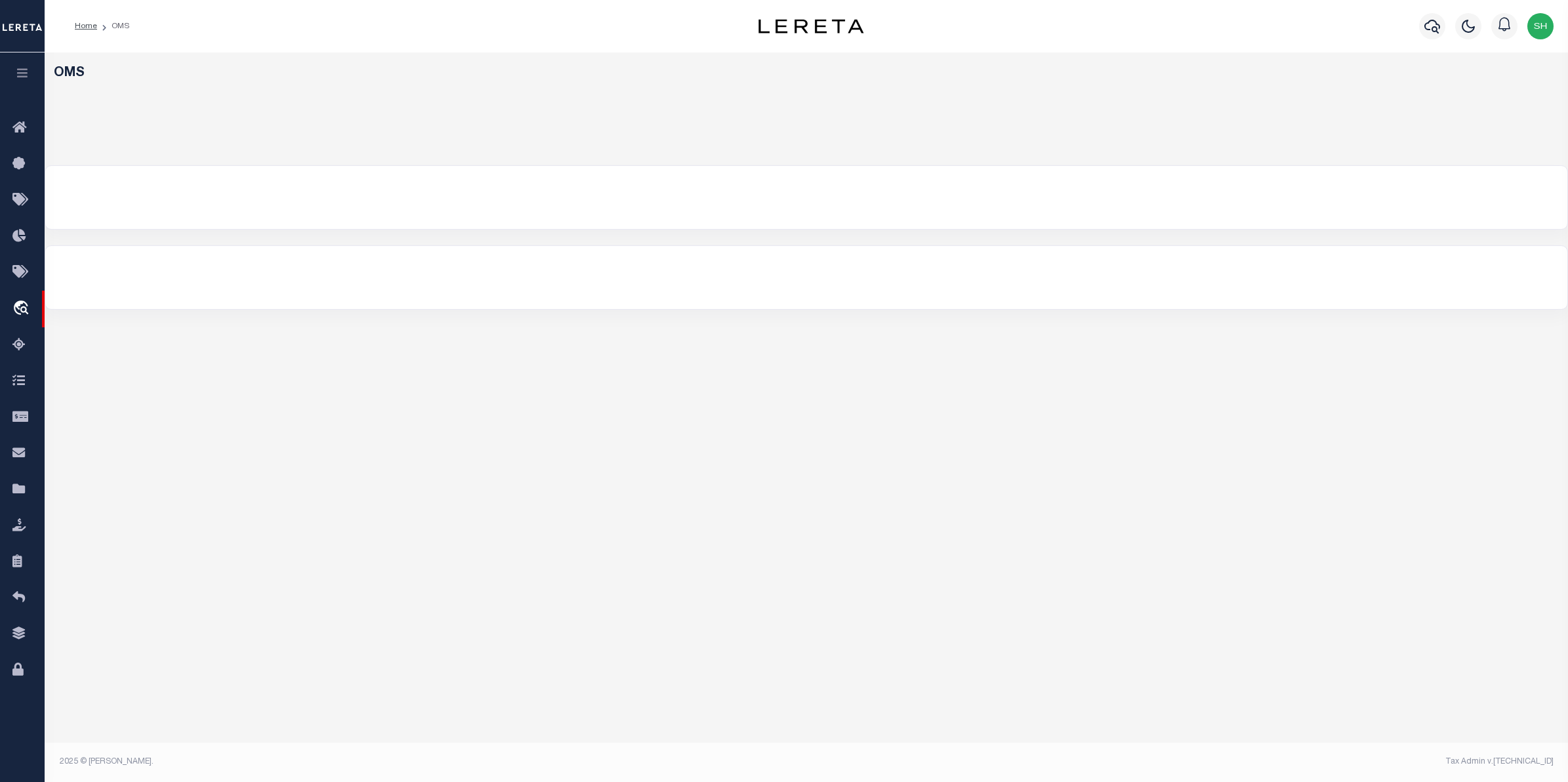
select select "200"
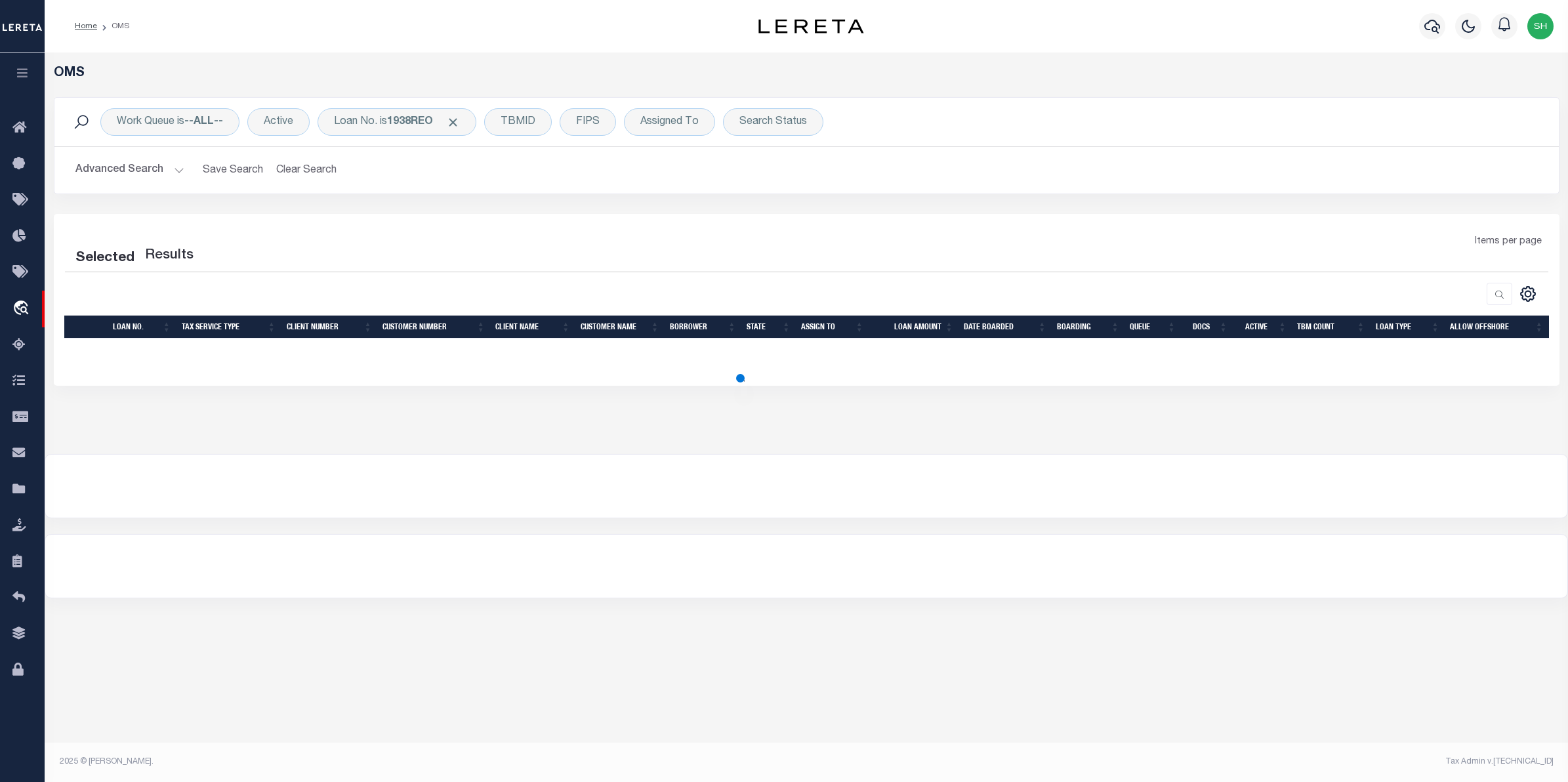
select select "200"
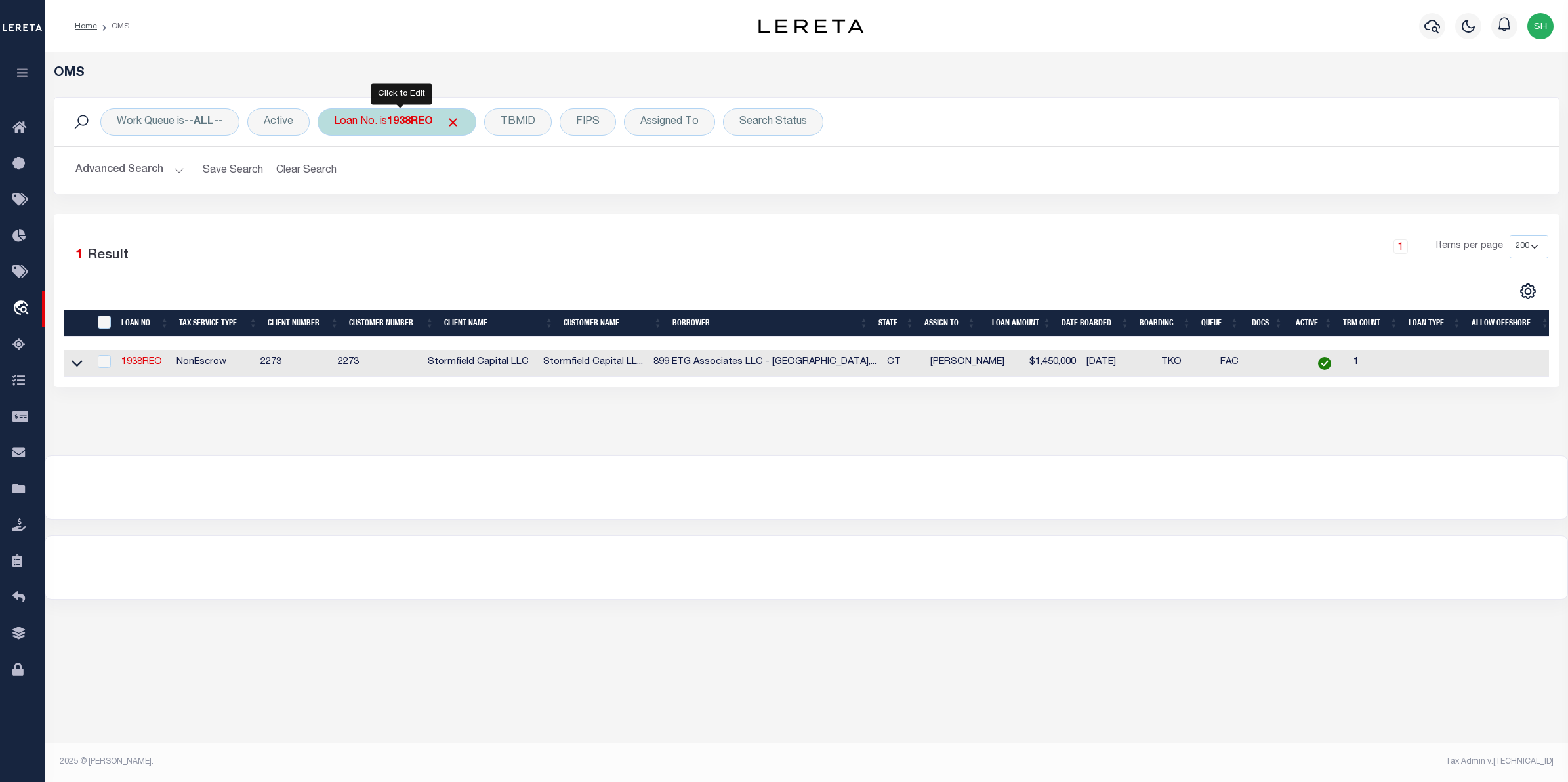
click at [404, 126] on b "1938REO" at bounding box center [410, 122] width 46 height 10
type input "10010320"
click at [520, 215] on input "Apply" at bounding box center [508, 215] width 39 height 22
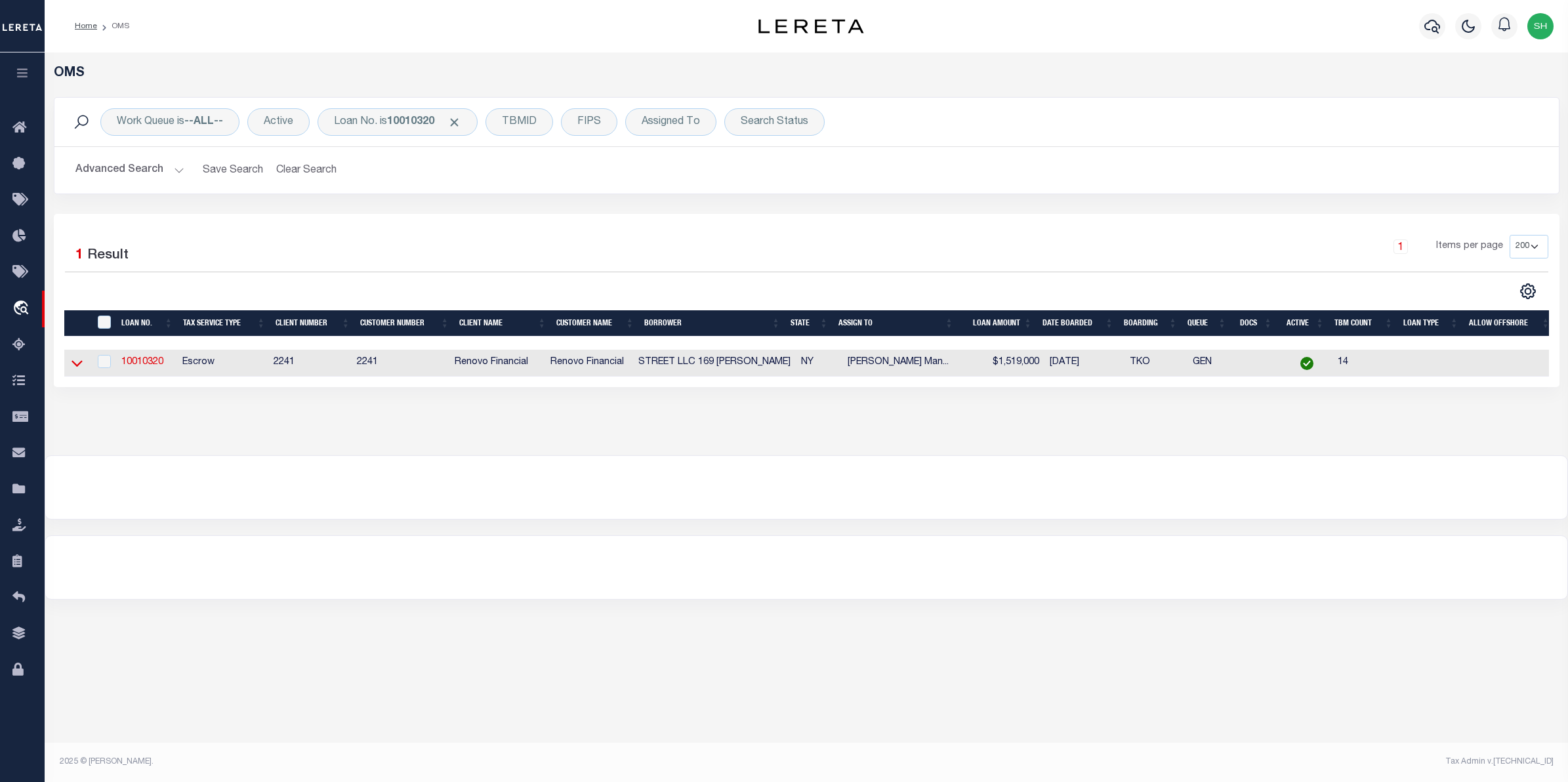
click at [72, 364] on icon at bounding box center [77, 363] width 11 height 14
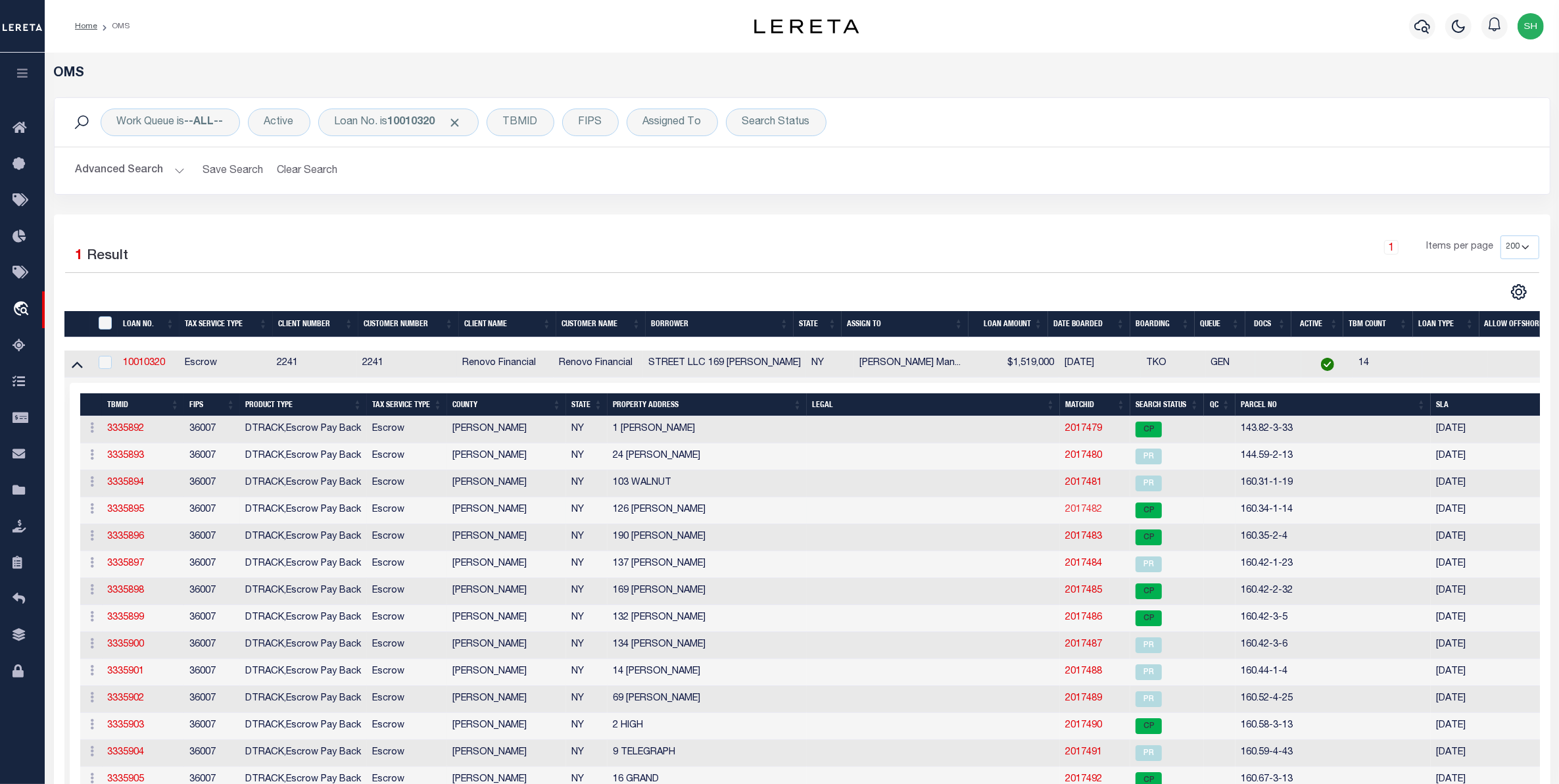
click at [1073, 514] on link "2017482" at bounding box center [1083, 509] width 37 height 9
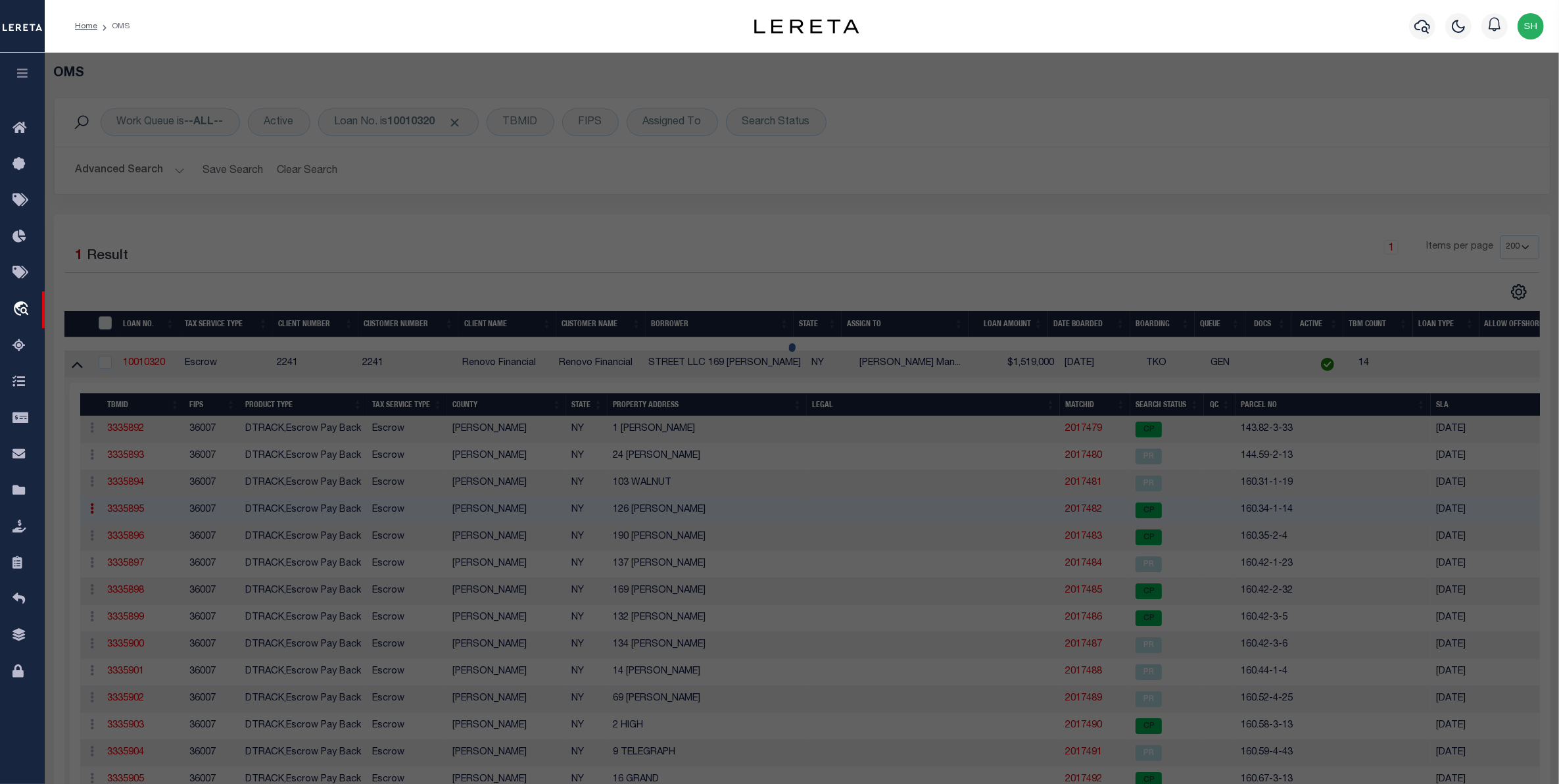
checkbox input "false"
select select "CP"
type input "126 Henry Bing LLC"
select select "AGW"
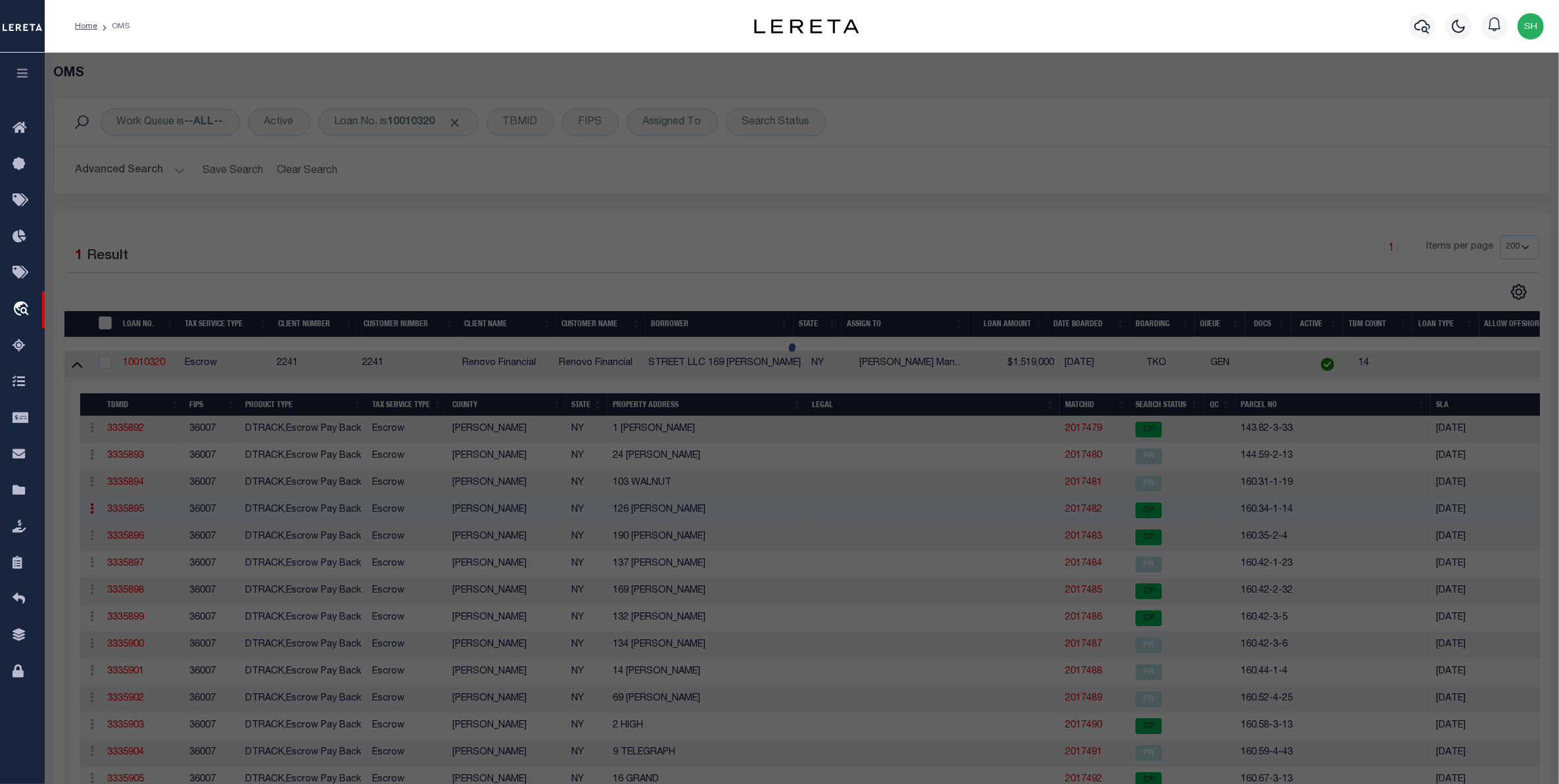
select select
type input "126 Henry St"
checkbox input "false"
type input "BINGHAMTON NY 13901"
type textarea "10-0006-072 1004066943 766431895, 42 x 125"
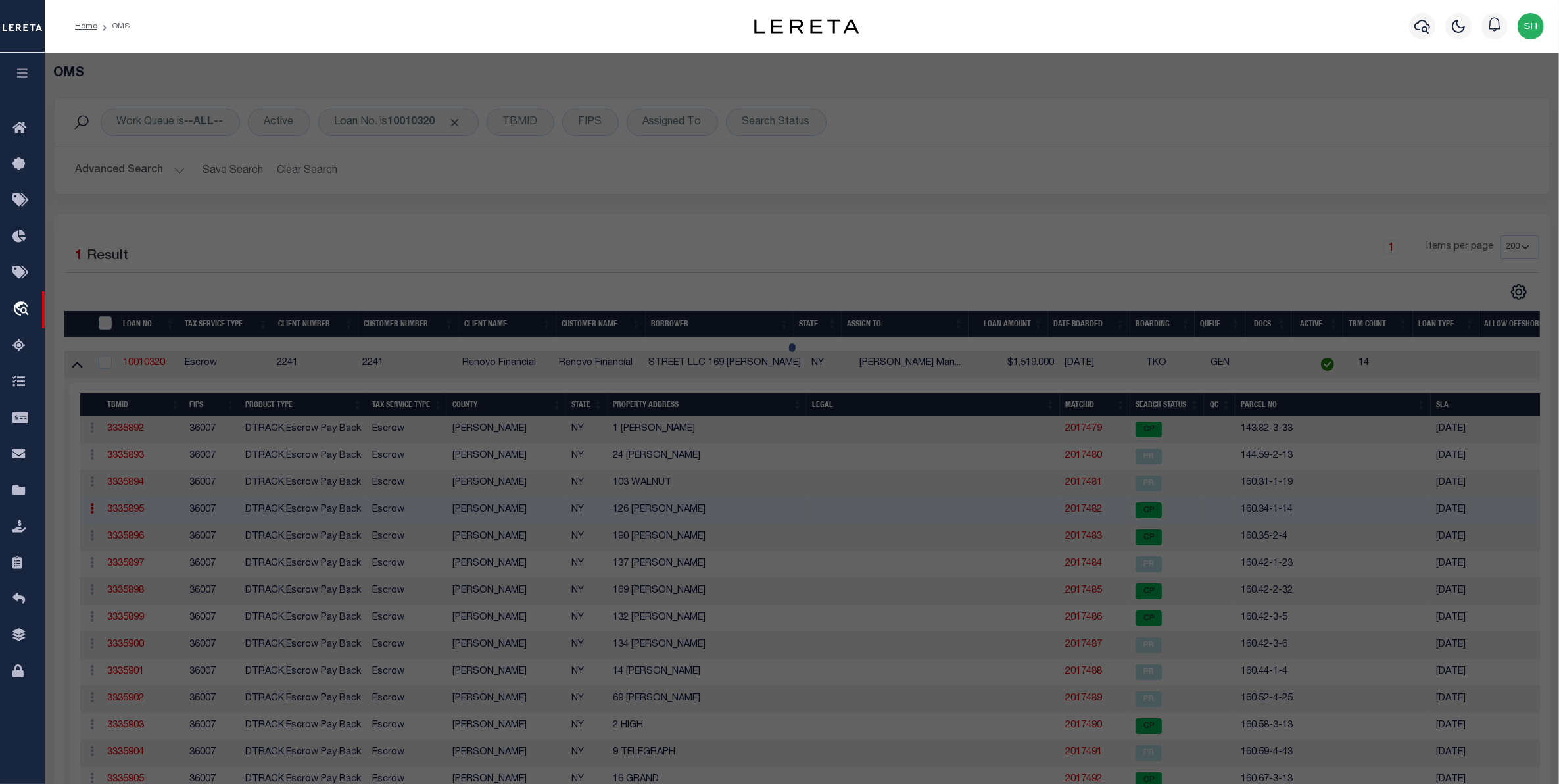
type textarea "Completed based on given suggested parcel."
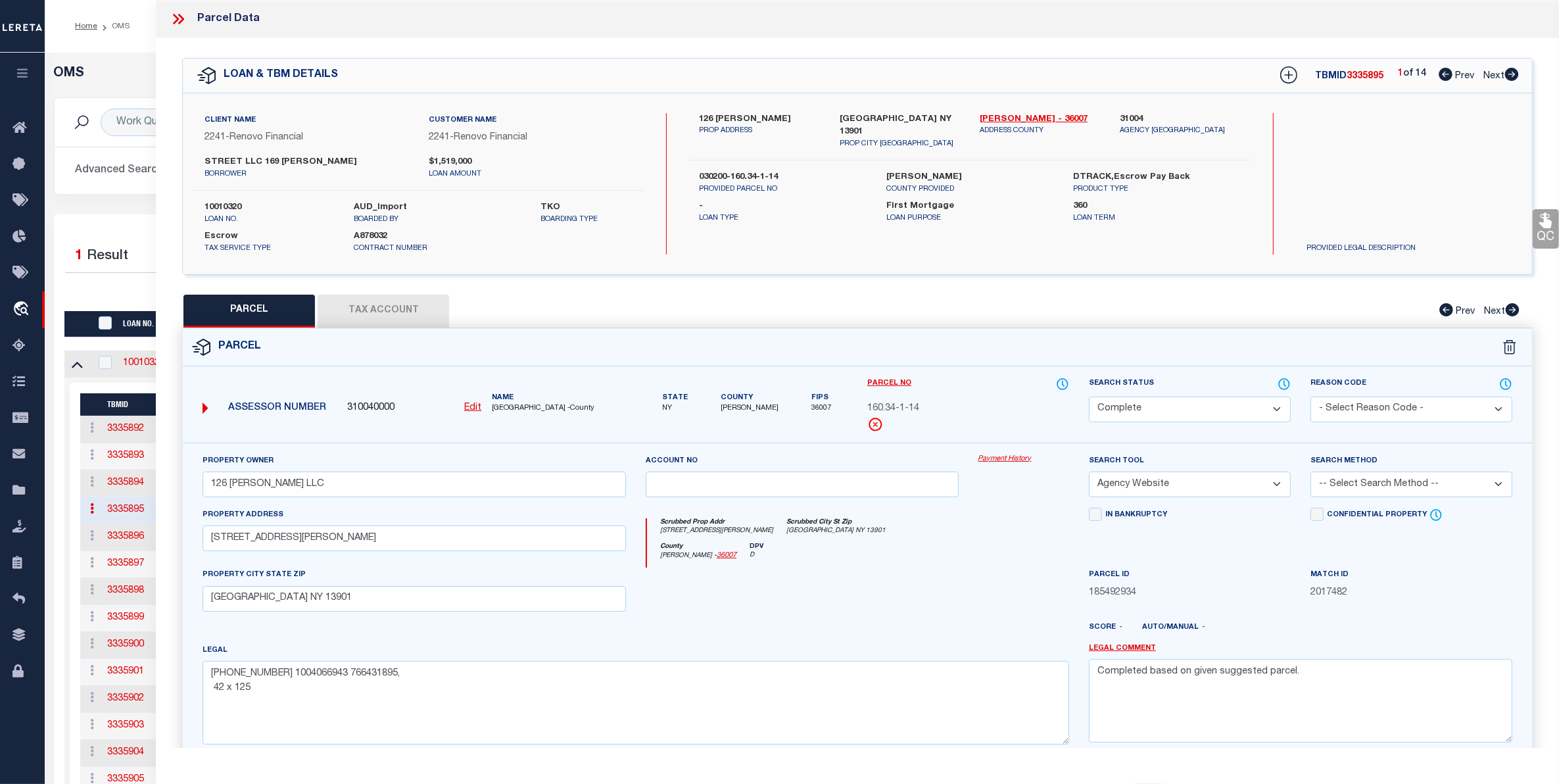
click at [1016, 462] on link "Payment History" at bounding box center [1024, 459] width 91 height 11
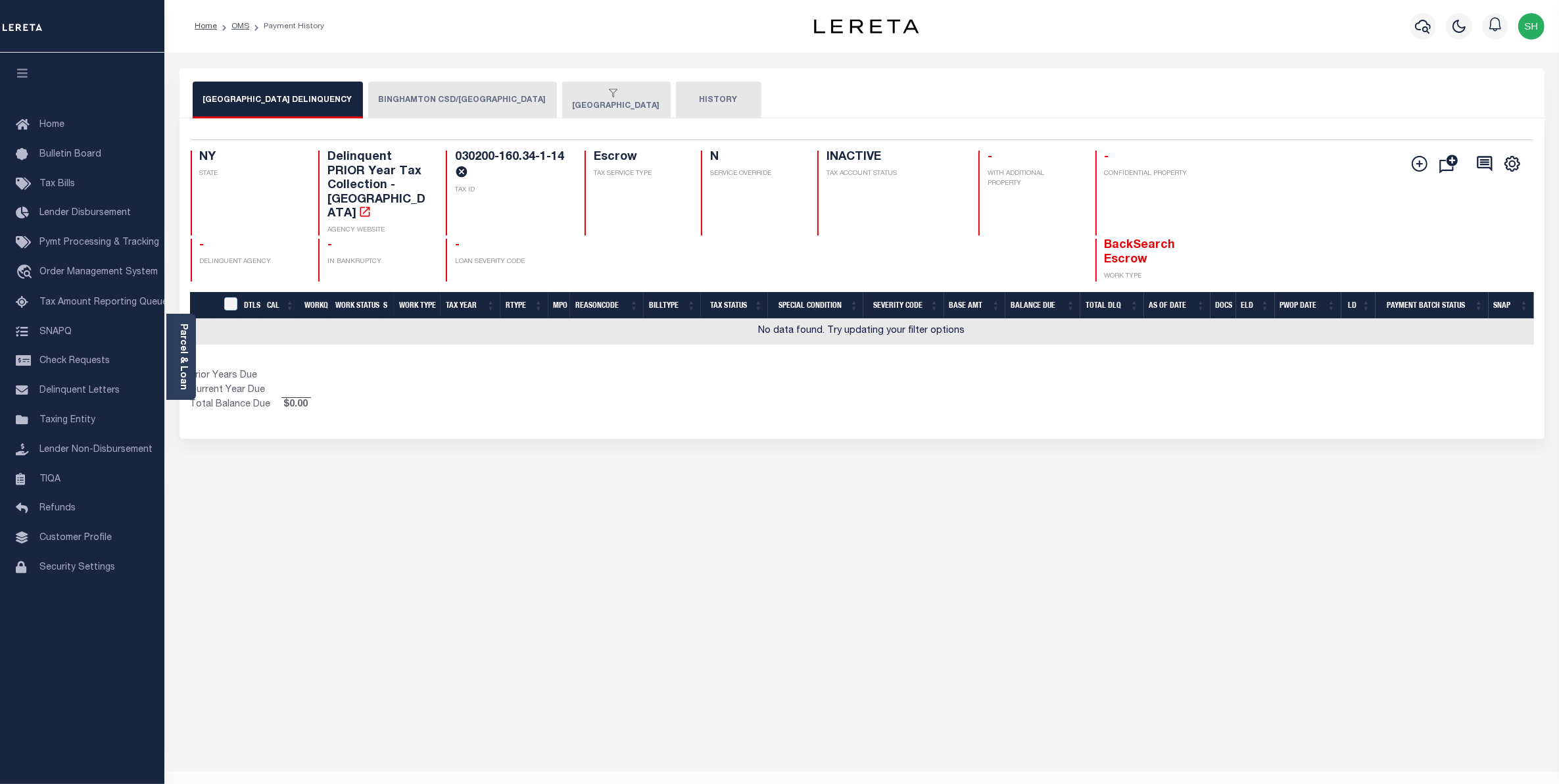
click at [465, 110] on button "BINGHAMTON CSD/[GEOGRAPHIC_DATA]" at bounding box center [463, 99] width 189 height 37
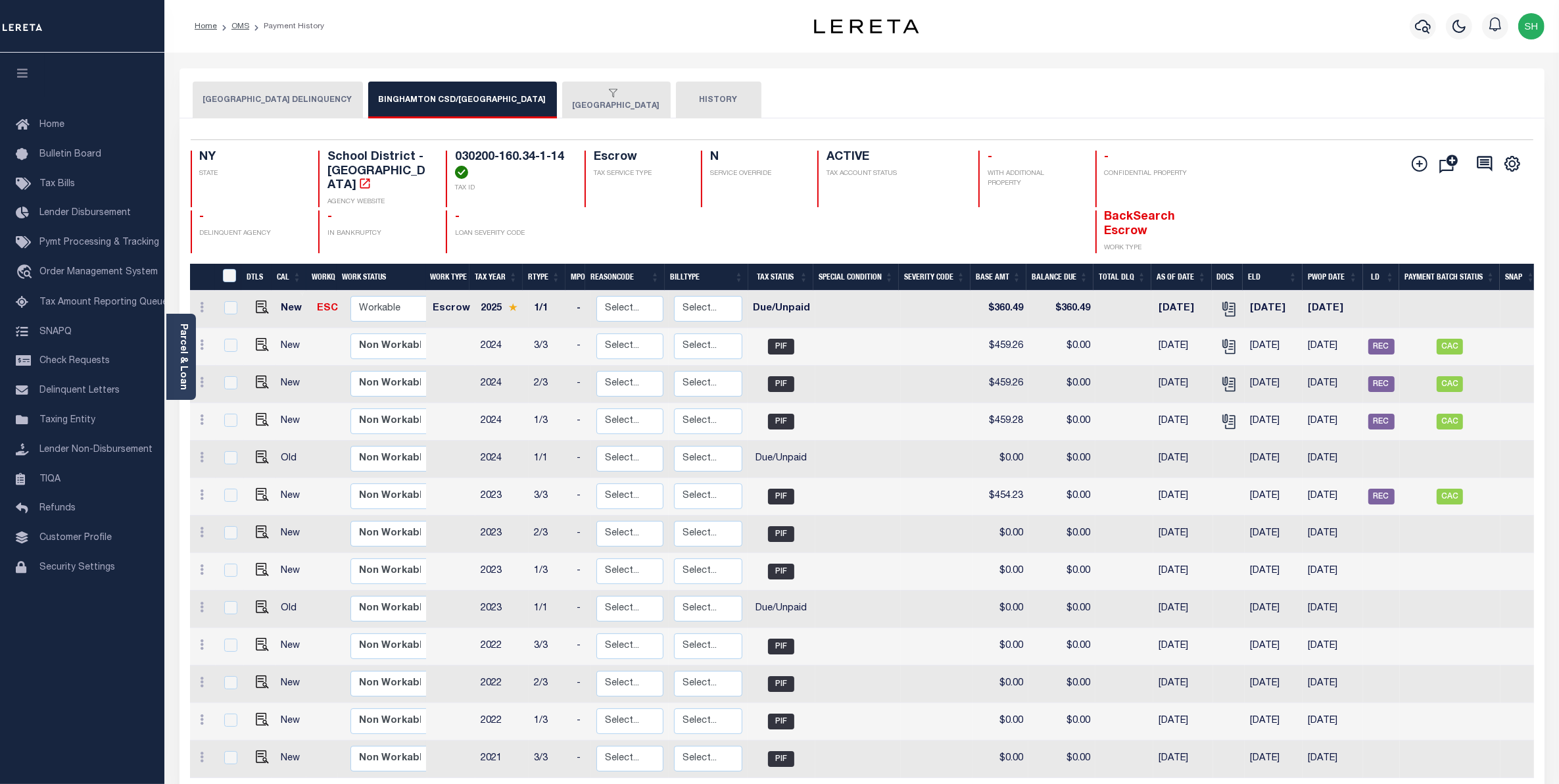
click at [589, 99] on div "button" at bounding box center [614, 94] width 82 height 12
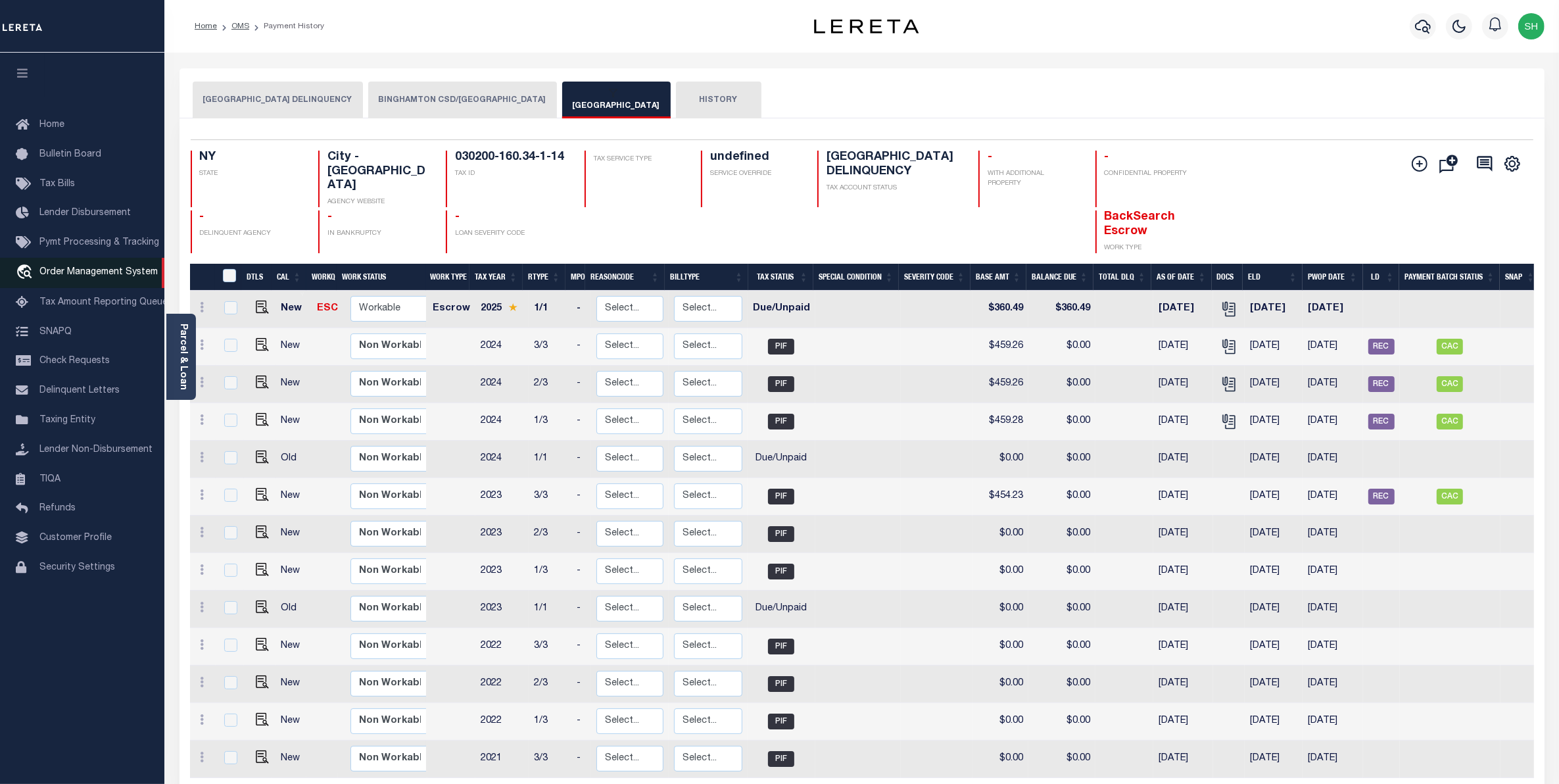
click at [54, 277] on span "Order Management System" at bounding box center [98, 272] width 118 height 9
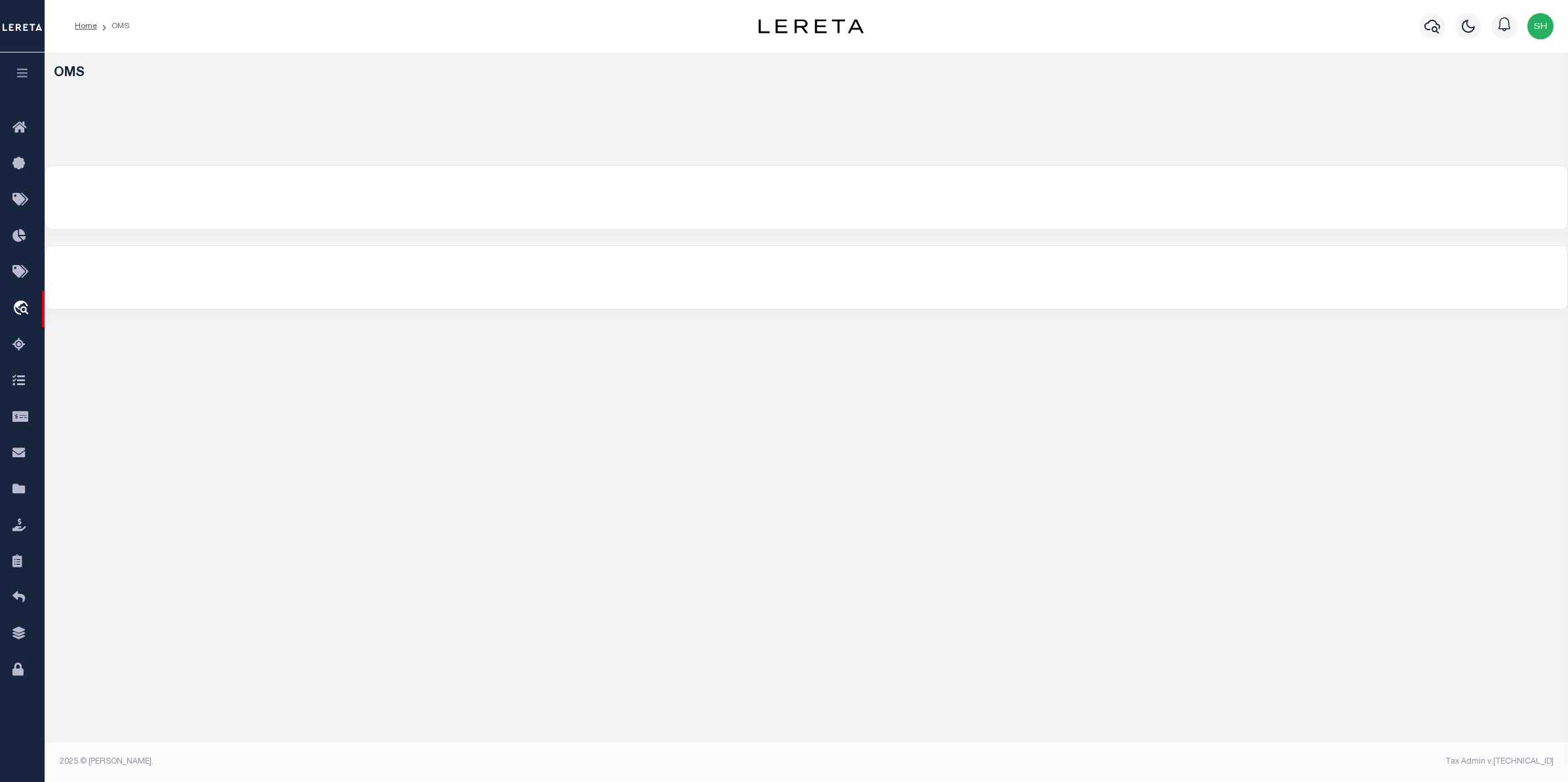
select select "200"
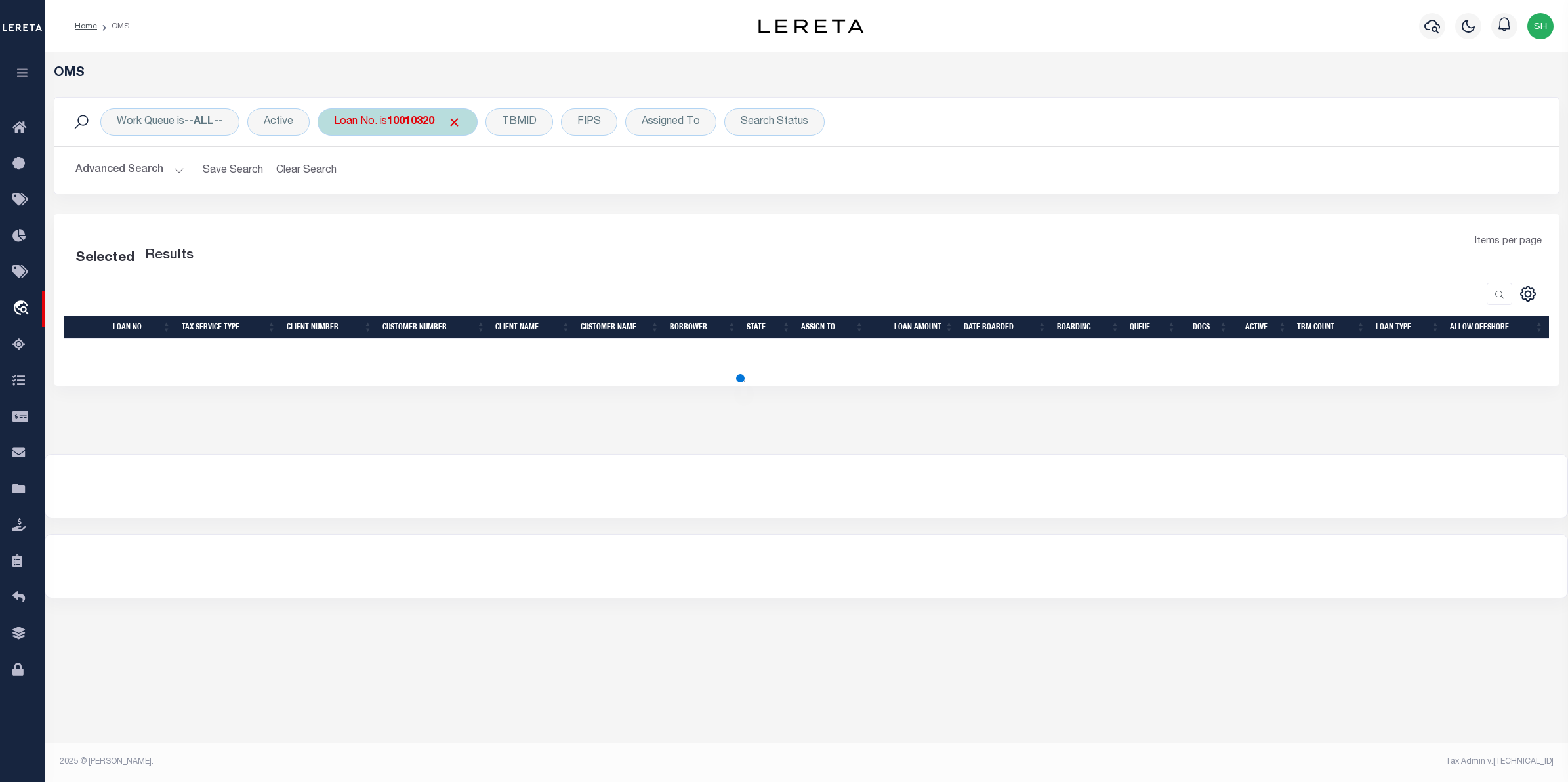
select select "200"
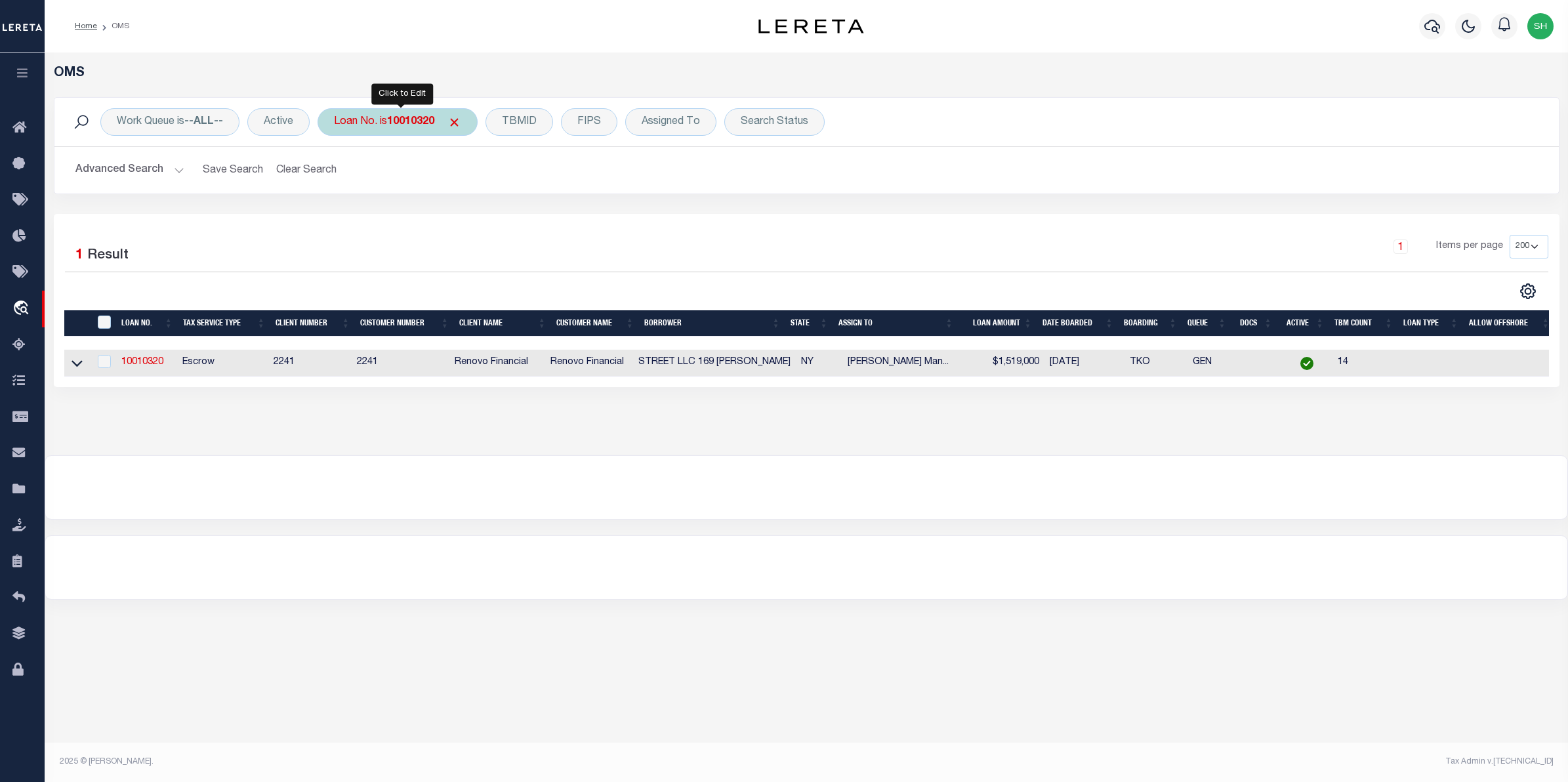
click at [389, 123] on div "Loan No. is 10010320" at bounding box center [397, 122] width 160 height 27
type input "113178"
click at [502, 216] on input "Apply" at bounding box center [508, 215] width 39 height 22
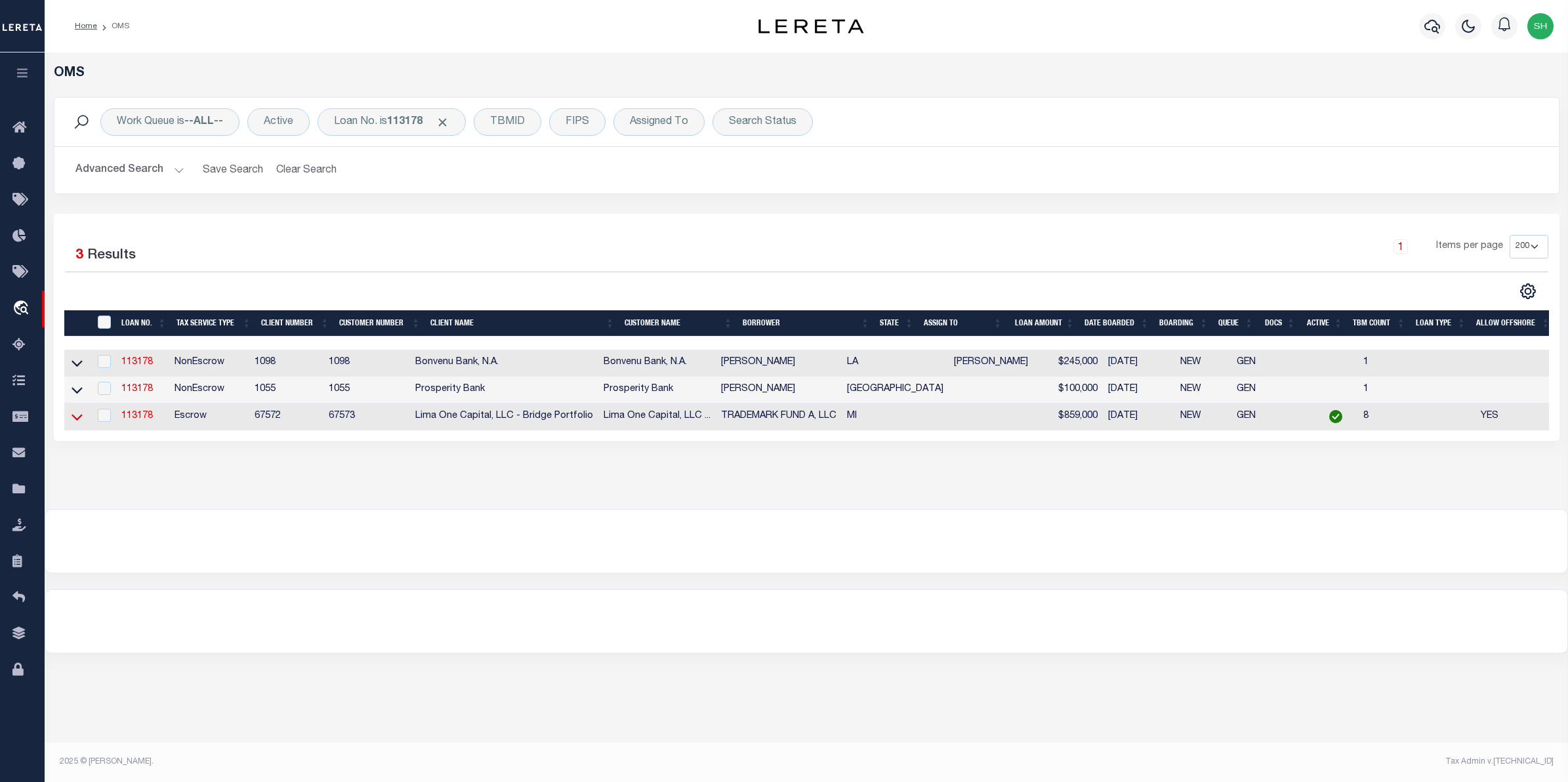
click at [80, 418] on icon at bounding box center [77, 417] width 11 height 14
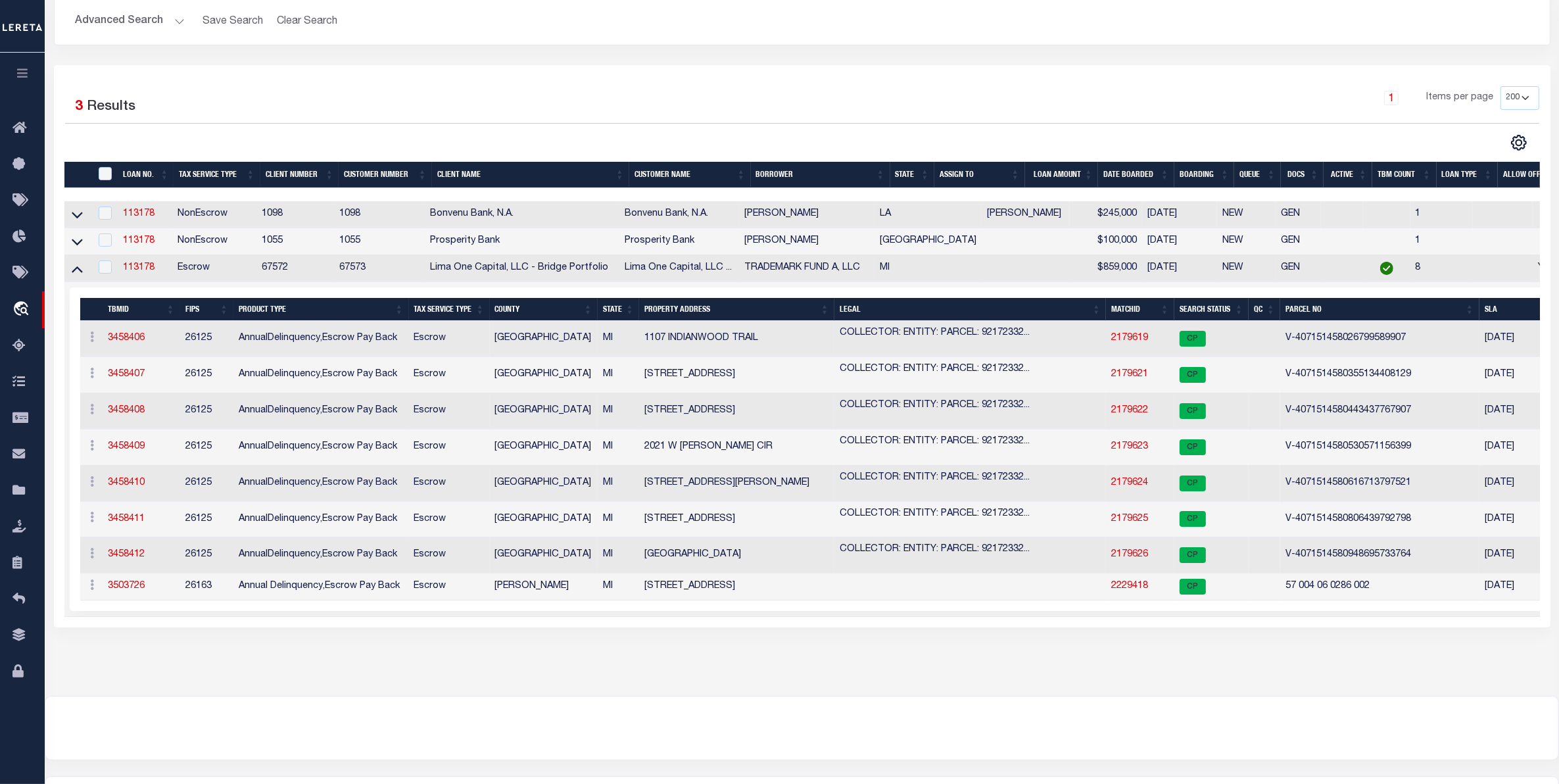
scroll to position [164, 0]
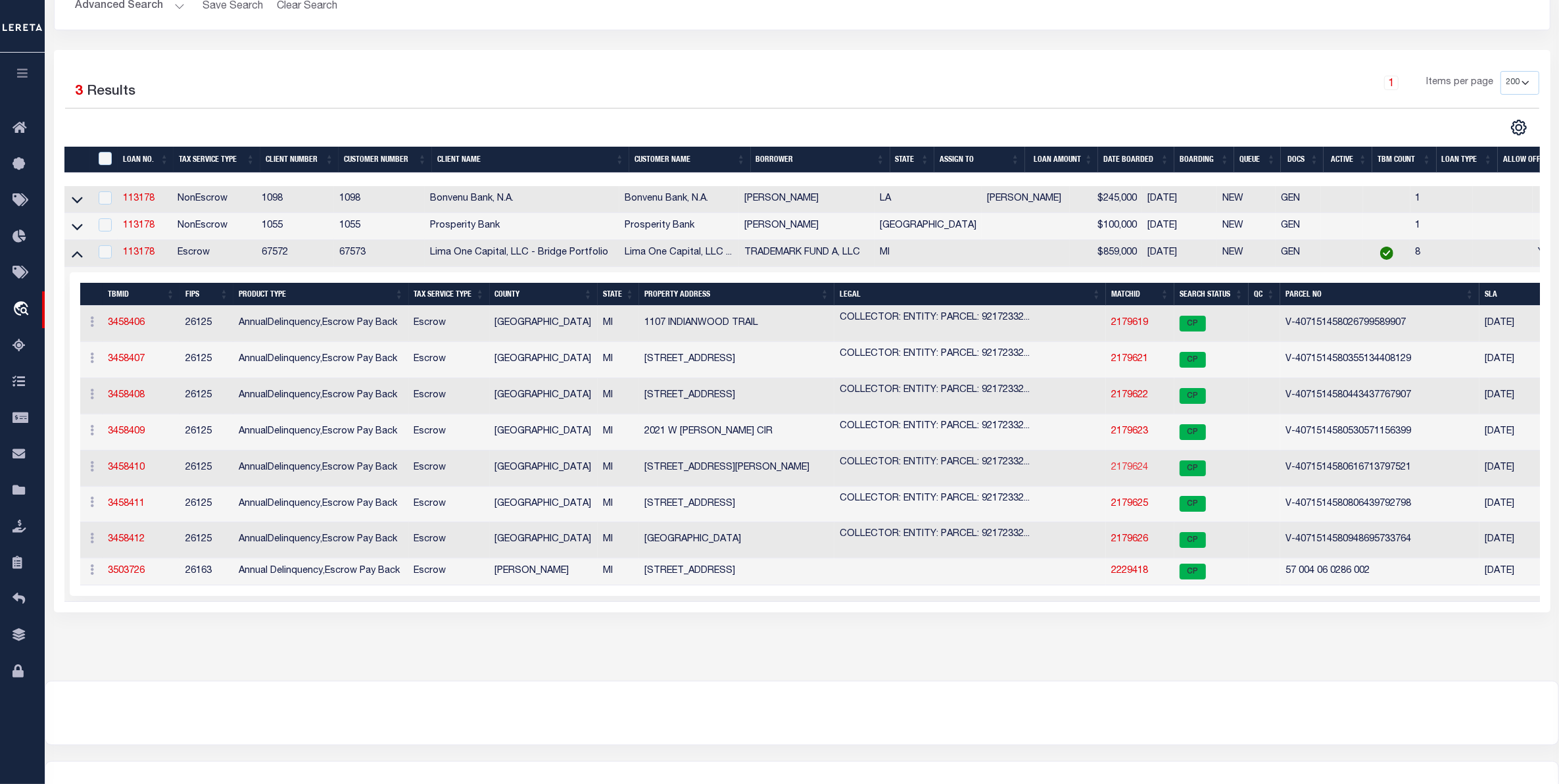
click at [1140, 472] on link "2179624" at bounding box center [1129, 468] width 37 height 9
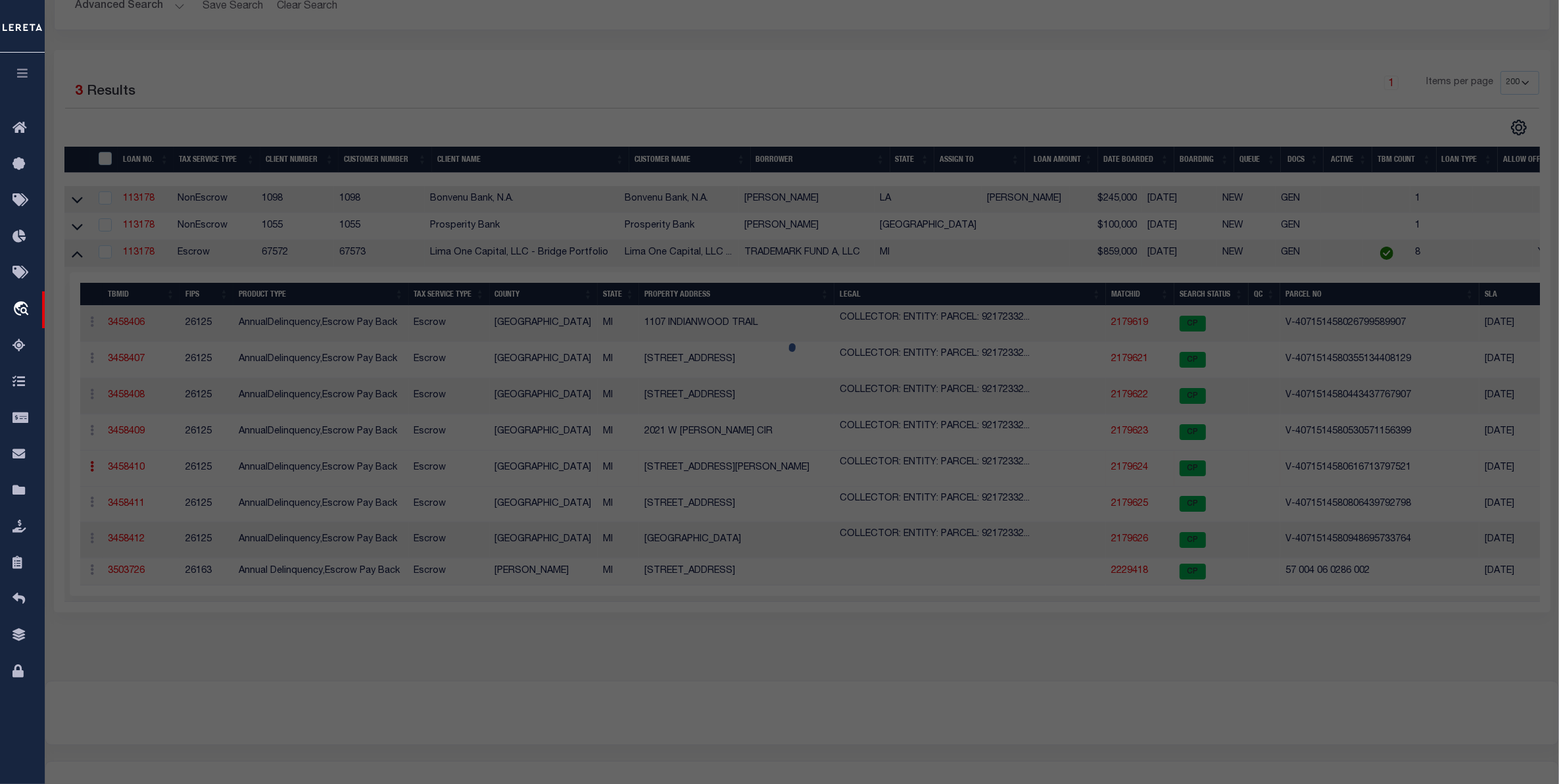
checkbox input "false"
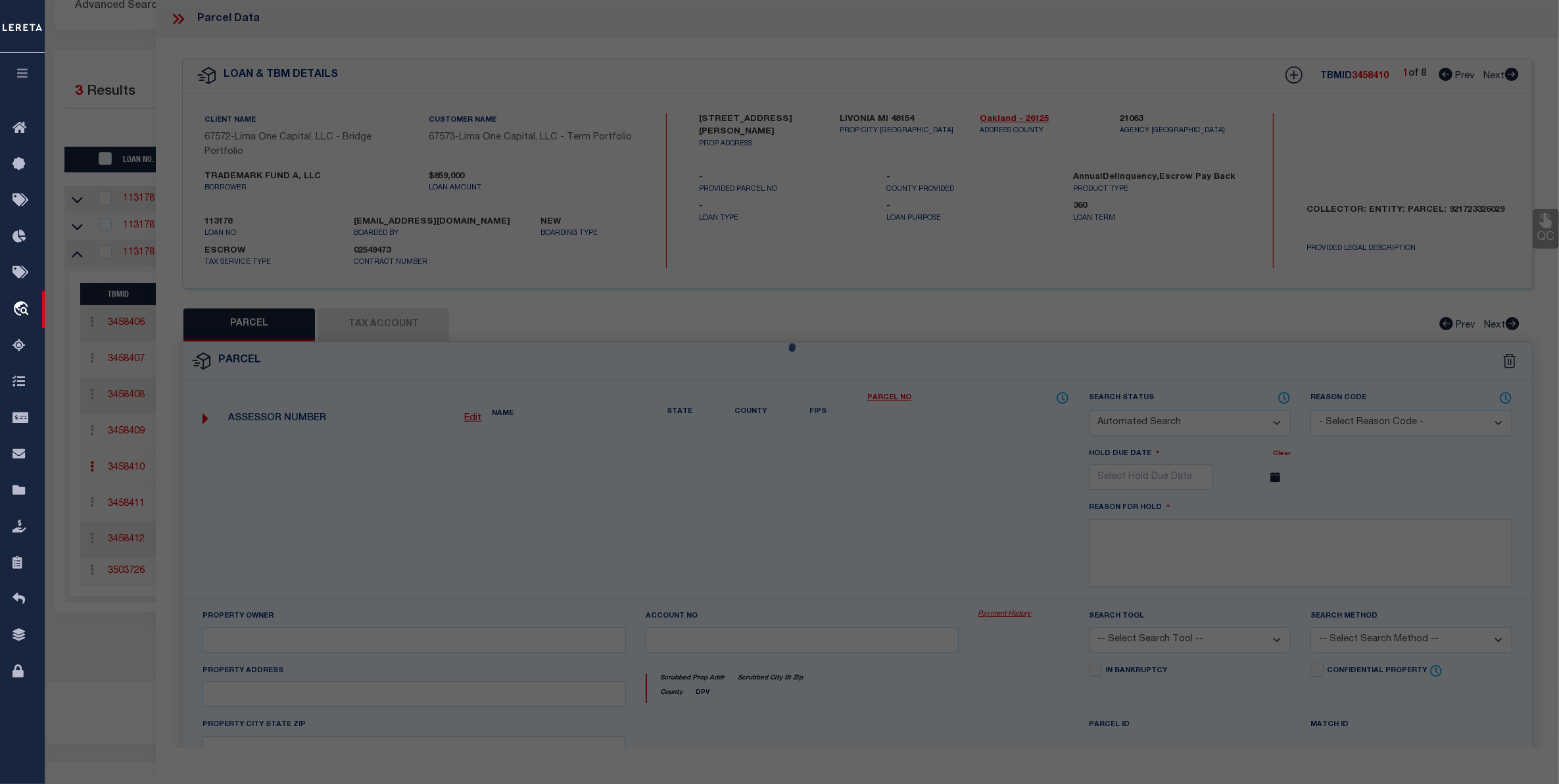
select select "CP"
select select "AGW"
select select
type input "29032 RAYBURN ST"
checkbox input "false"
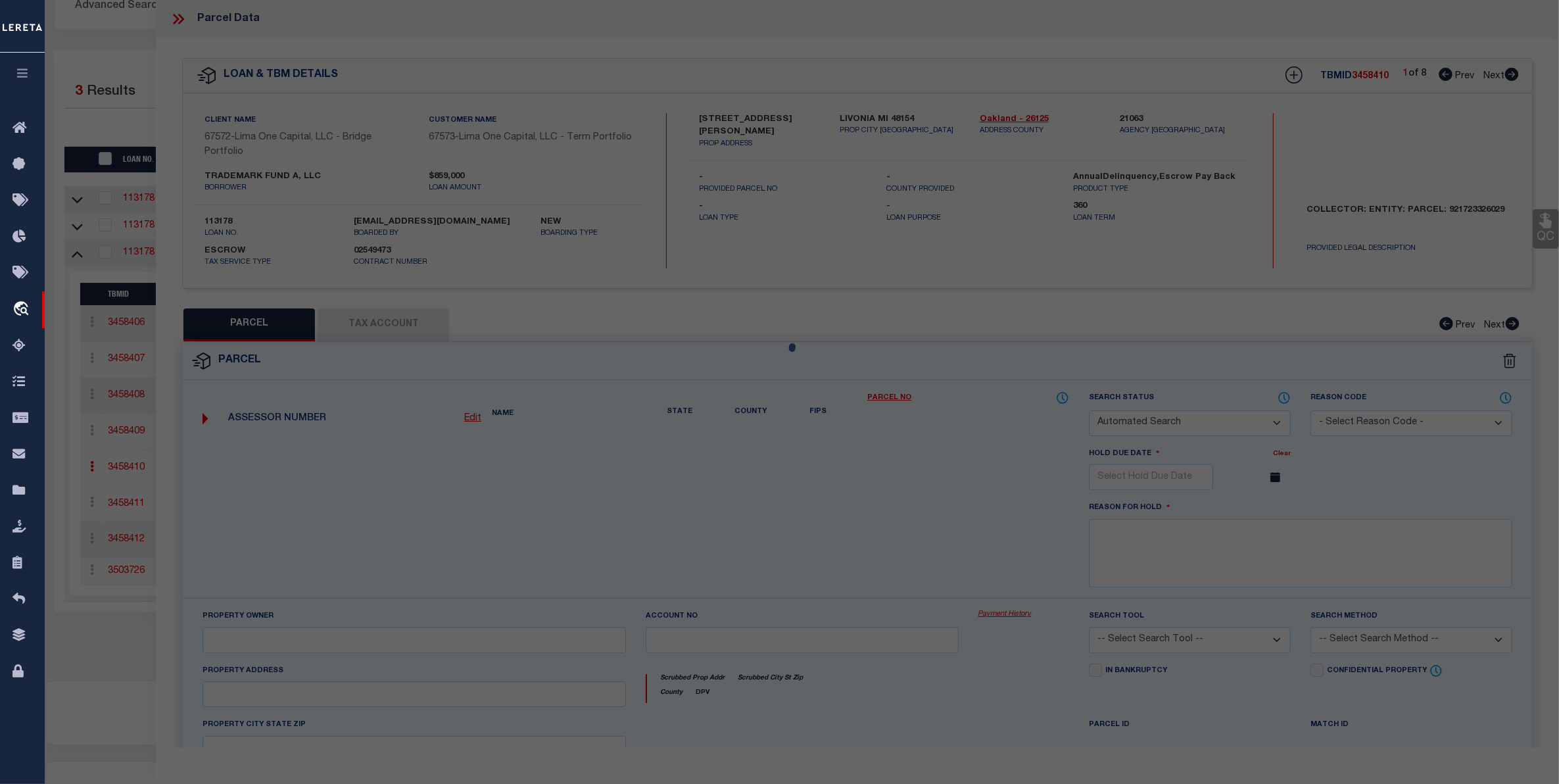
type input "LIVONIA MI 48154"
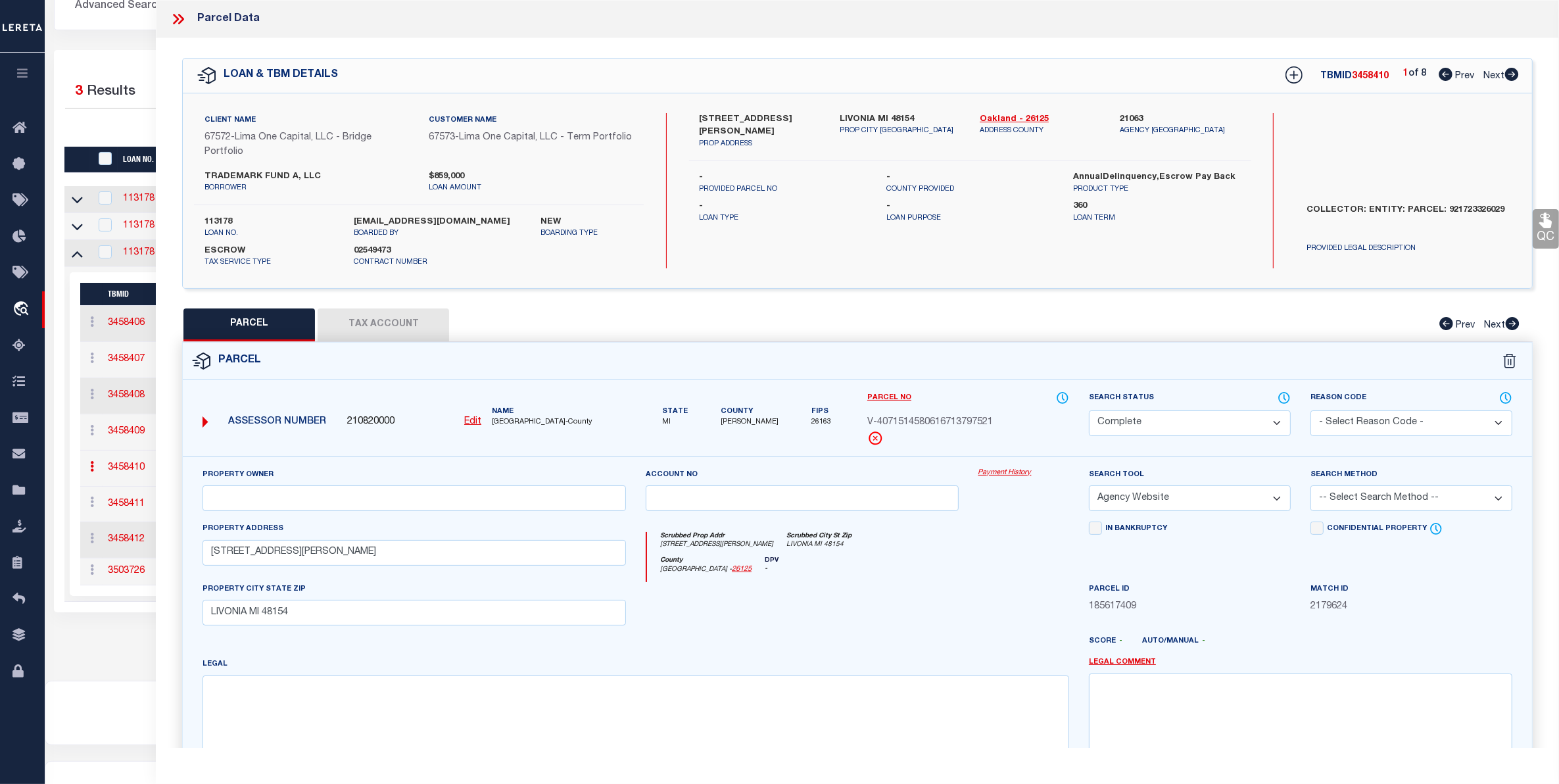
click at [997, 478] on link "Payment History" at bounding box center [1024, 473] width 91 height 11
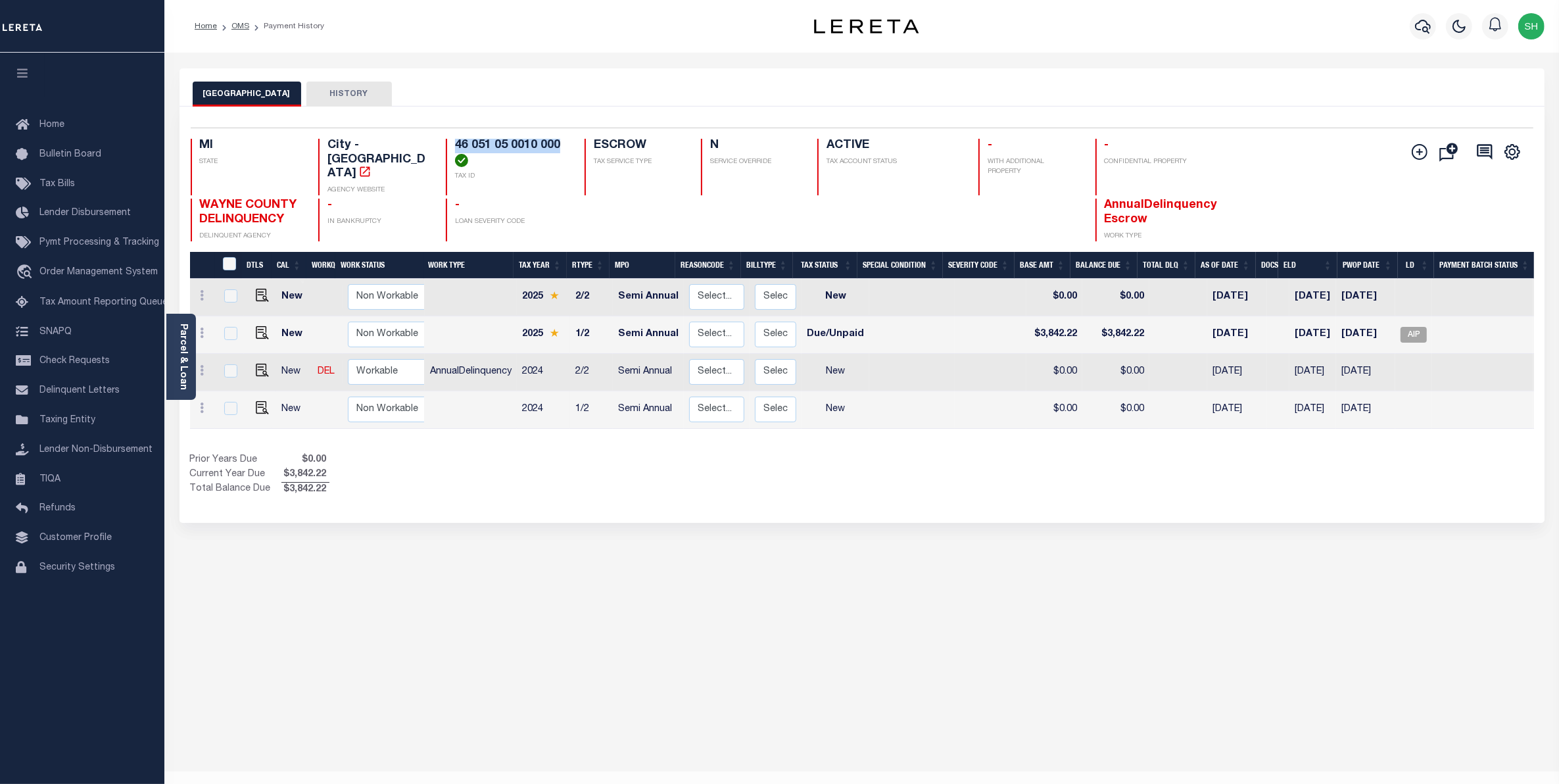
drag, startPoint x: 559, startPoint y: 142, endPoint x: 451, endPoint y: 138, distance: 108.1
click at [451, 138] on div "46 051 05 0010 000 TAX ID" at bounding box center [507, 167] width 123 height 56
copy h4 "46 051 05 0010 000"
click at [172, 349] on div "Parcel & Loan" at bounding box center [182, 357] width 30 height 86
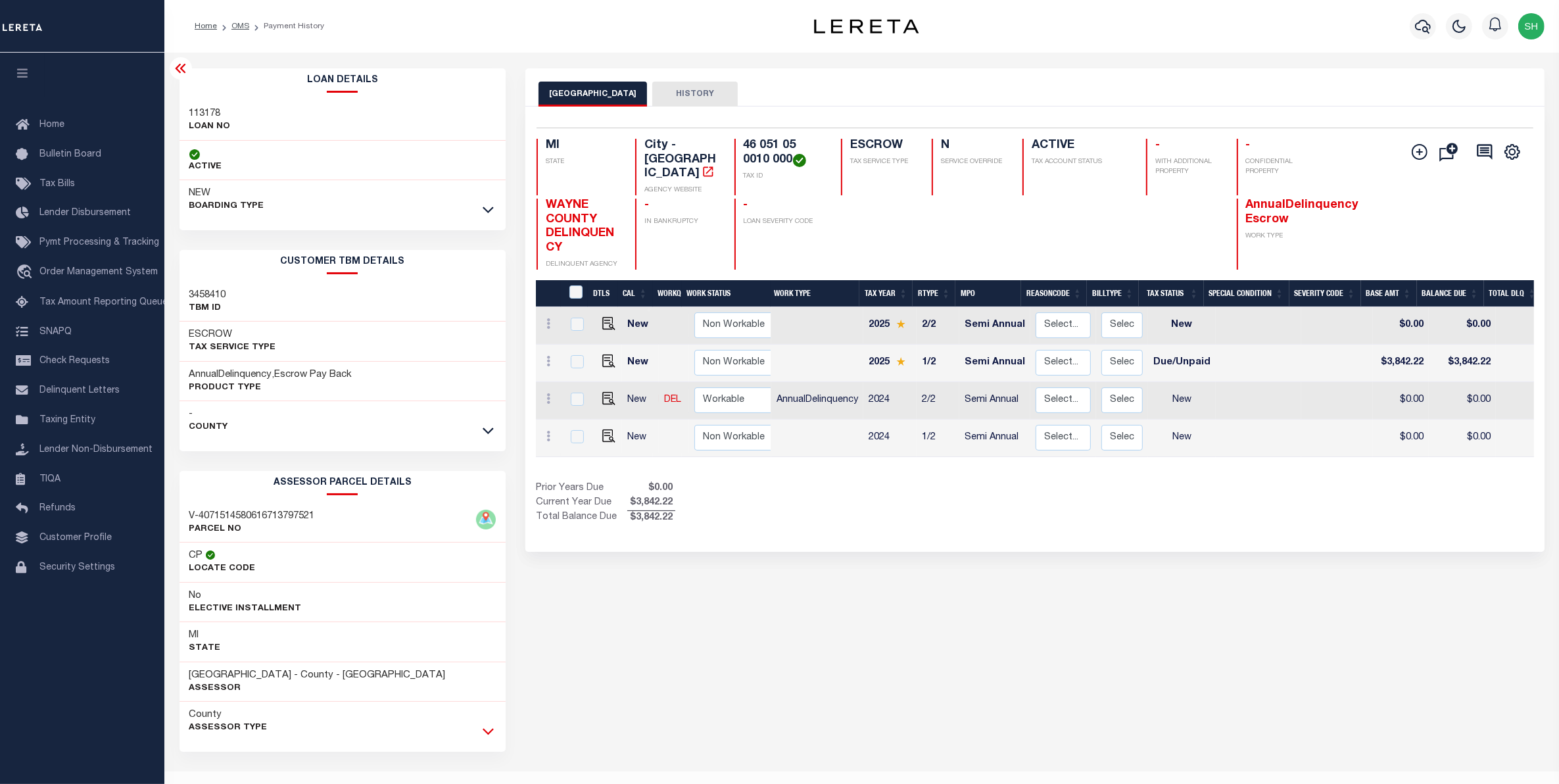
click at [484, 731] on icon at bounding box center [488, 731] width 11 height 14
drag, startPoint x: 761, startPoint y: 162, endPoint x: 739, endPoint y: 134, distance: 35.6
click at [739, 134] on div "Selected 4 Results 1 Items per page 25 50 100 MI STATE City - MI AGENCY WEBSITE…" at bounding box center [1035, 199] width 1018 height 142
copy h4 "46 051 05 0010 000"
click at [567, 94] on button "LIVONIA CITY" at bounding box center [592, 94] width 109 height 25
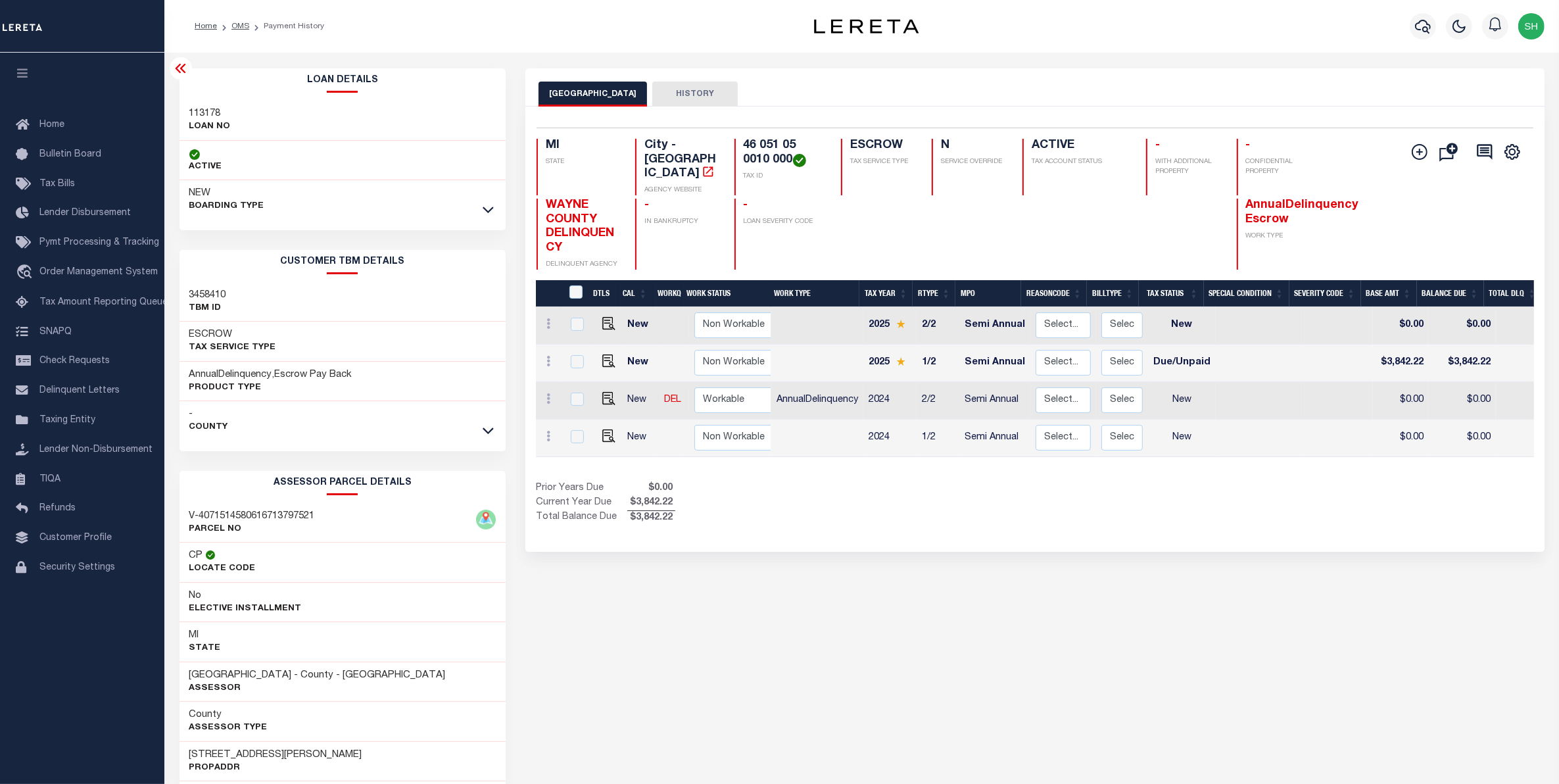
click at [567, 94] on button "LIVONIA CITY" at bounding box center [592, 94] width 109 height 25
click at [48, 276] on span "Order Management System" at bounding box center [98, 272] width 118 height 9
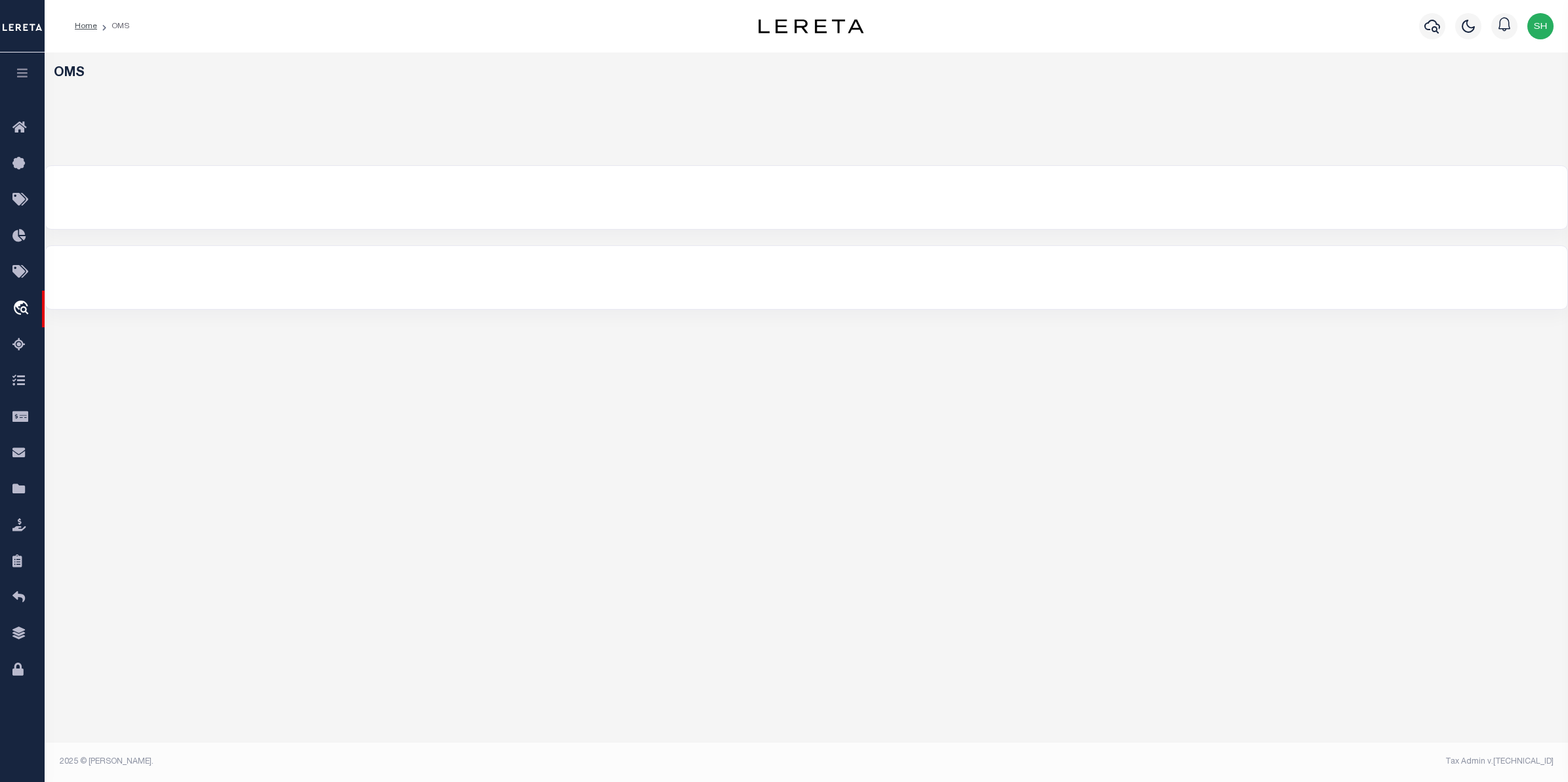
select select "200"
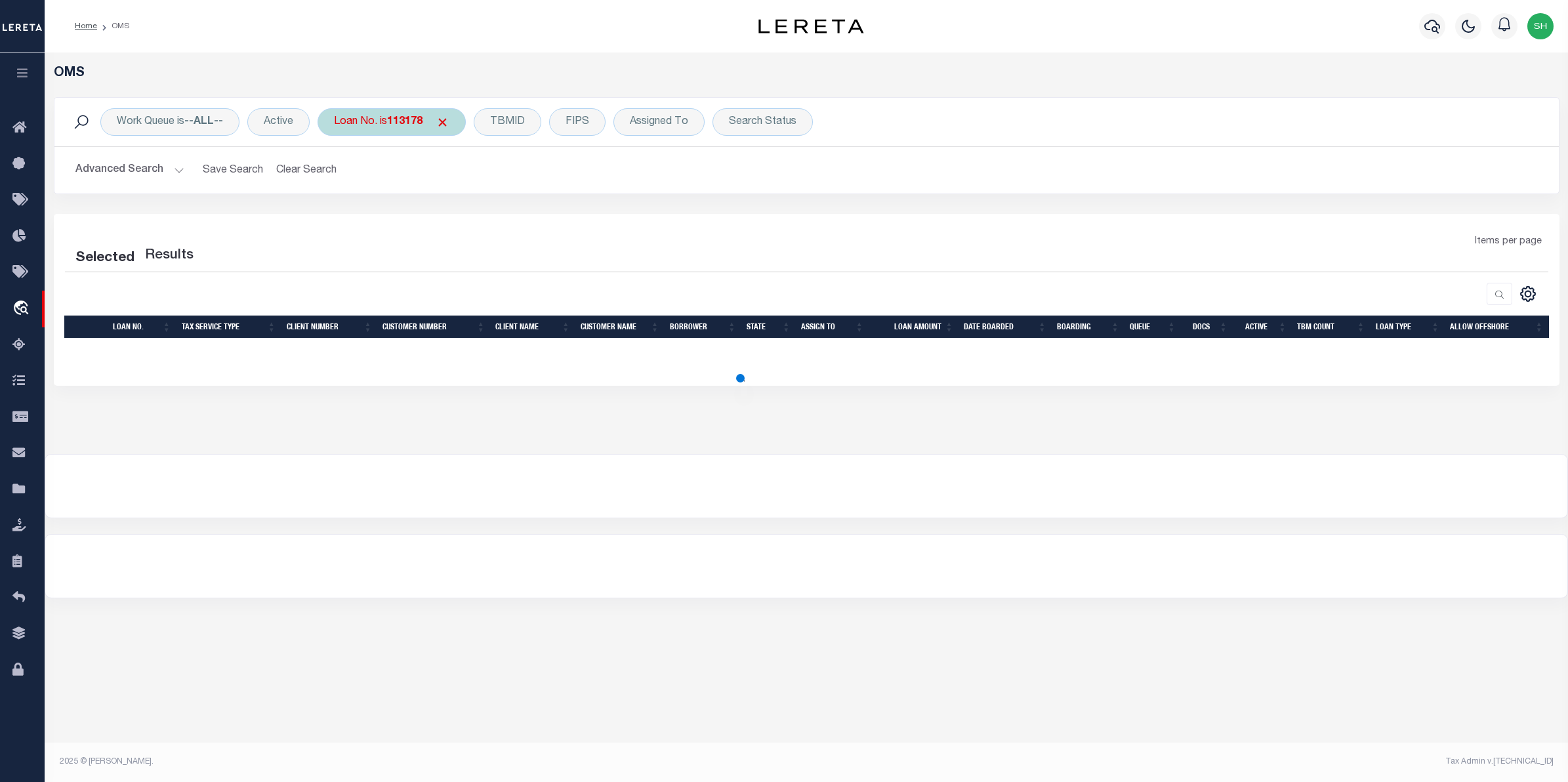
select select "200"
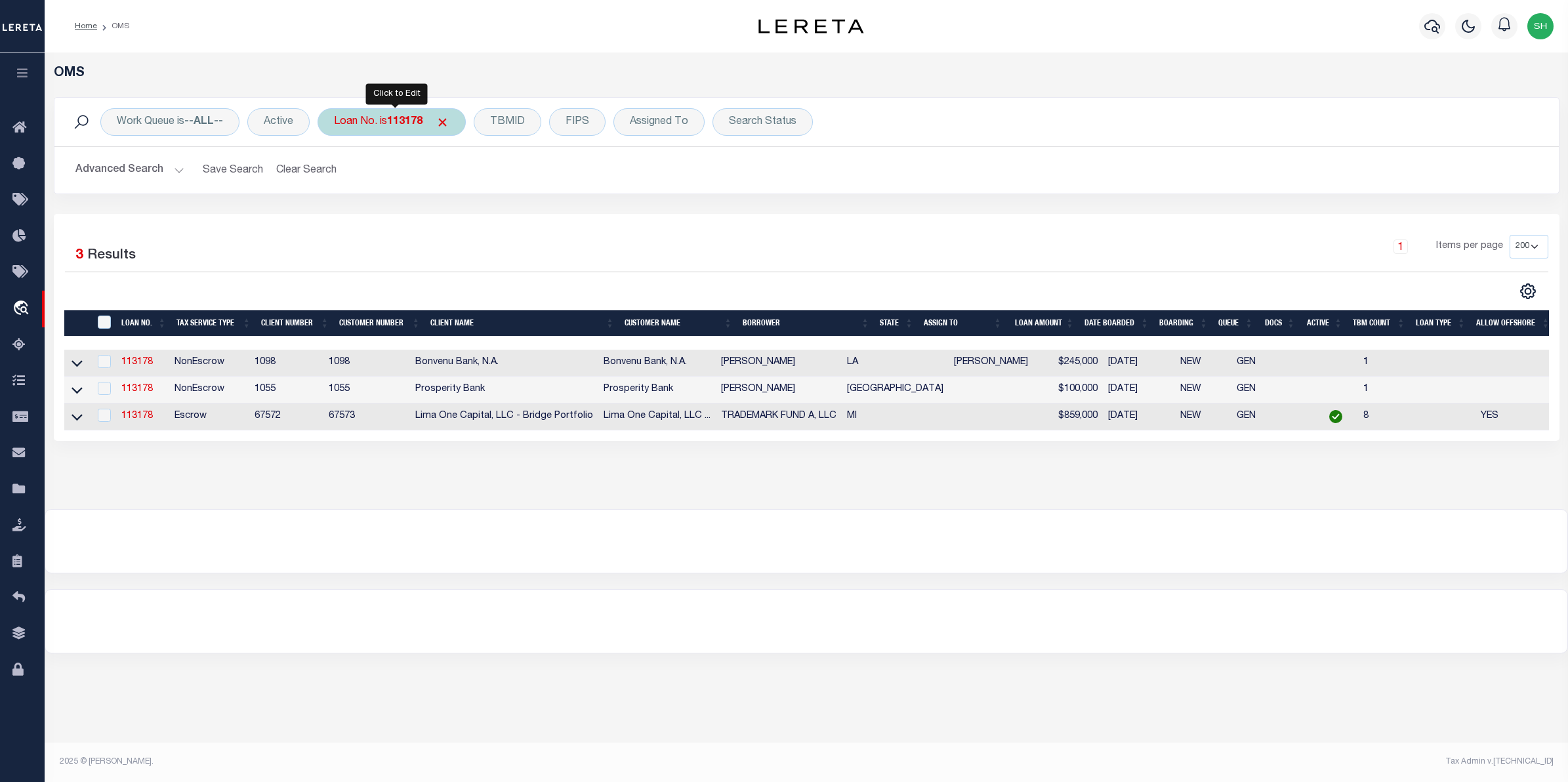
click at [392, 121] on b "113178" at bounding box center [404, 122] width 35 height 10
type input "Sandy Hinkle"
click at [505, 219] on input "Apply" at bounding box center [508, 215] width 39 height 22
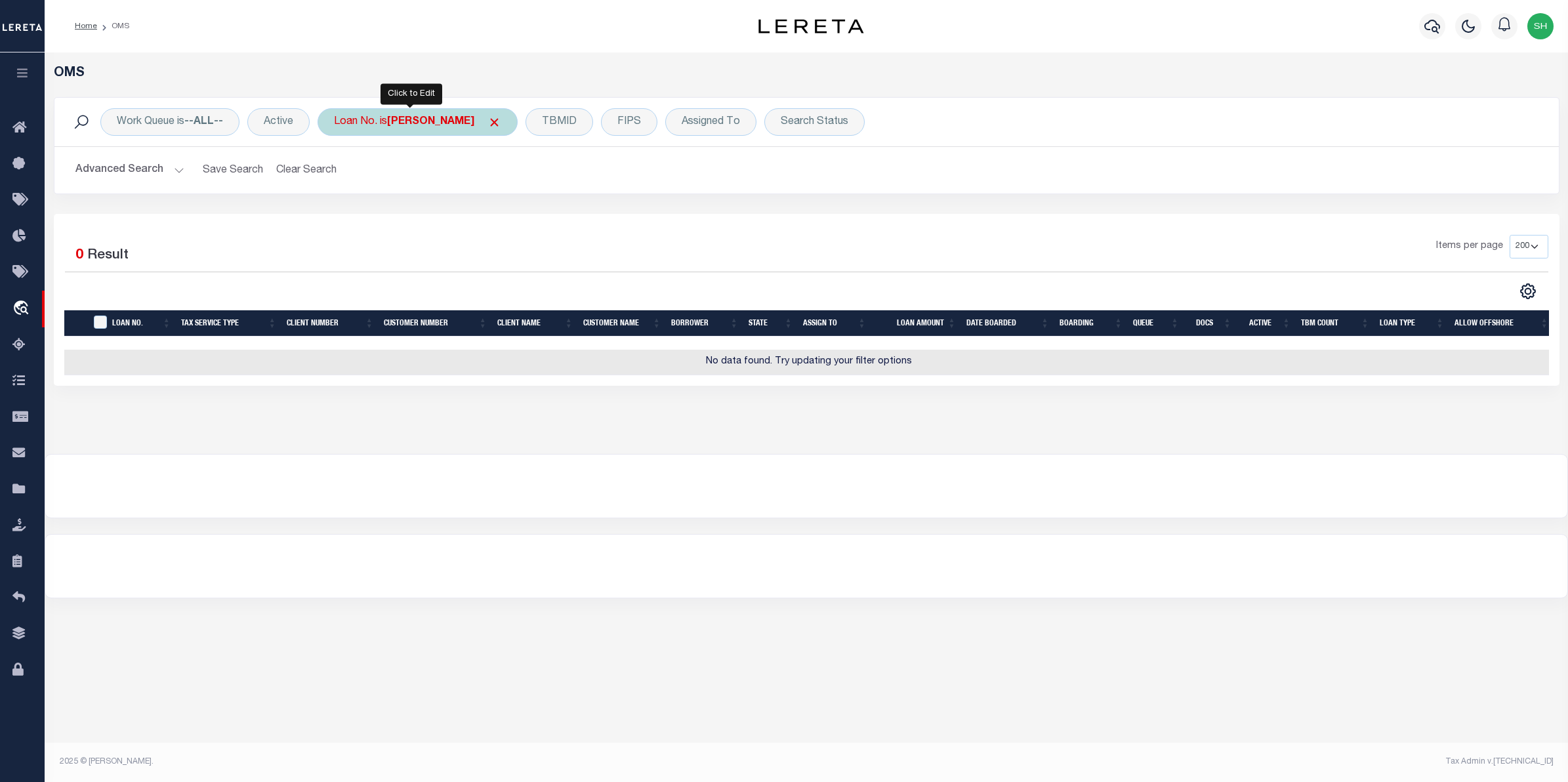
click at [434, 117] on b "Sandy Hinkle" at bounding box center [431, 122] width 87 height 10
click at [413, 119] on b "Sandy Hinkle" at bounding box center [431, 122] width 87 height 10
type input "3830121090503"
click at [506, 210] on input "Apply" at bounding box center [508, 215] width 39 height 22
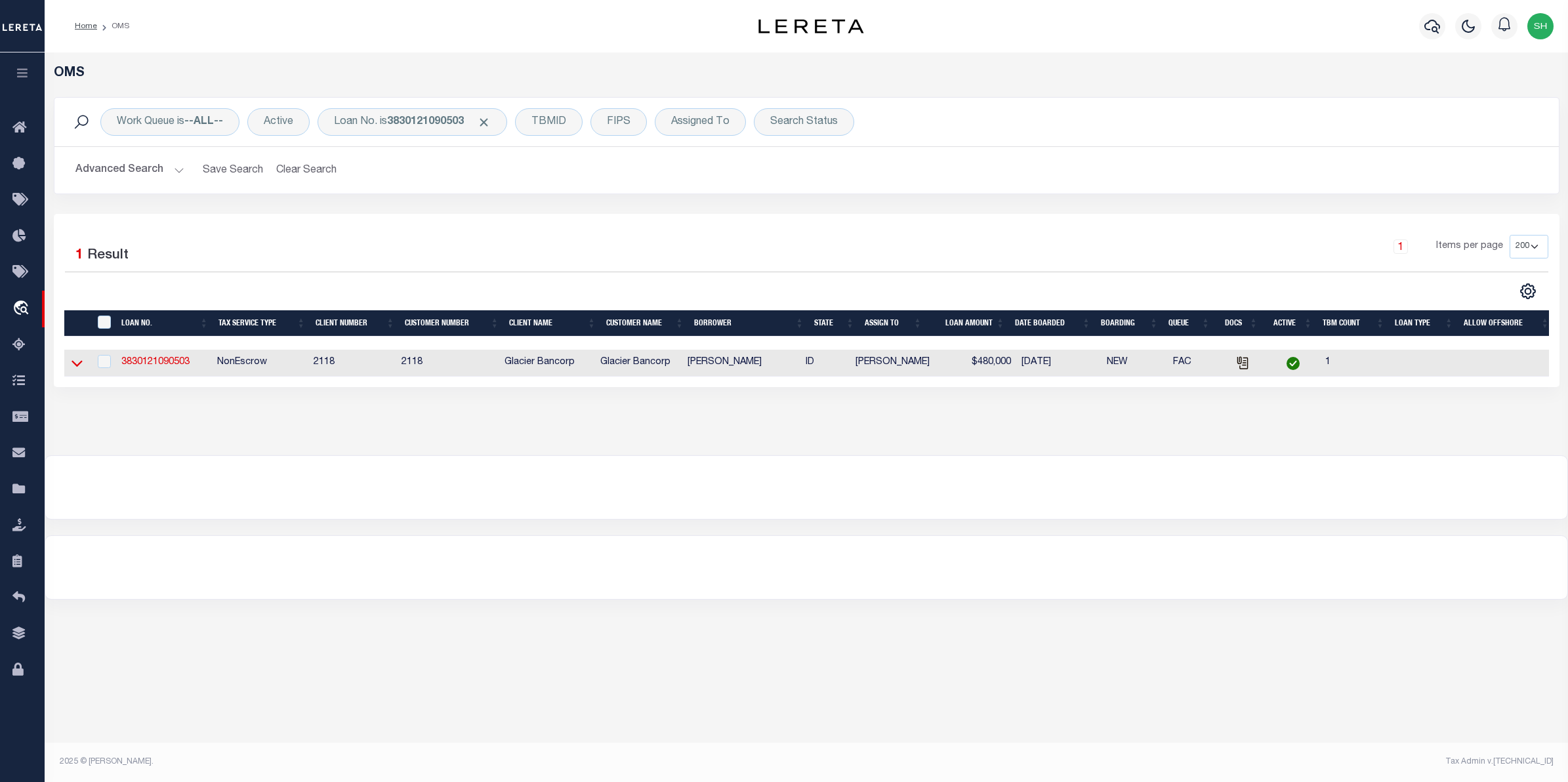
click at [73, 362] on icon at bounding box center [77, 363] width 11 height 14
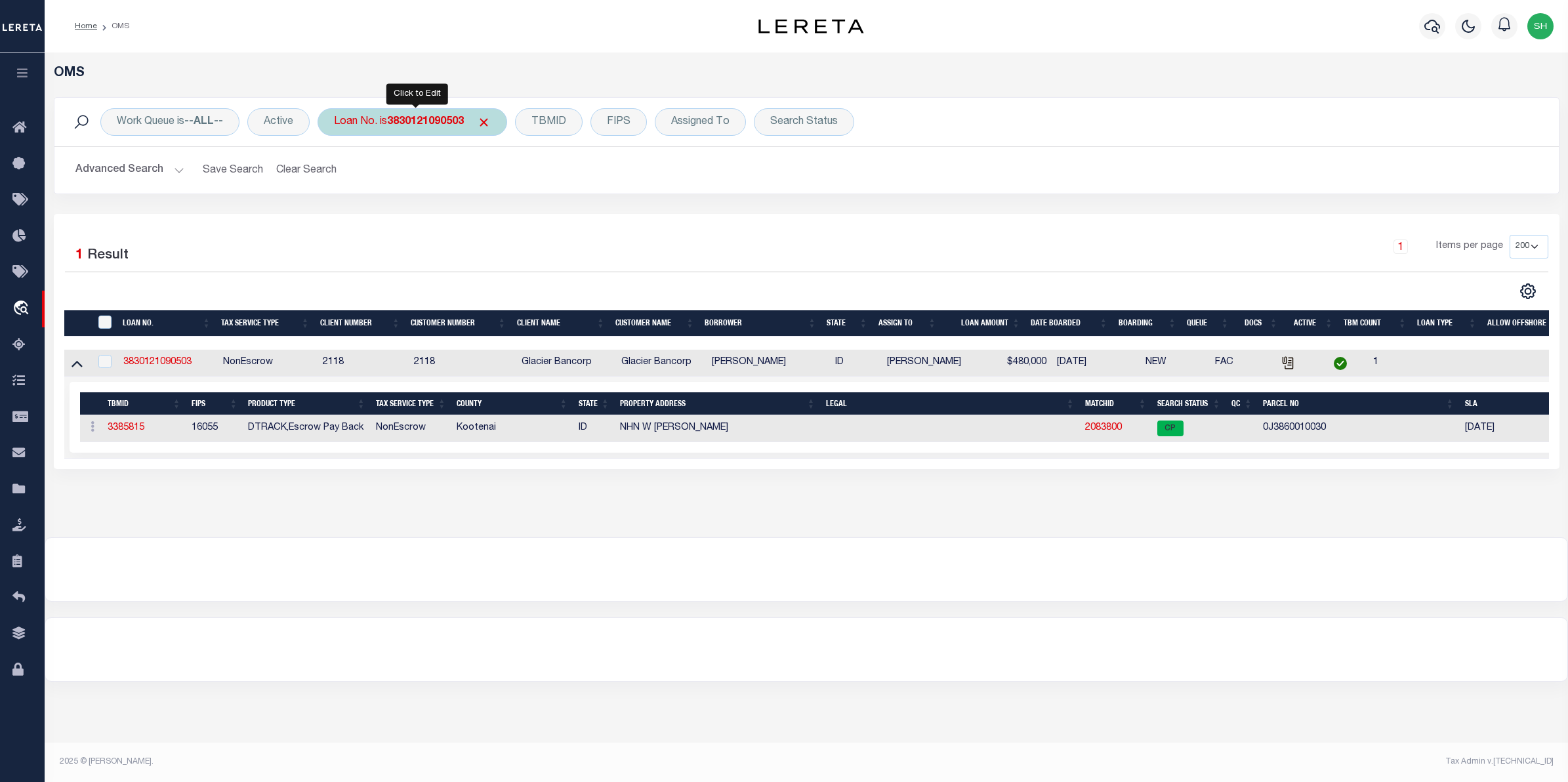
click at [337, 129] on div "Loan No. is 3830121090503" at bounding box center [412, 122] width 190 height 27
type input "40000102"
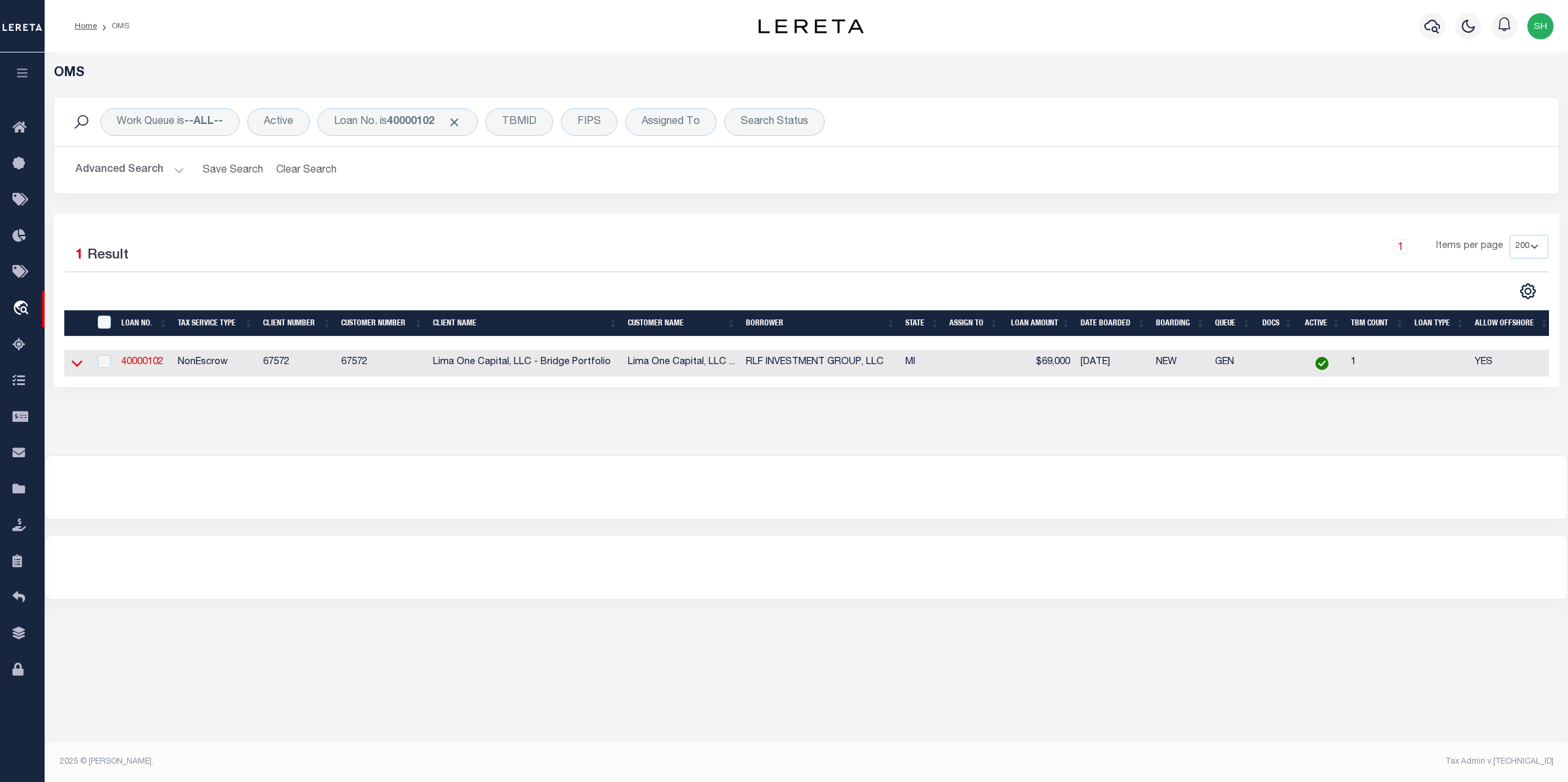
click at [82, 364] on icon at bounding box center [77, 364] width 11 height 6
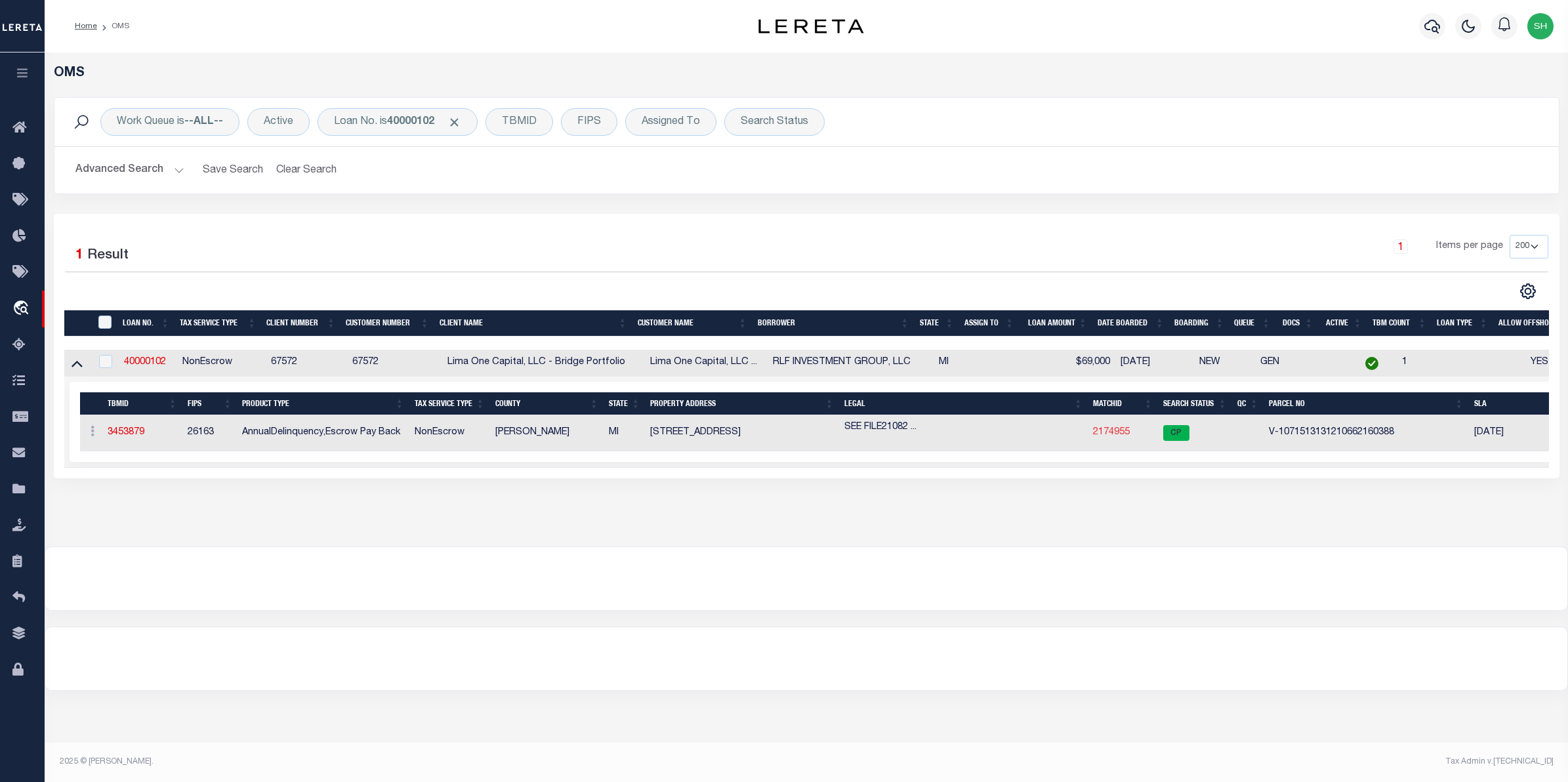
click at [1109, 437] on link "2174955" at bounding box center [1111, 432] width 37 height 9
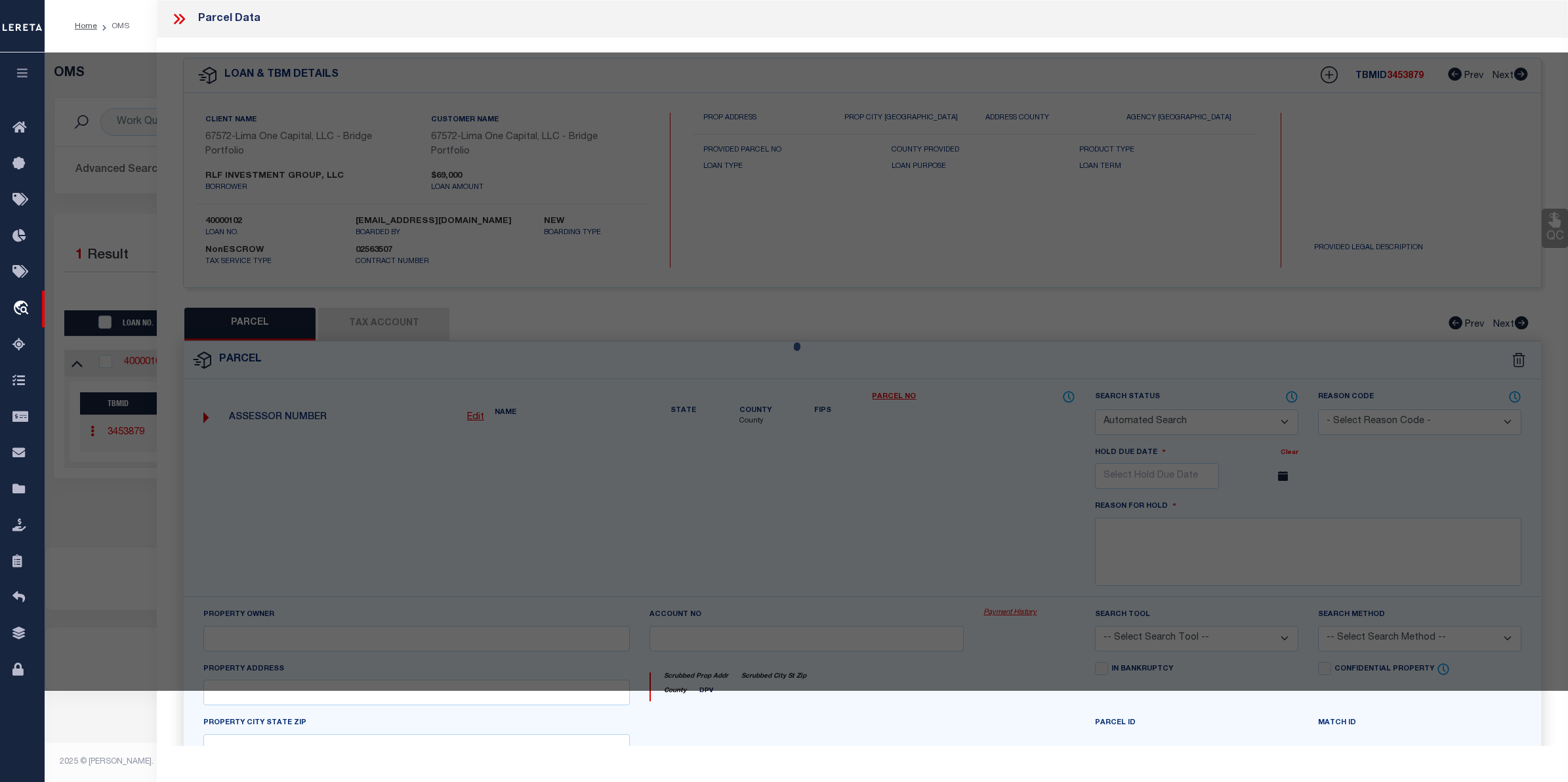
checkbox input "false"
select select "CP"
select select "AGW"
select select
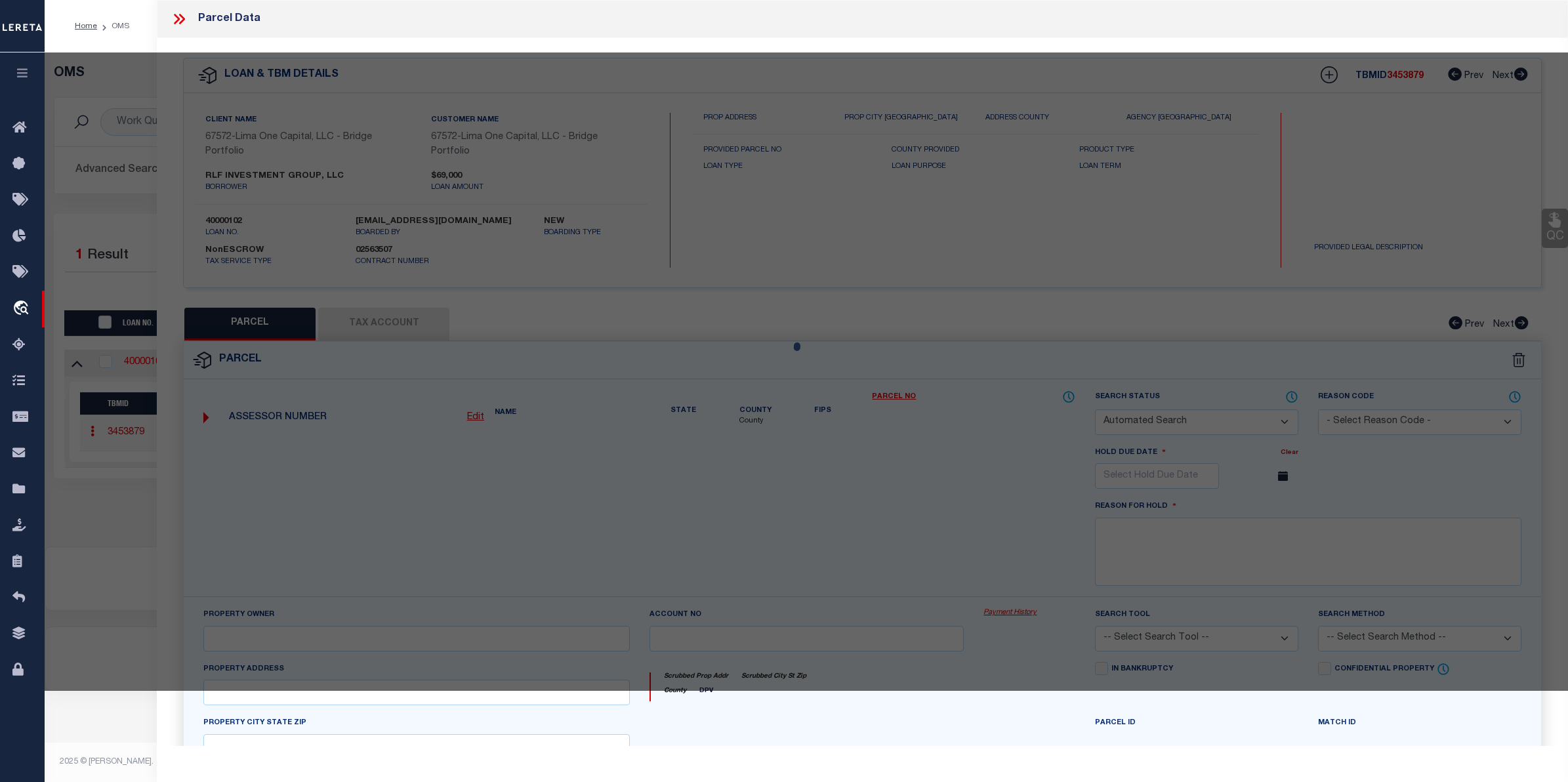
type input "8716 3RD AVENUE"
checkbox input "false"
type input "DETROIT MI 48202"
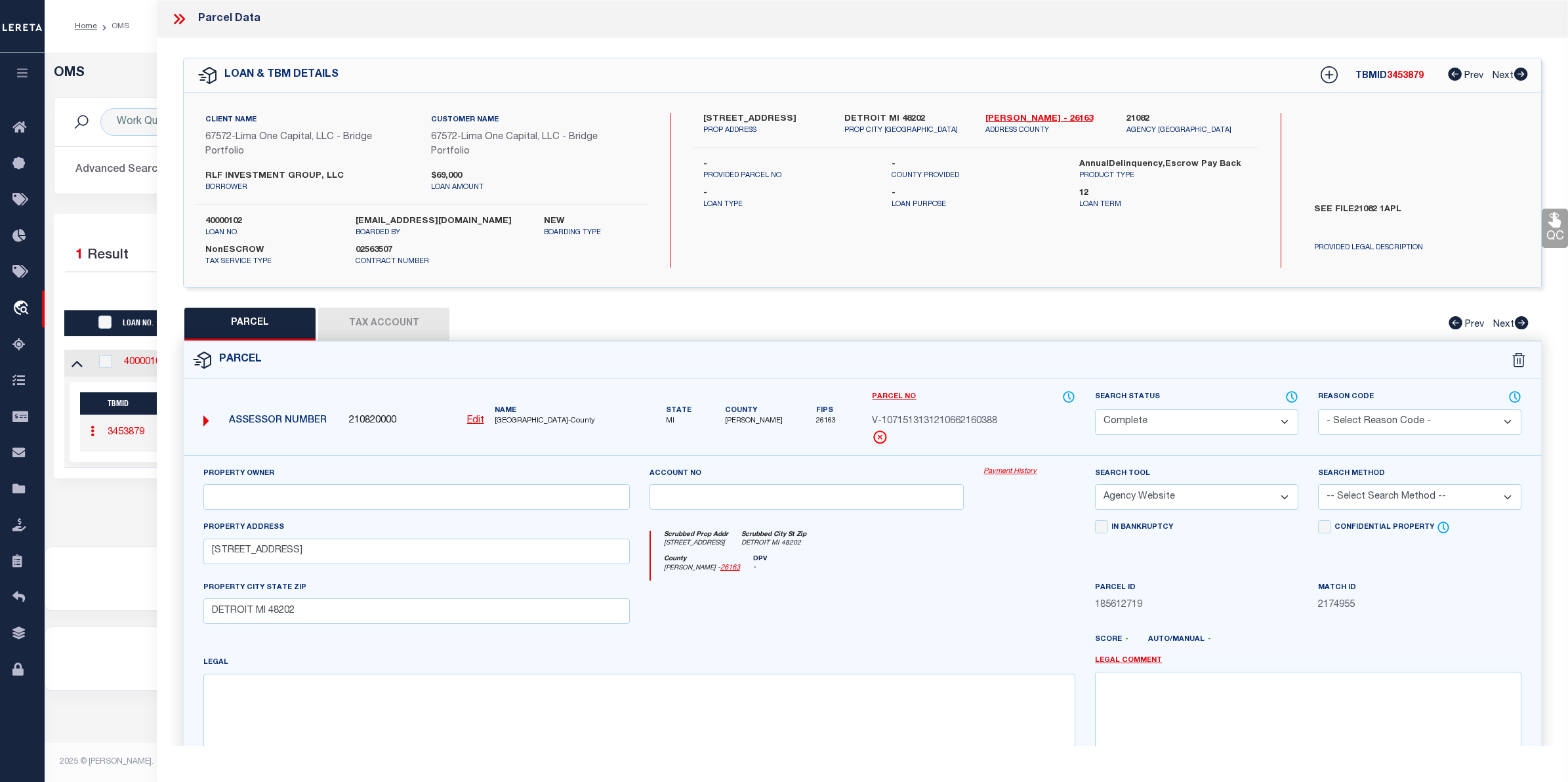
click at [989, 474] on link "Payment History" at bounding box center [1030, 471] width 92 height 11
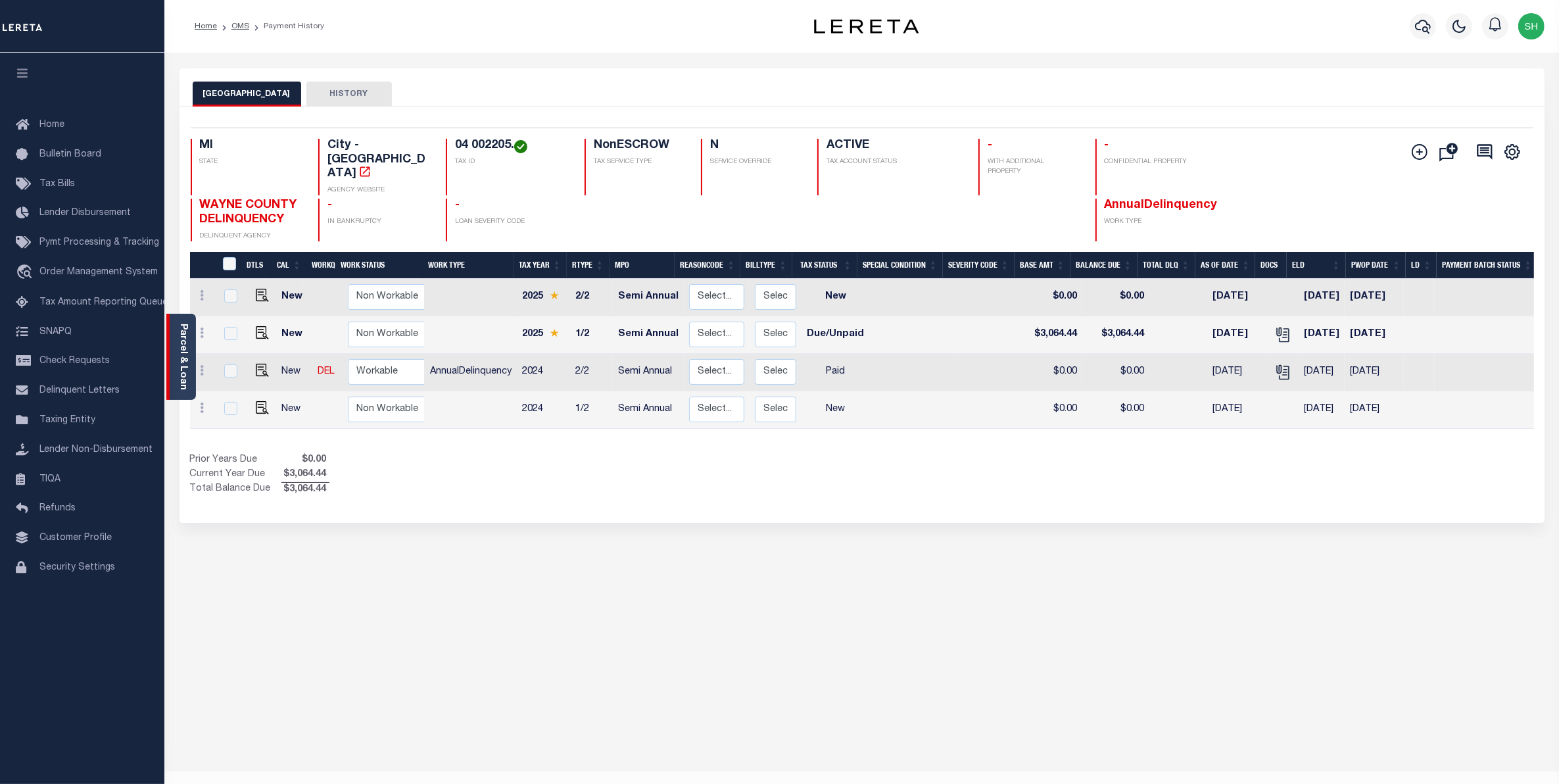
click at [189, 358] on div "Parcel & Loan" at bounding box center [182, 357] width 30 height 86
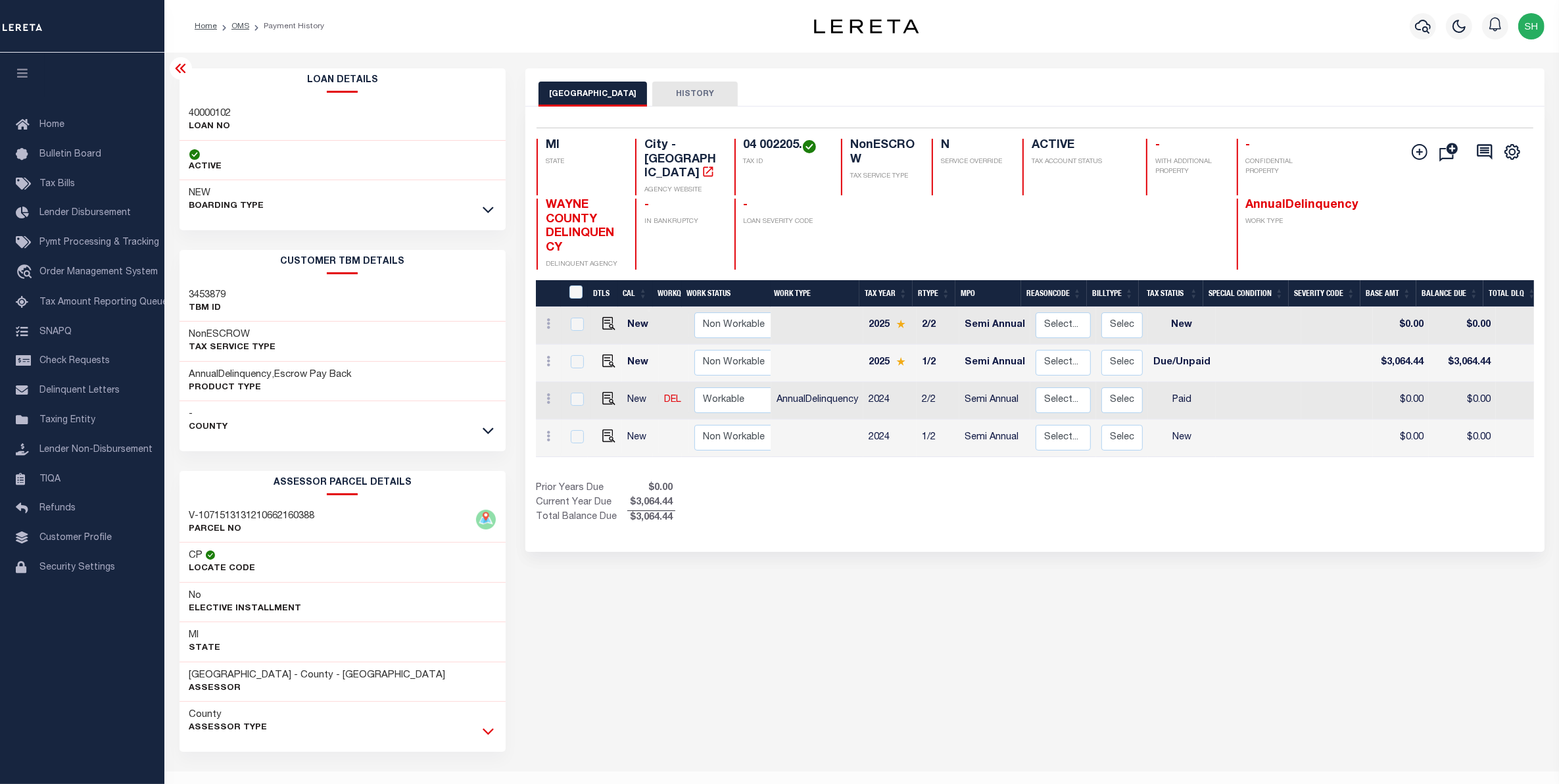
click at [488, 731] on icon at bounding box center [488, 731] width 11 height 14
click at [653, 96] on button "HISTORY" at bounding box center [695, 94] width 85 height 25
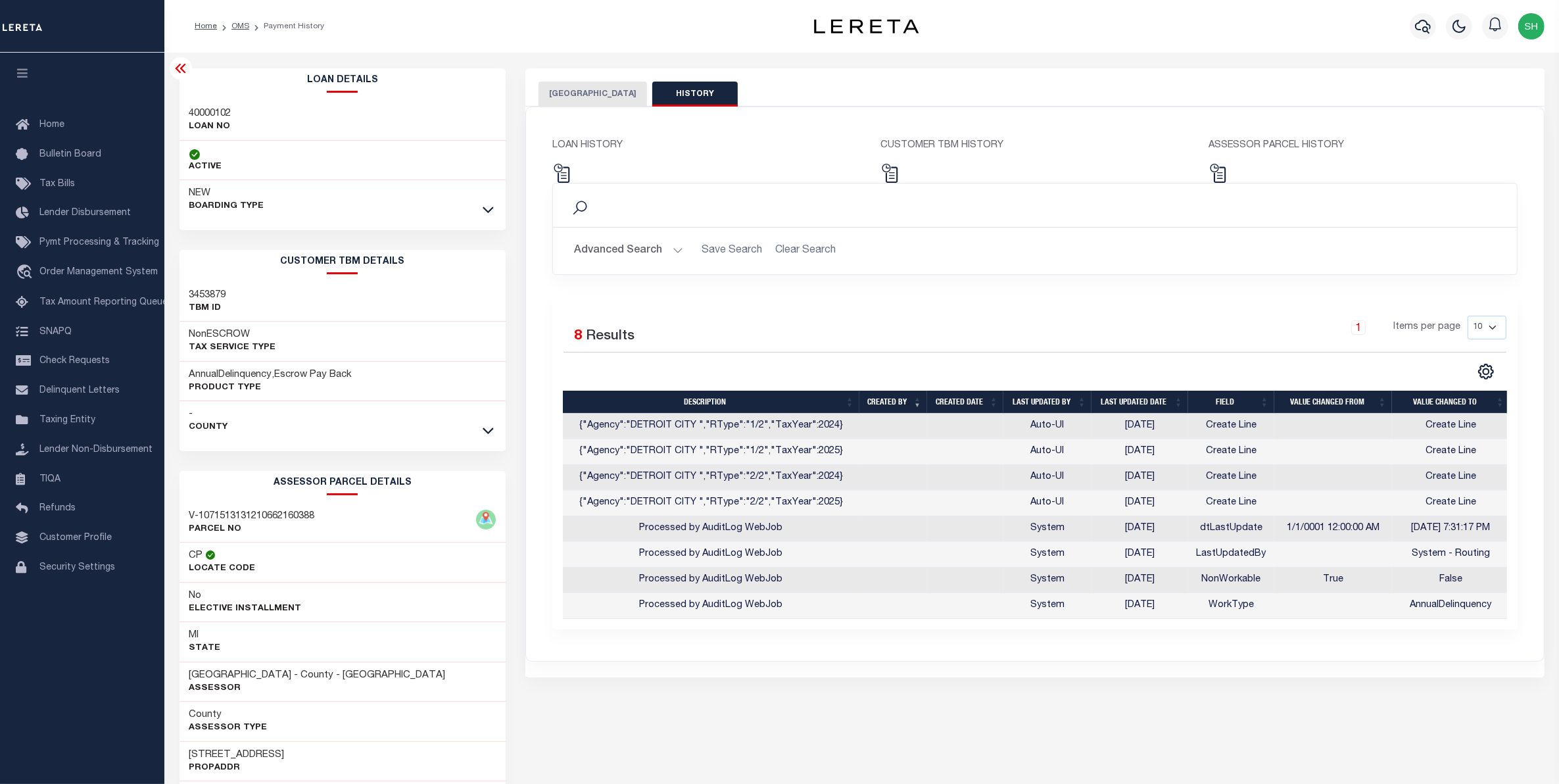
click at [571, 95] on button "DETROIT CITY" at bounding box center [592, 94] width 109 height 25
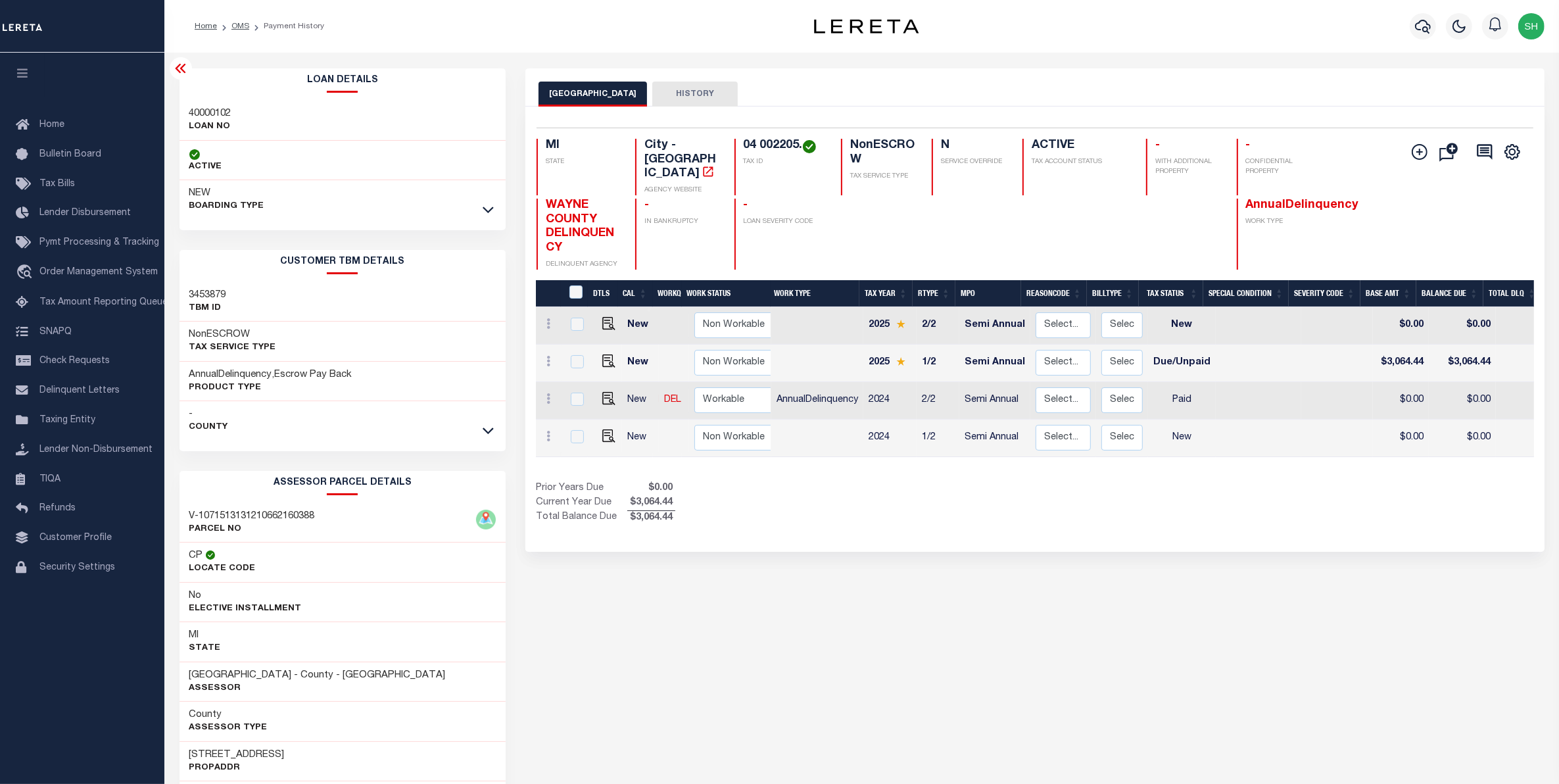
click at [1172, 70] on div "DETROIT CITY HISTORY" at bounding box center [1035, 87] width 1020 height 38
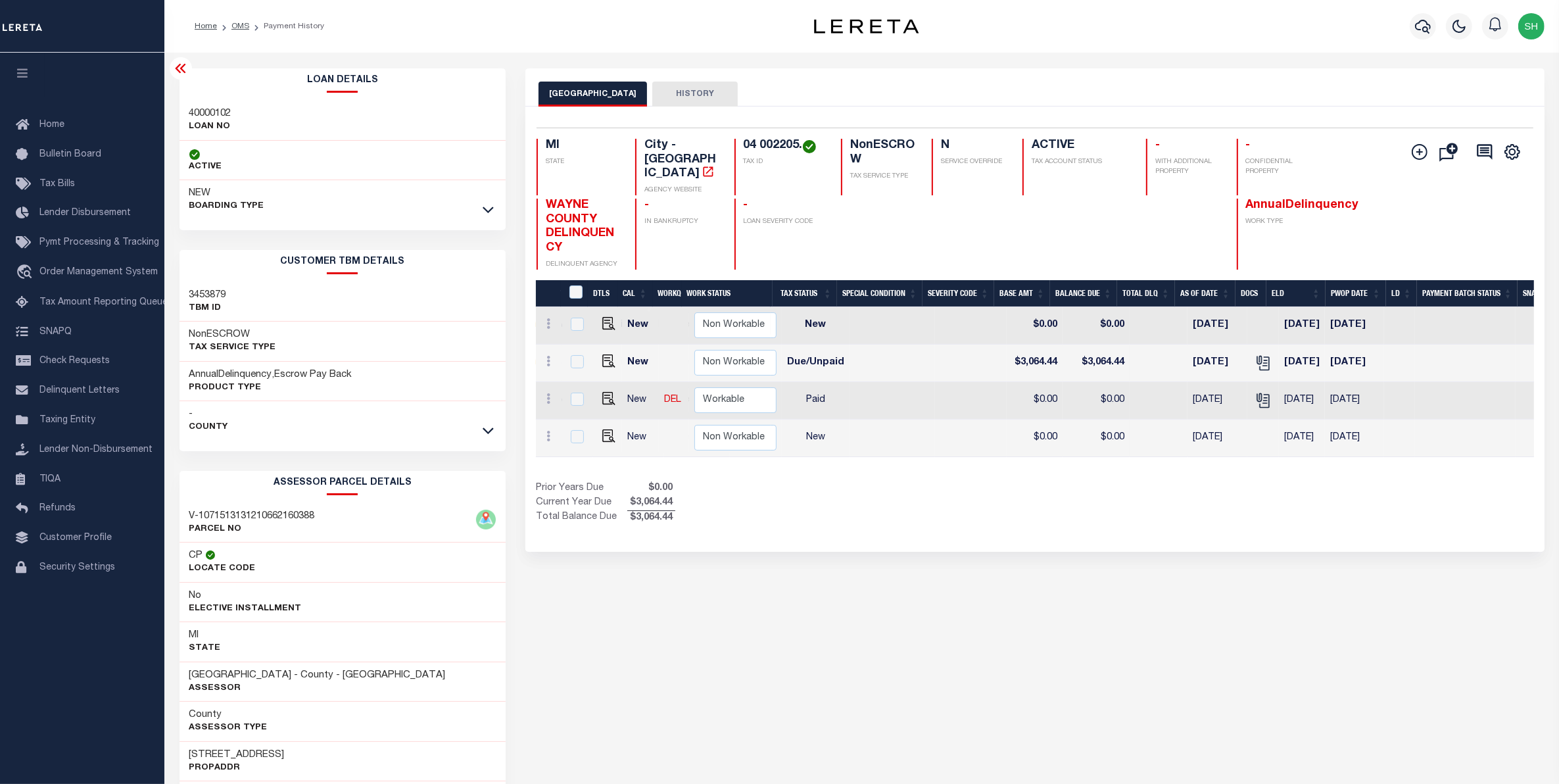
scroll to position [0, 370]
click at [1255, 358] on link "" at bounding box center [1259, 362] width 21 height 9
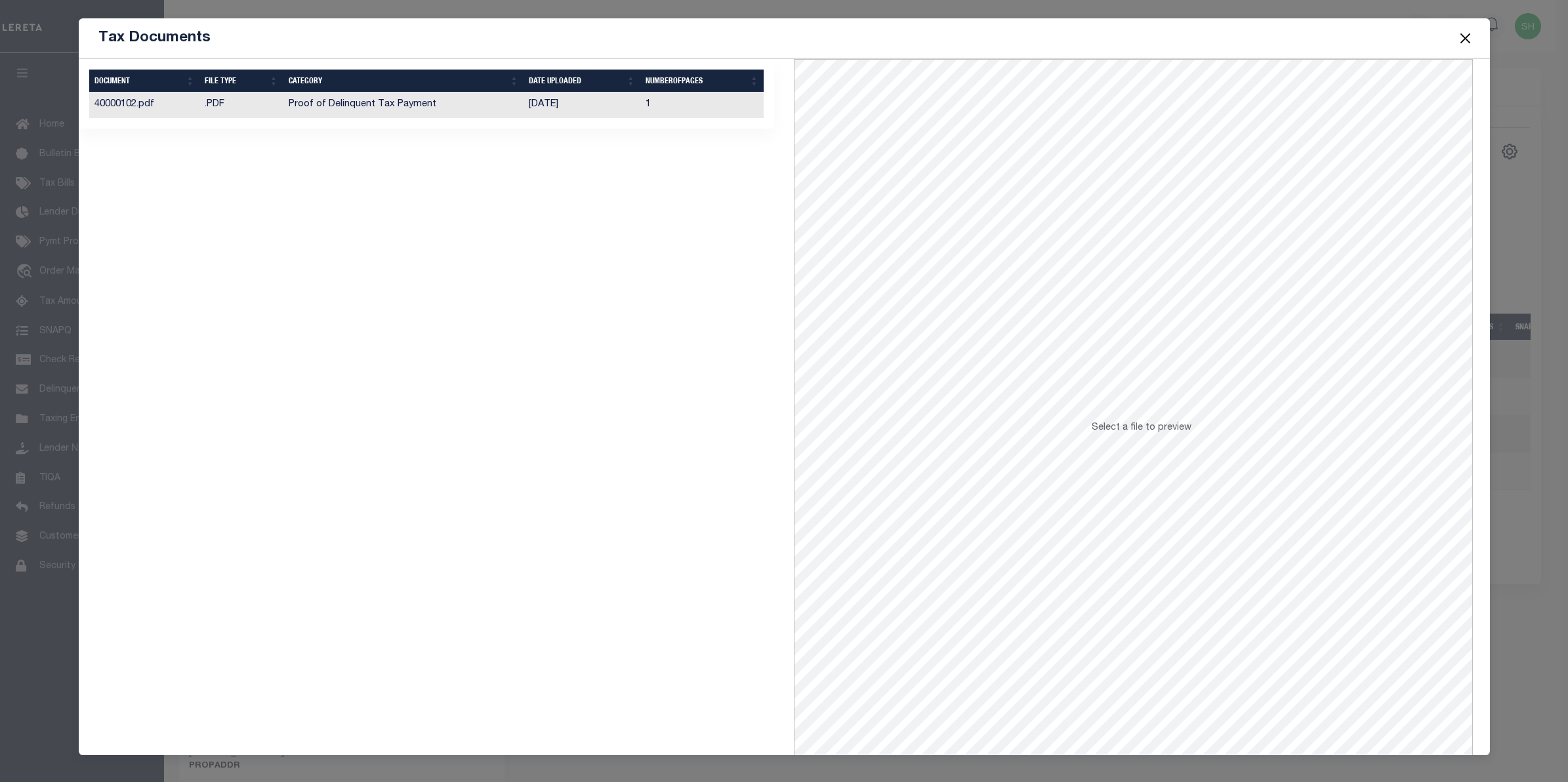
click at [543, 107] on td "09/09/2025" at bounding box center [583, 105] width 117 height 26
click at [1472, 39] on button "Close" at bounding box center [1466, 38] width 17 height 17
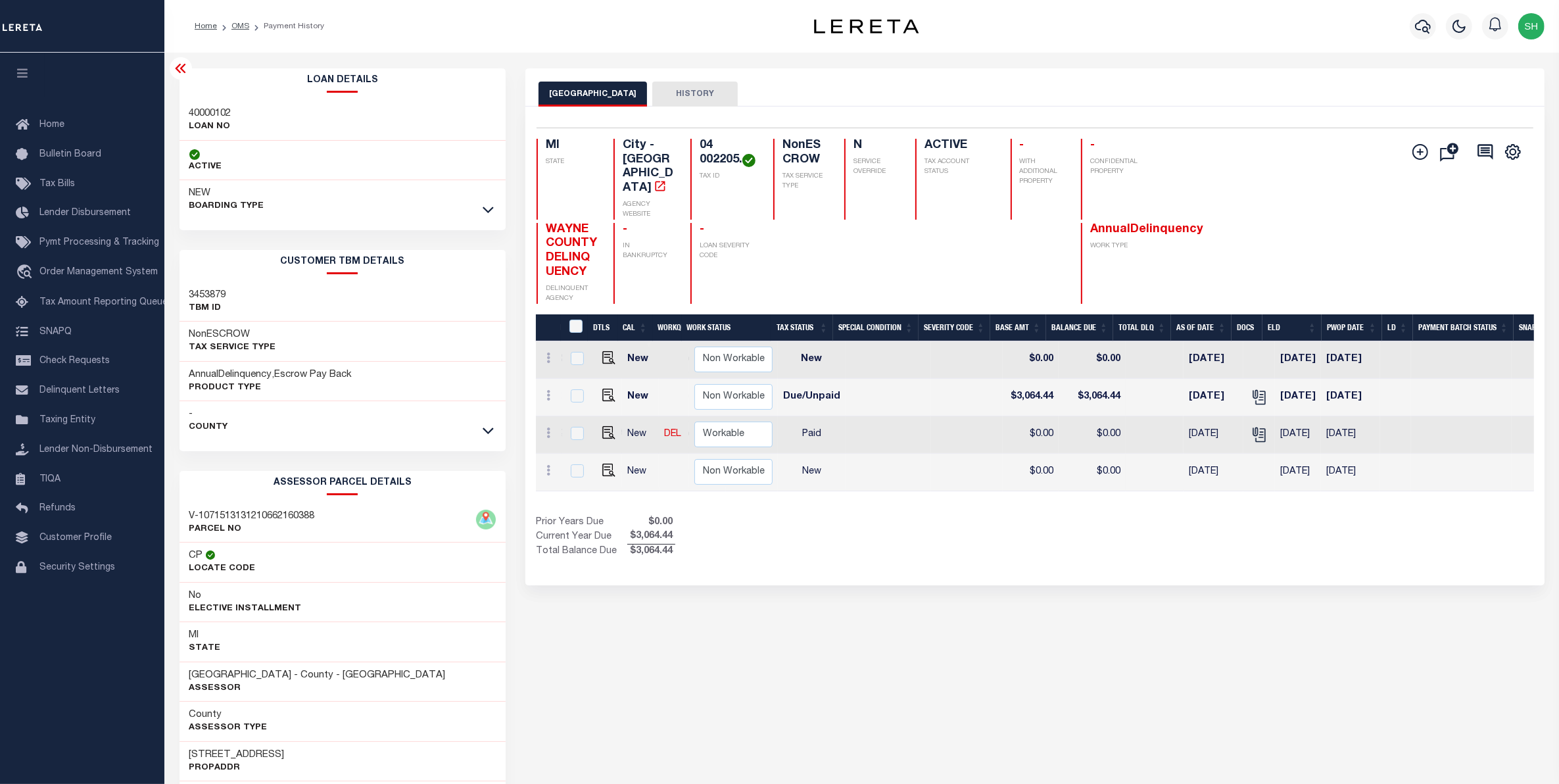
click at [1402, 695] on div "DETROIT CITY HISTORY Selected 4 Results" at bounding box center [1035, 717] width 1039 height 1300
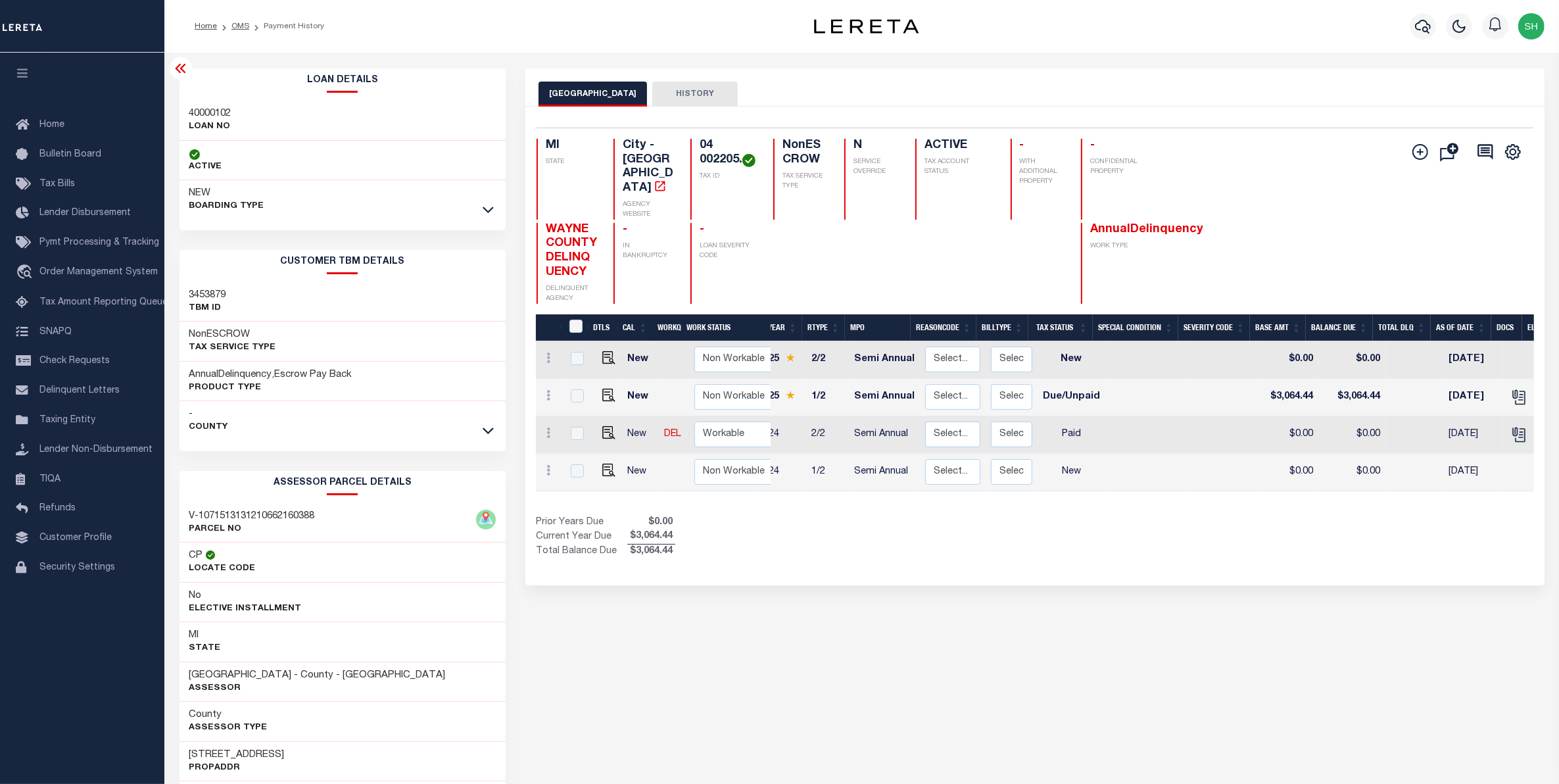
scroll to position [0, 0]
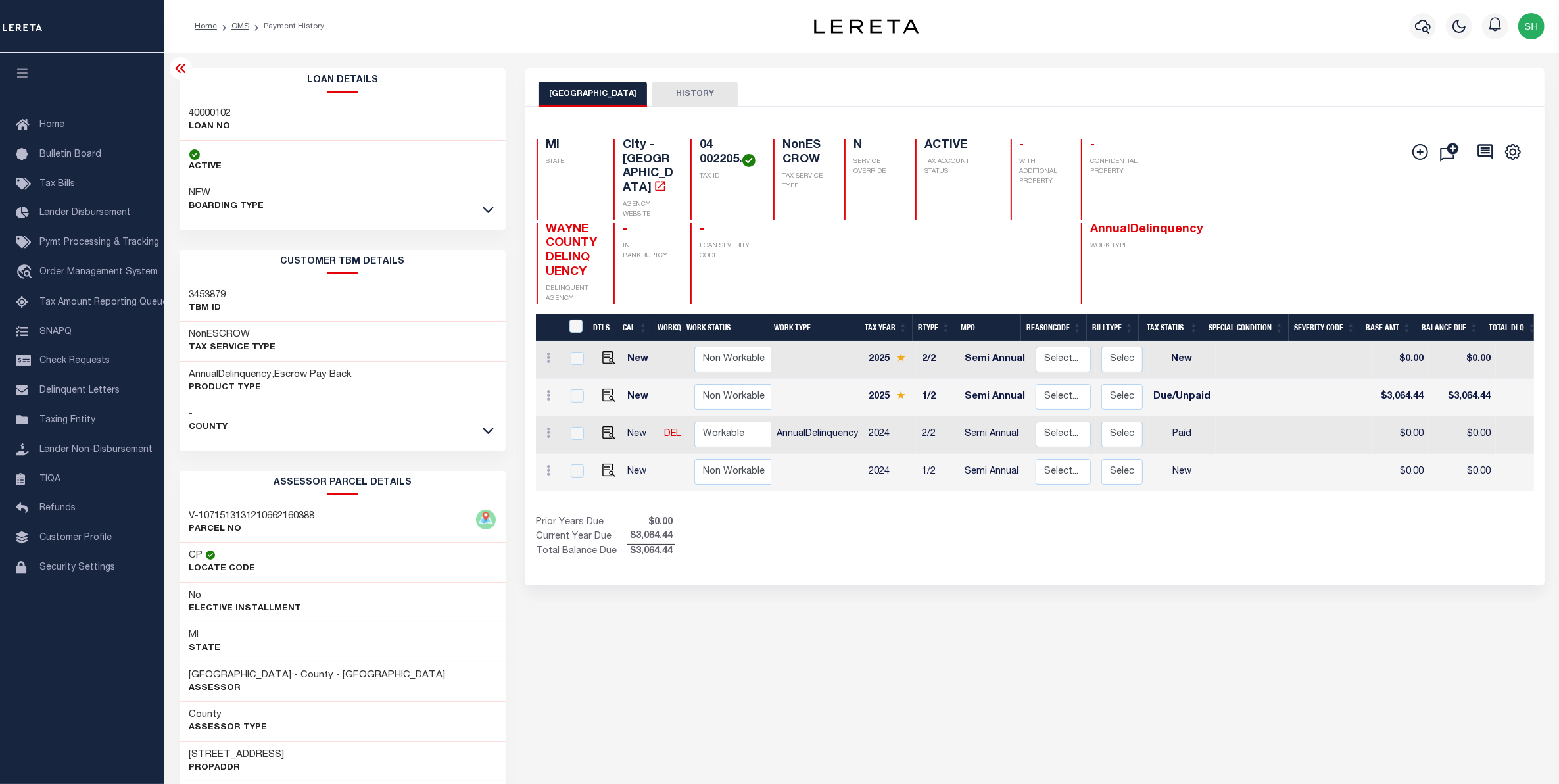
click at [1420, 559] on div "Show Tax Lines before Bill Release Date Prior Years Due $0.00 Current Year Due …" at bounding box center [1035, 538] width 999 height 44
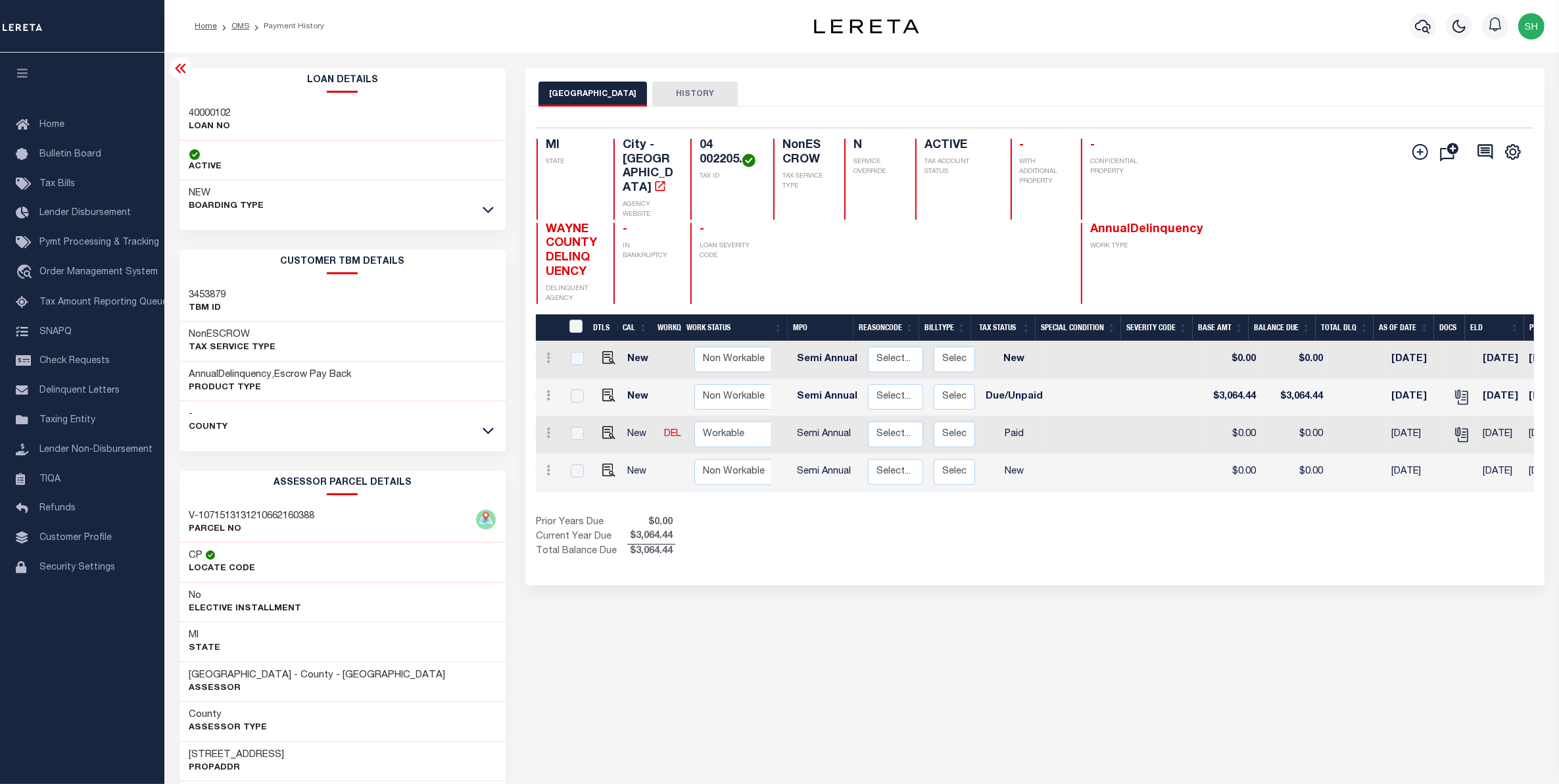
scroll to position [0, 212]
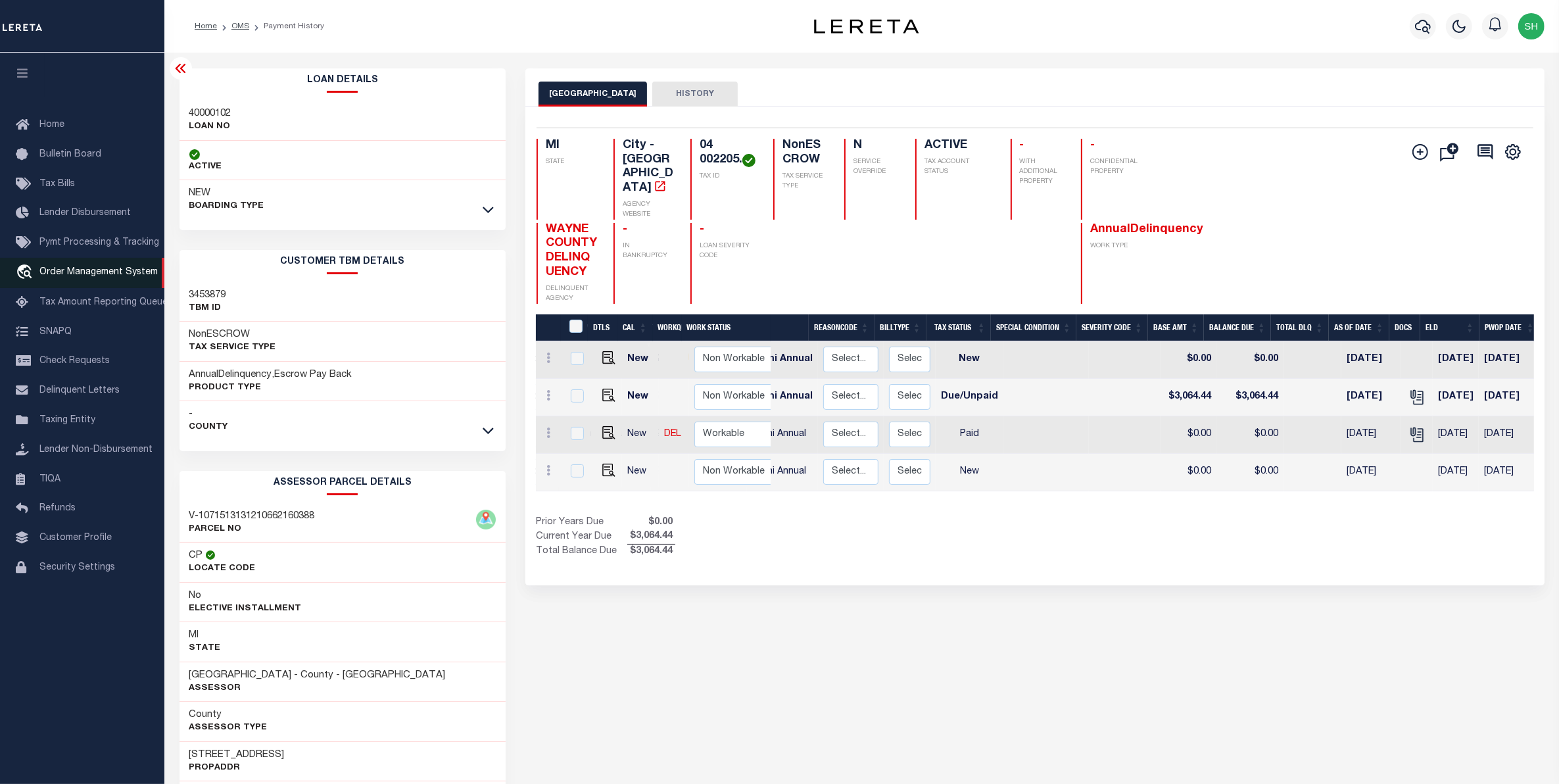
click at [35, 270] on icon "travel_explore" at bounding box center [26, 273] width 21 height 17
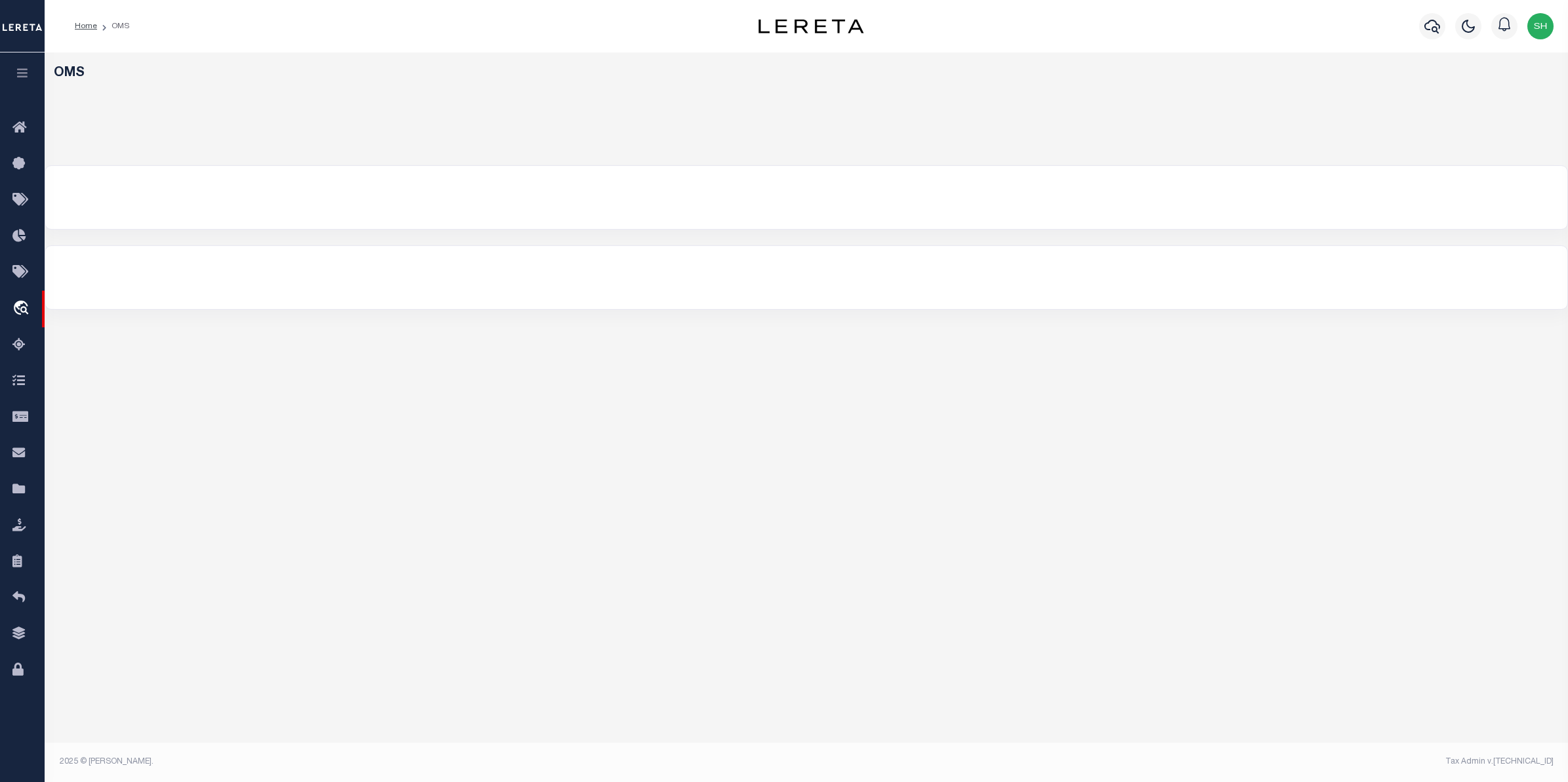
select select "200"
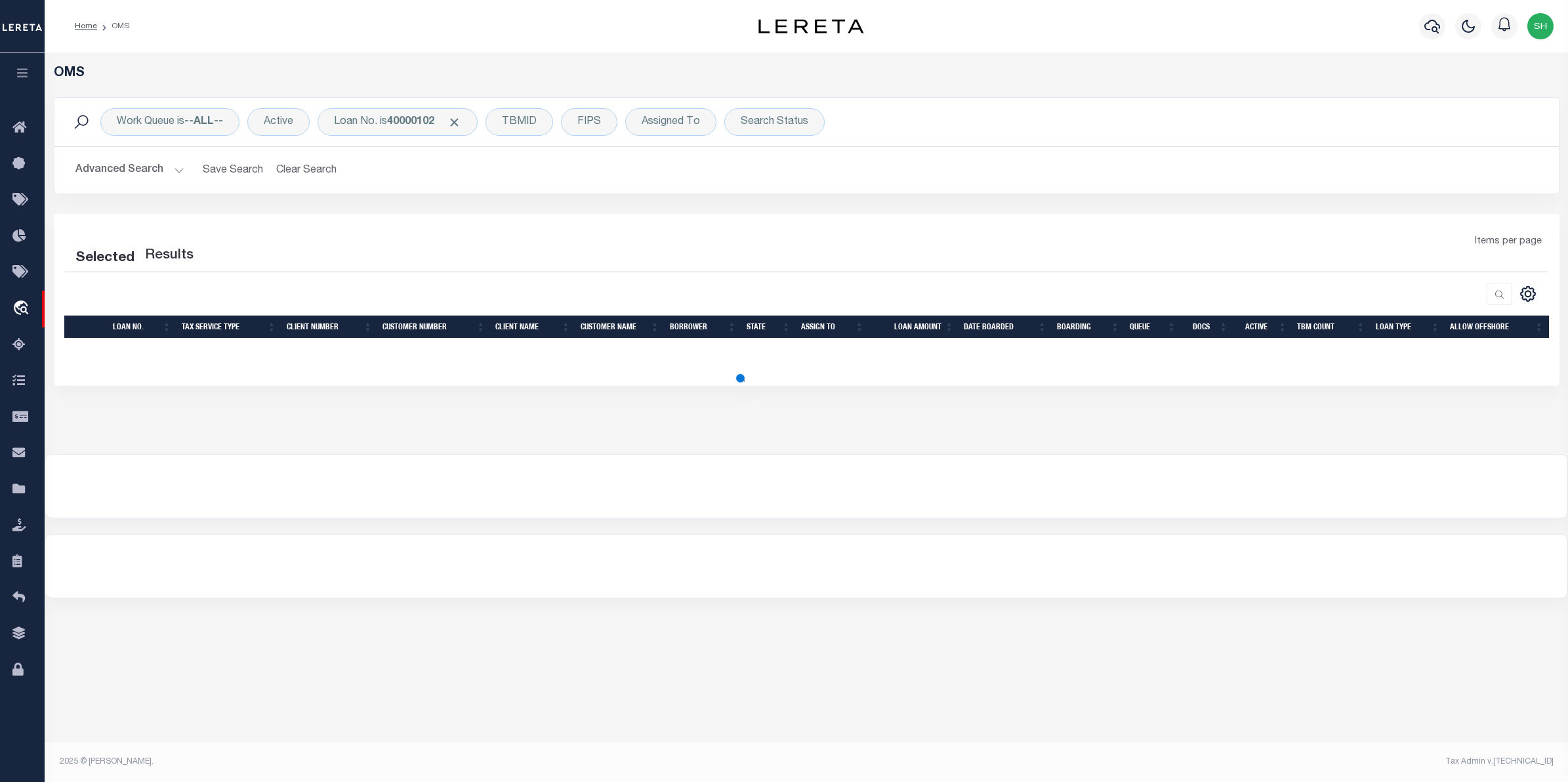
select select "200"
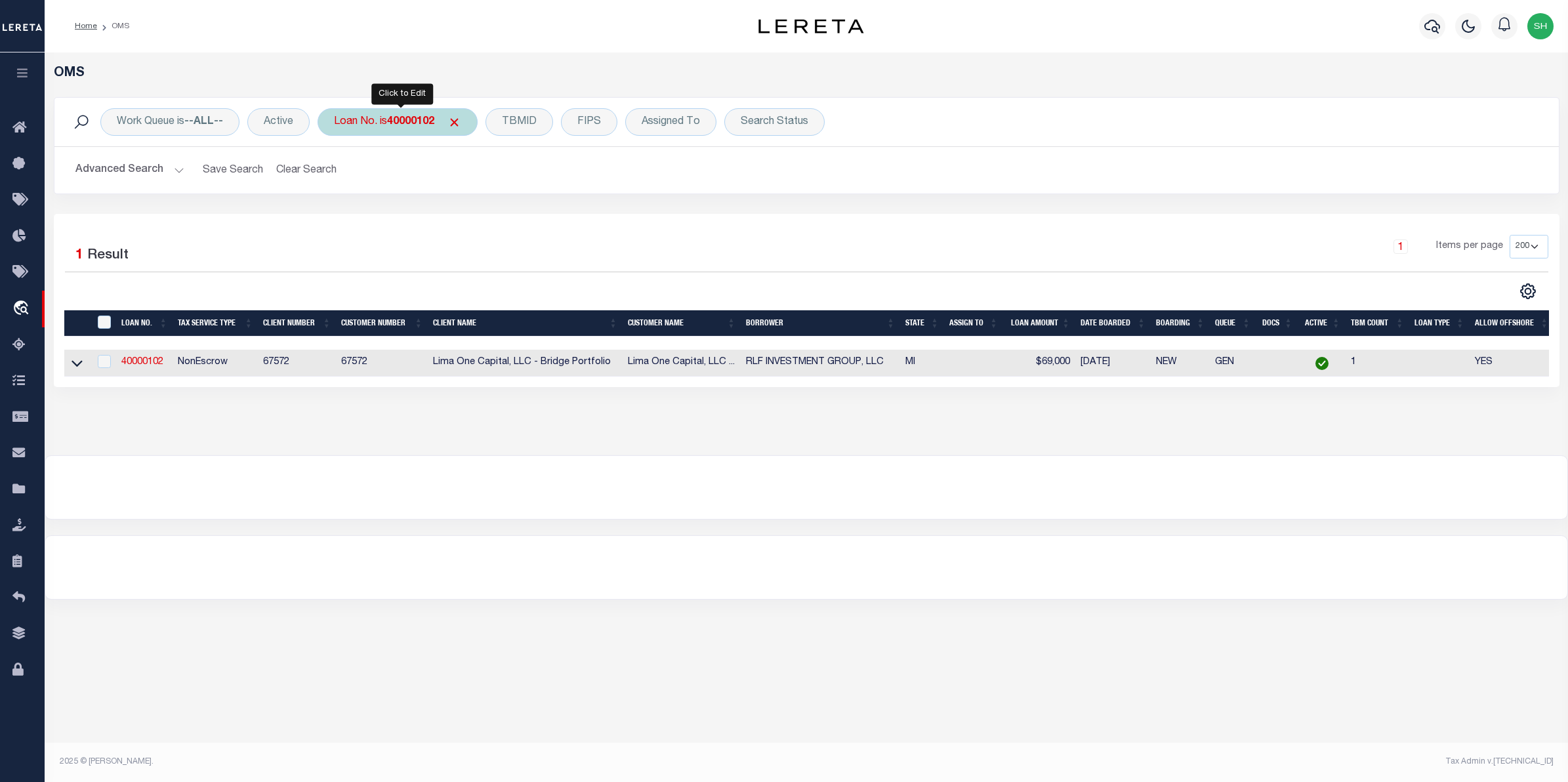
click at [434, 122] on b "40000102" at bounding box center [411, 122] width 48 height 10
type input "10076"
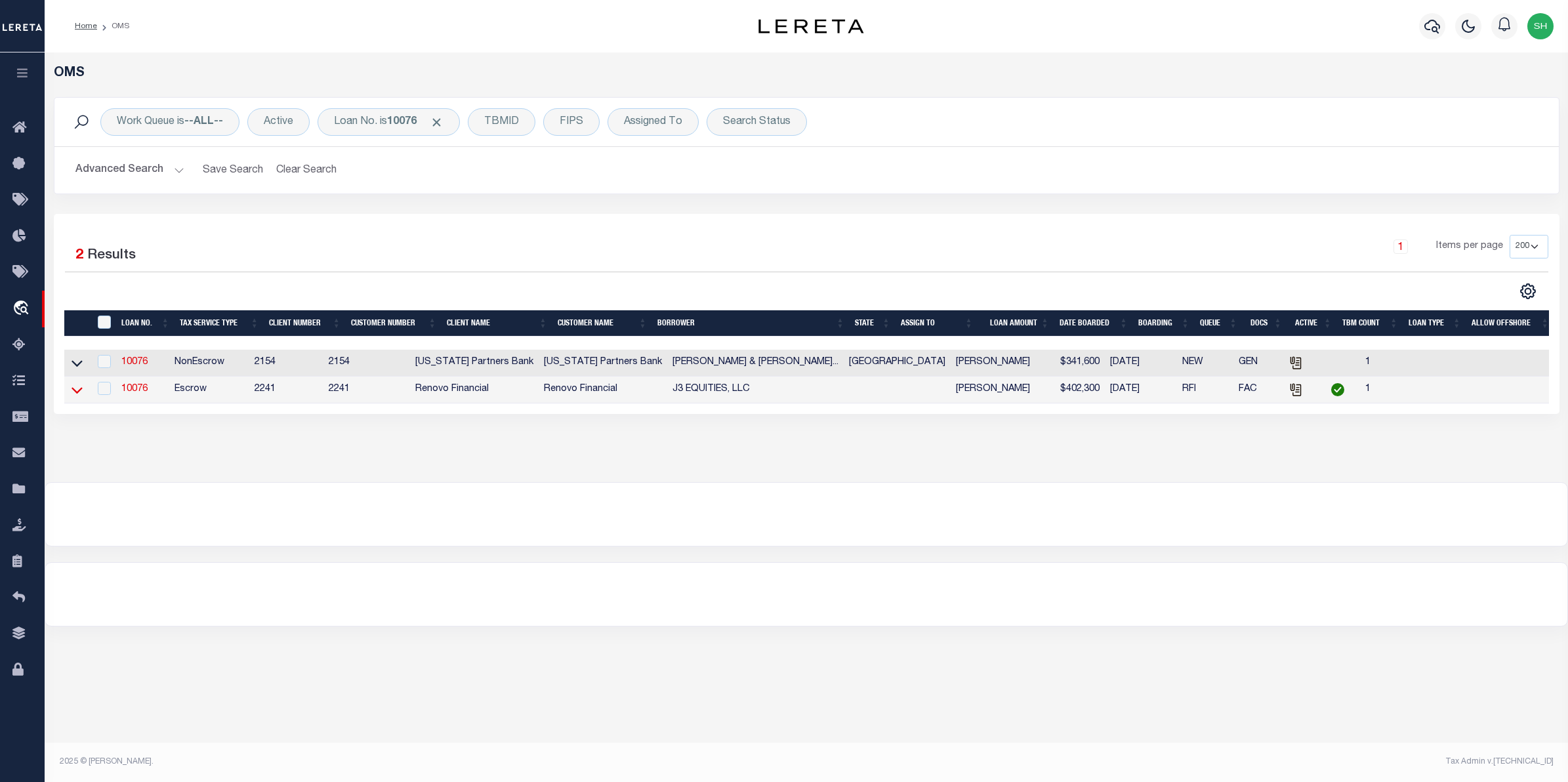
click at [74, 393] on icon at bounding box center [77, 390] width 11 height 14
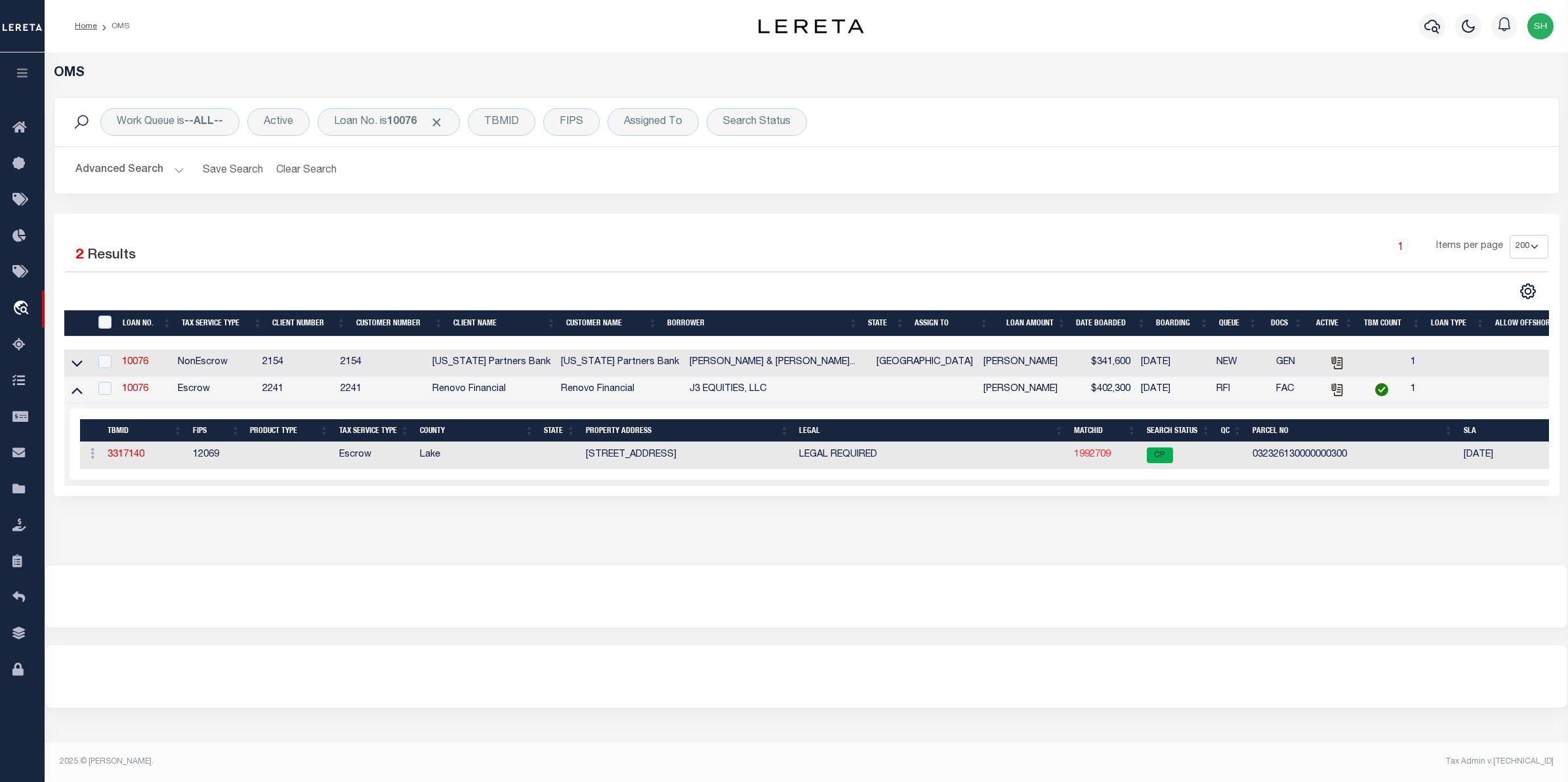
click at [1085, 457] on link "1992709" at bounding box center [1092, 454] width 37 height 9
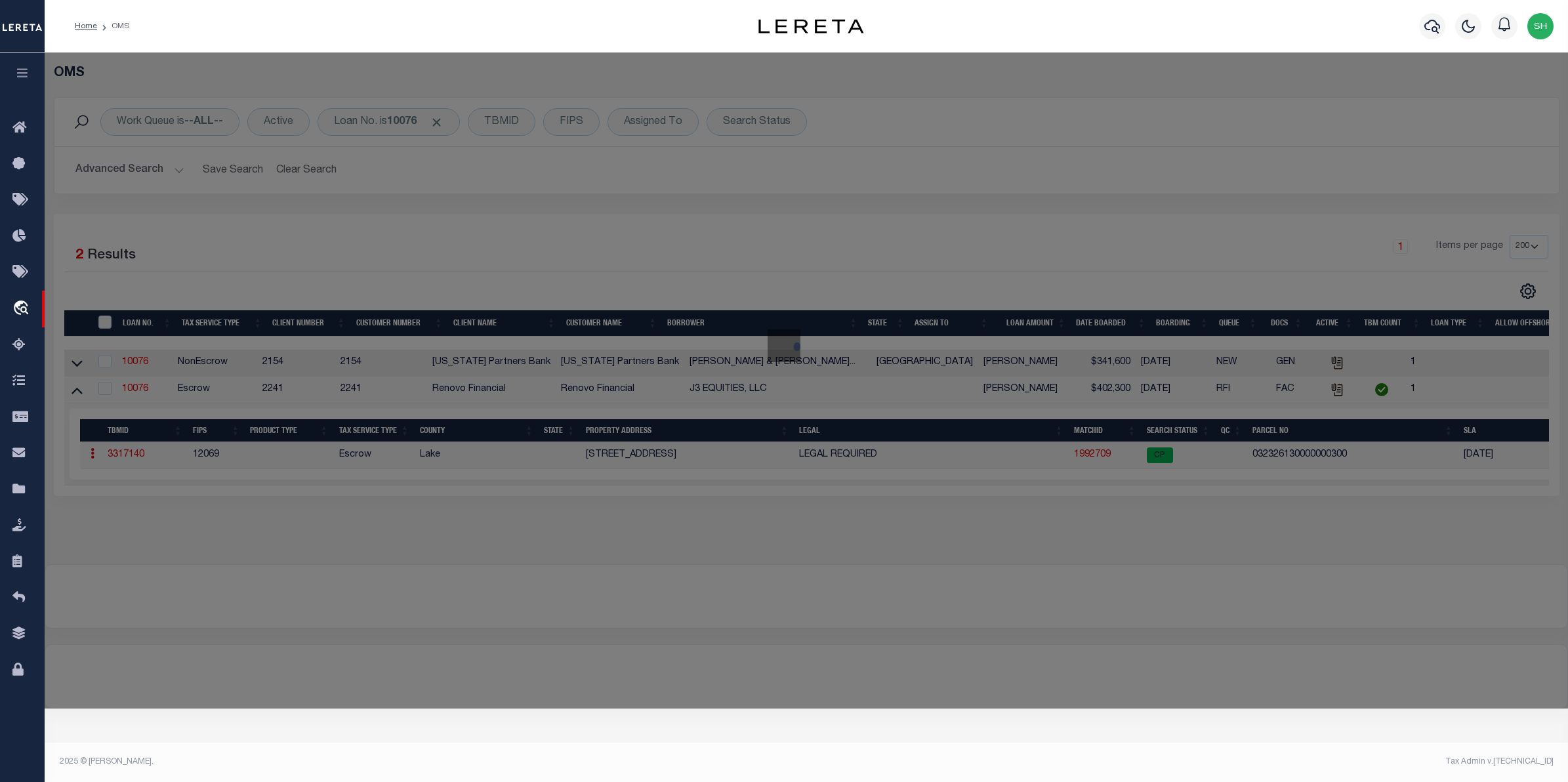
checkbox input "false"
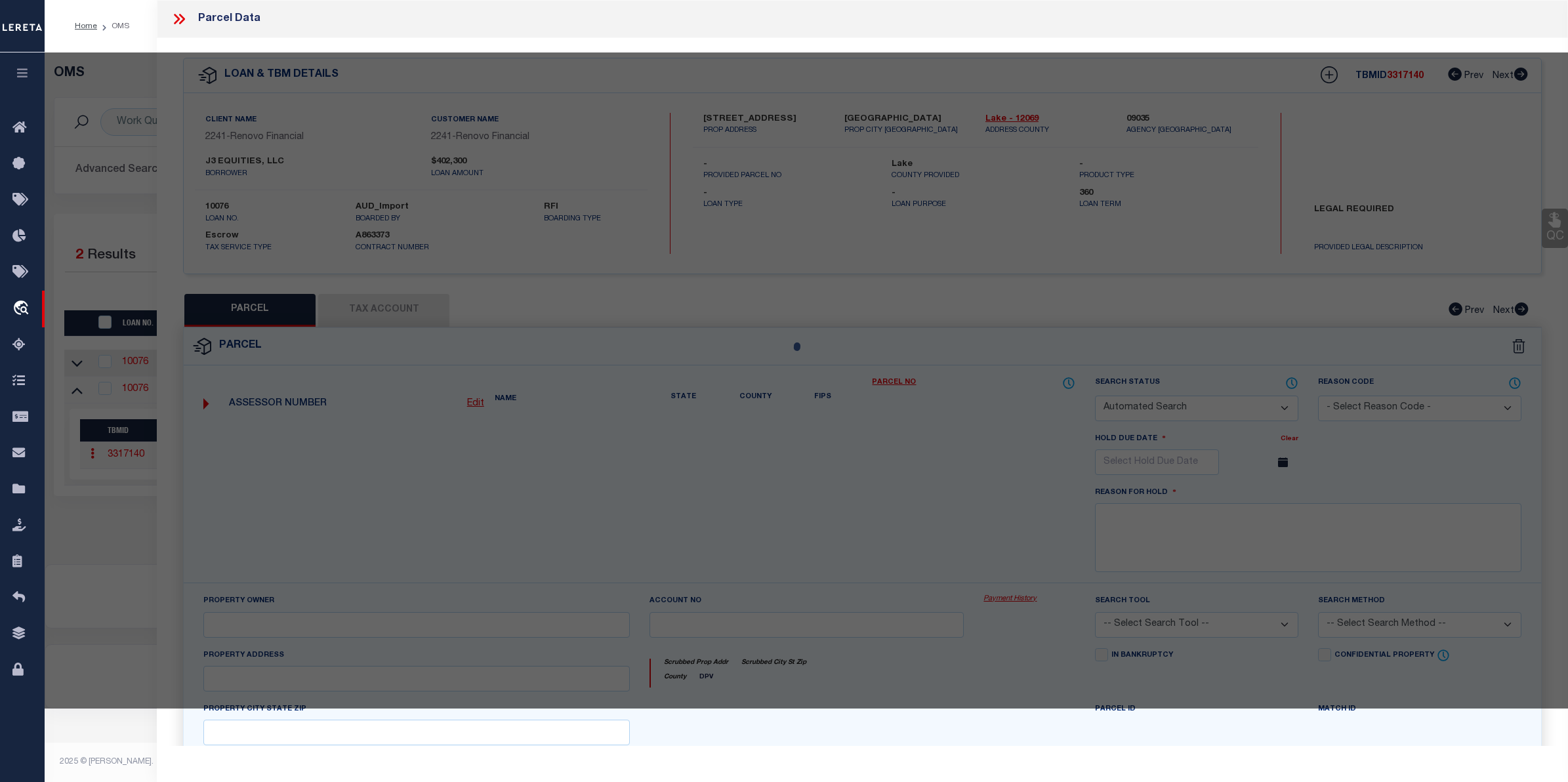
select select "CP"
type input "J3 EQUITIES LLC"
select select
type input "[STREET_ADDRESS]"
checkbox input "false"
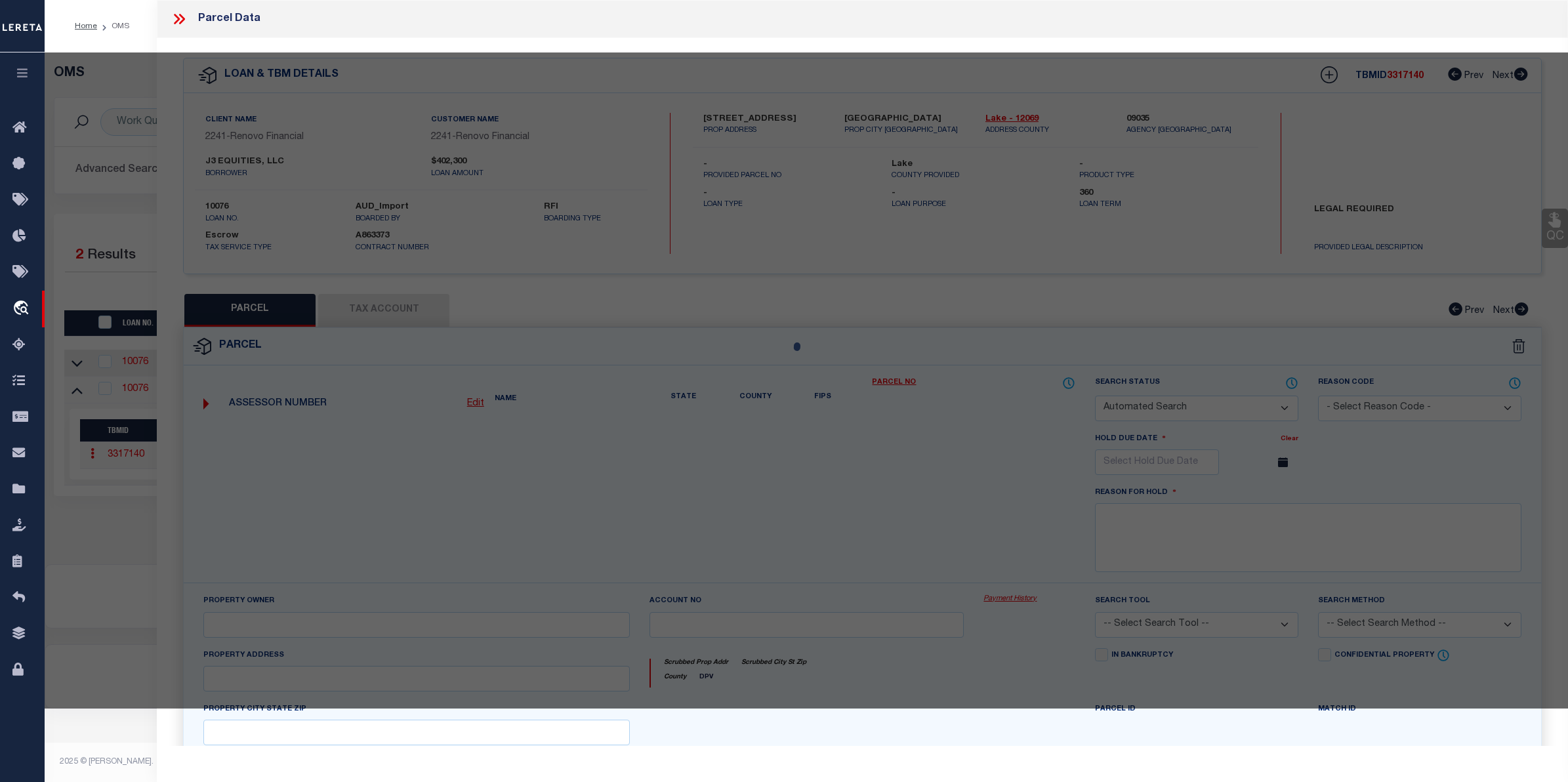
type input "[GEOGRAPHIC_DATA], 34711"
type textarea "MAGNOLIA PARK PHASE I PB 47 PG 18-19 LOT 3 ORB 6227 PG 137"
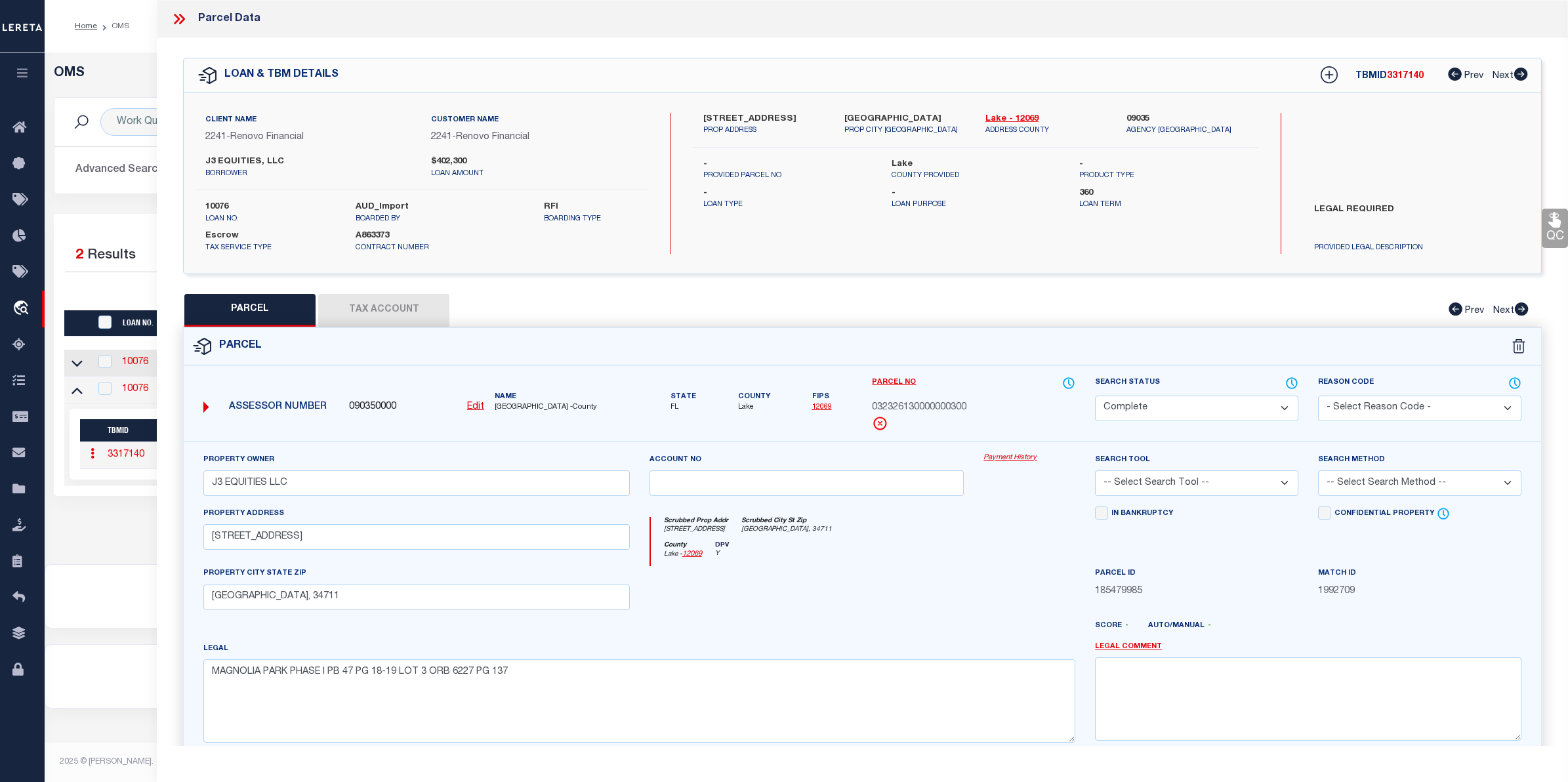
click at [1028, 460] on link "Payment History" at bounding box center [1030, 458] width 92 height 11
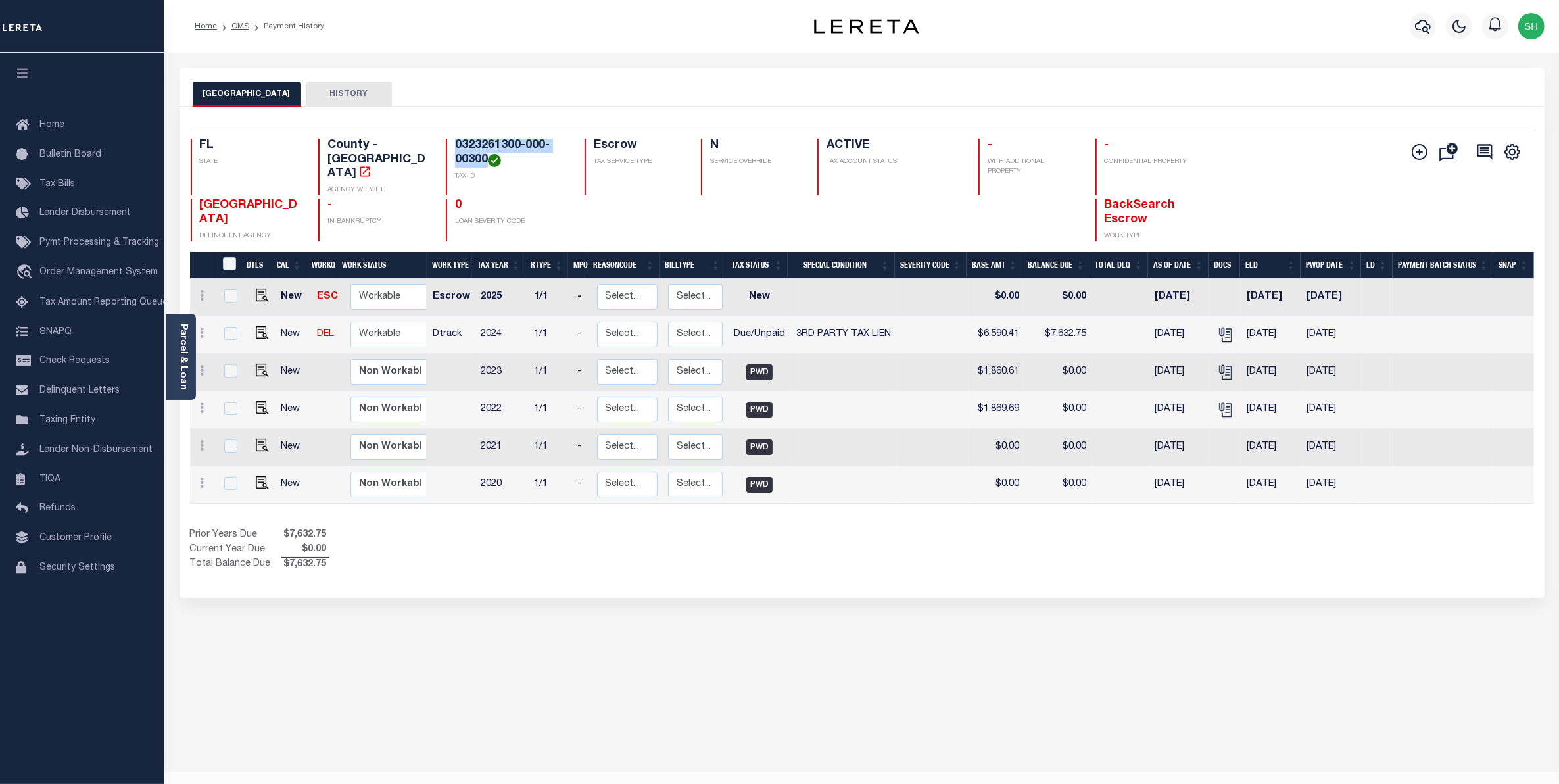
drag, startPoint x: 485, startPoint y: 162, endPoint x: 457, endPoint y: 140, distance: 35.6
click at [457, 140] on h4 "0323261300-000-00300" at bounding box center [512, 153] width 113 height 28
copy h4 "0323261300-000-00300"
click at [179, 361] on link "Parcel & Loan" at bounding box center [183, 356] width 9 height 67
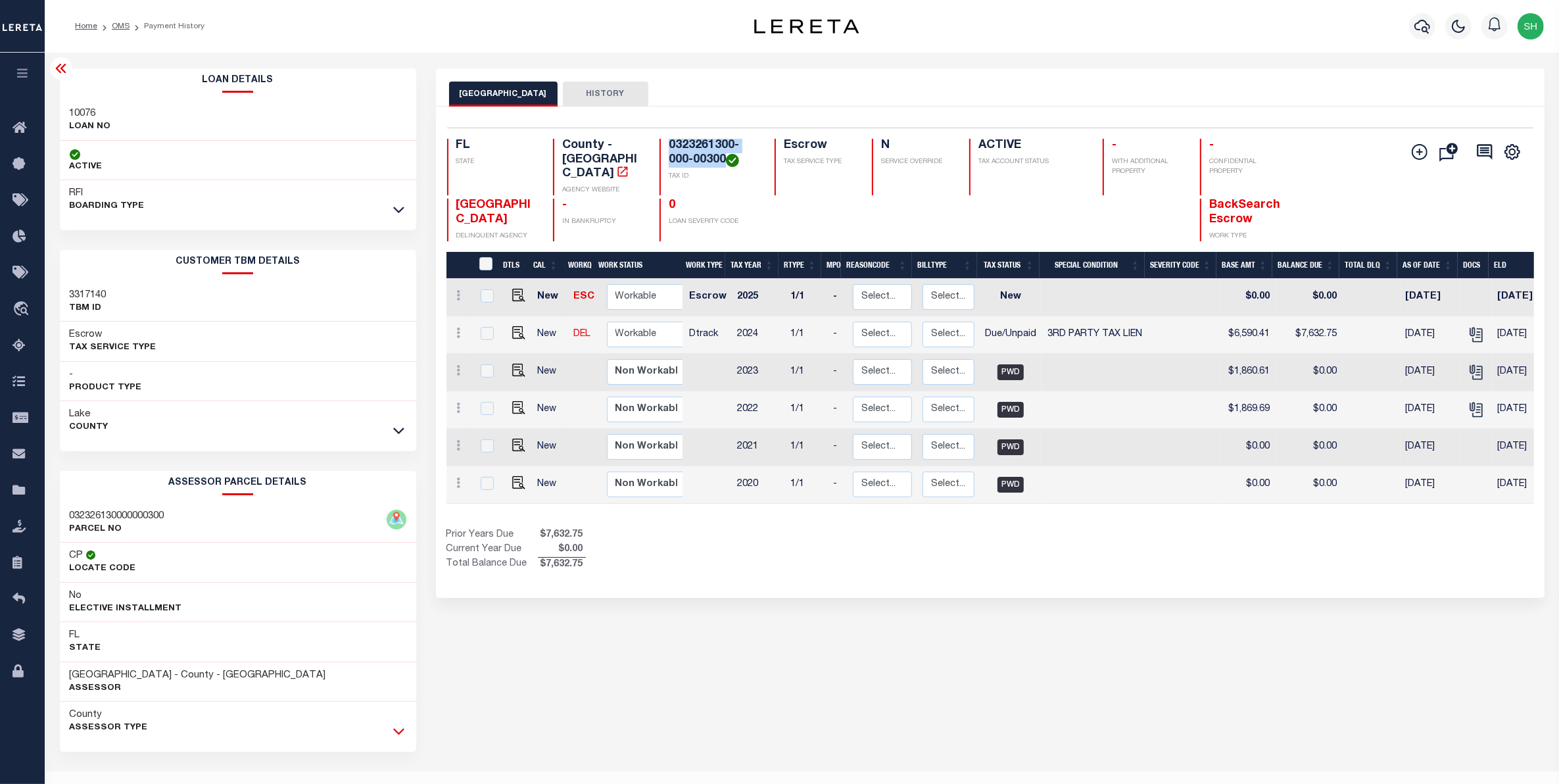
click at [401, 732] on icon at bounding box center [399, 731] width 11 height 14
